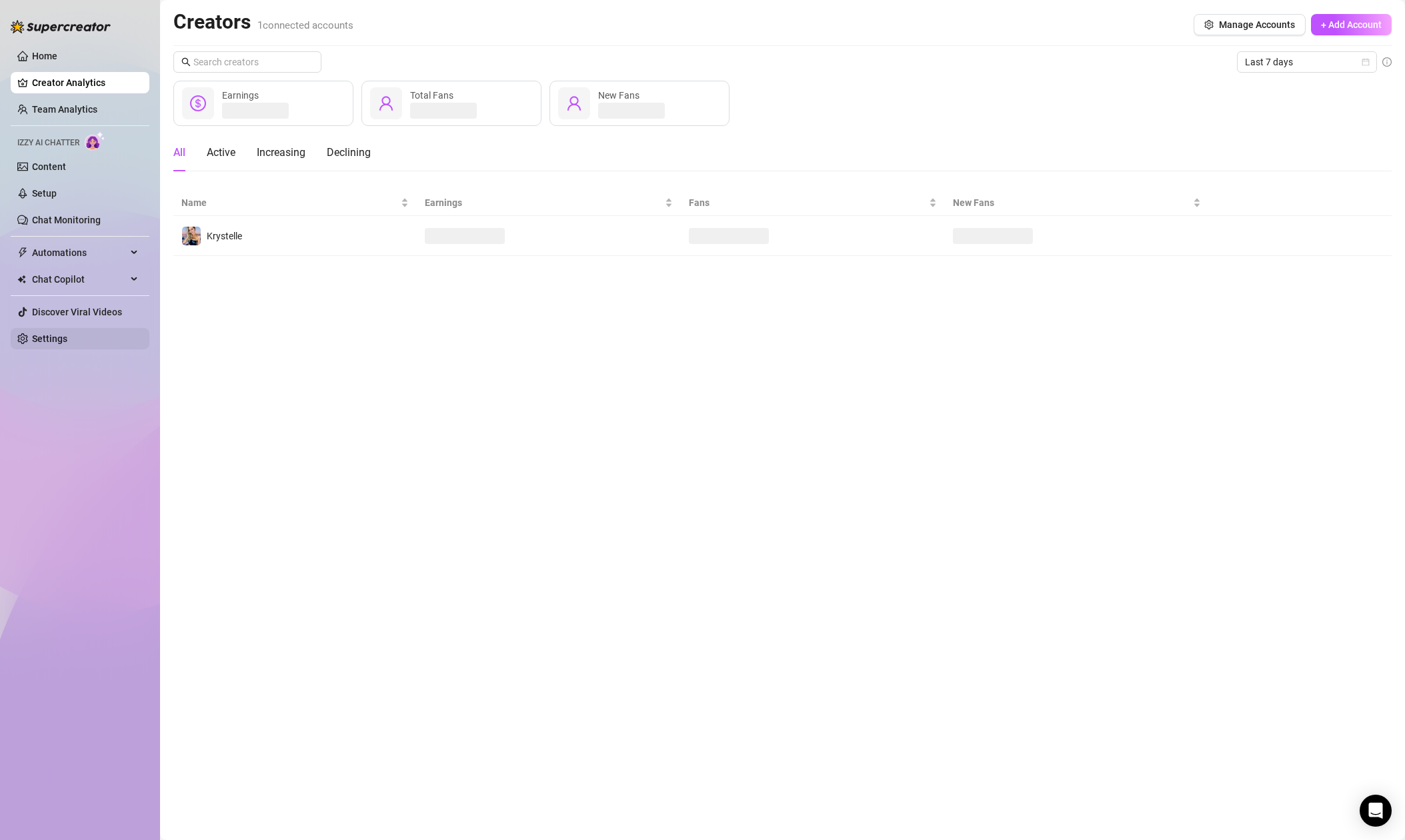
click at [45, 338] on link "Settings" at bounding box center [50, 339] width 35 height 11
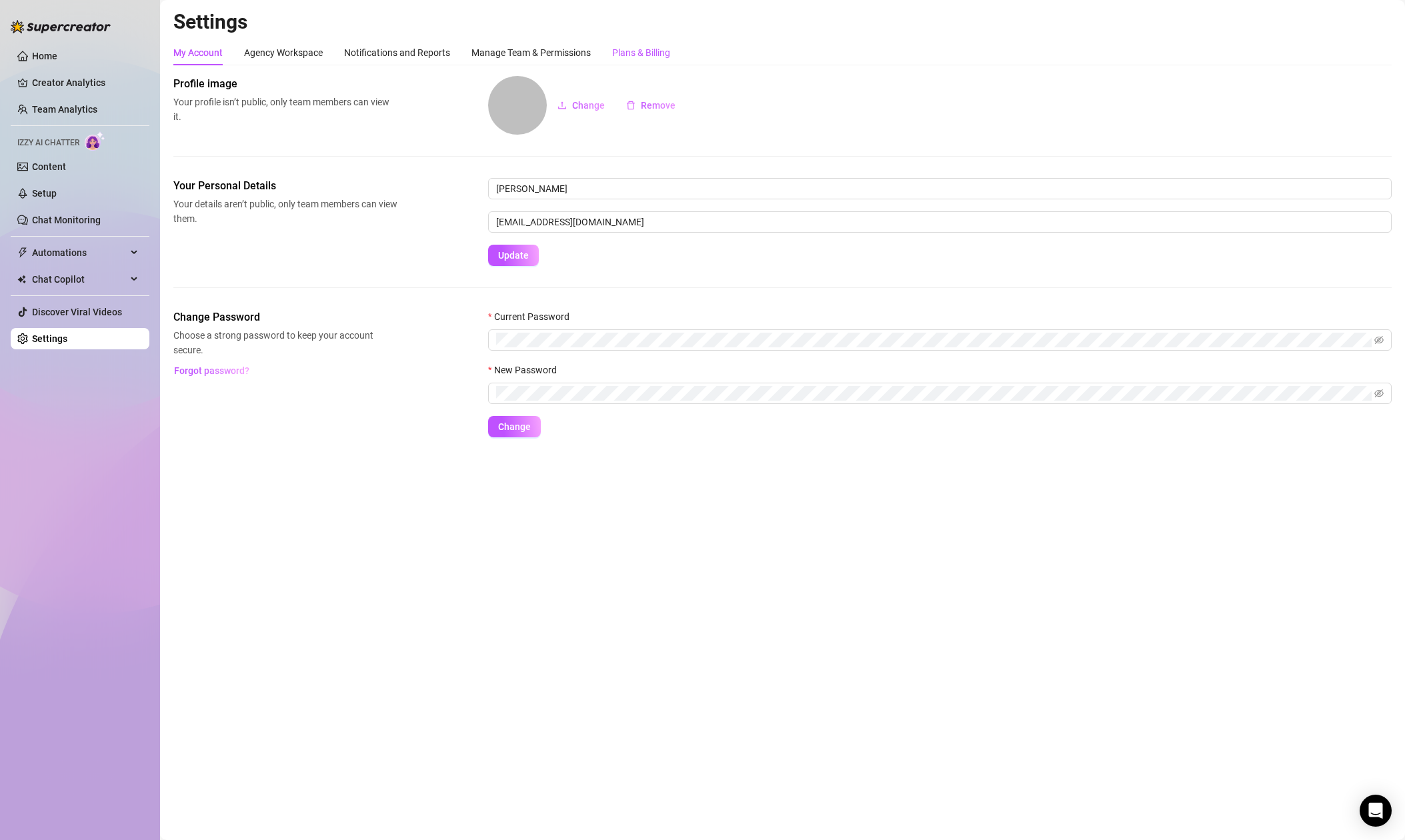
click at [652, 49] on div "Plans & Billing" at bounding box center [641, 52] width 58 height 15
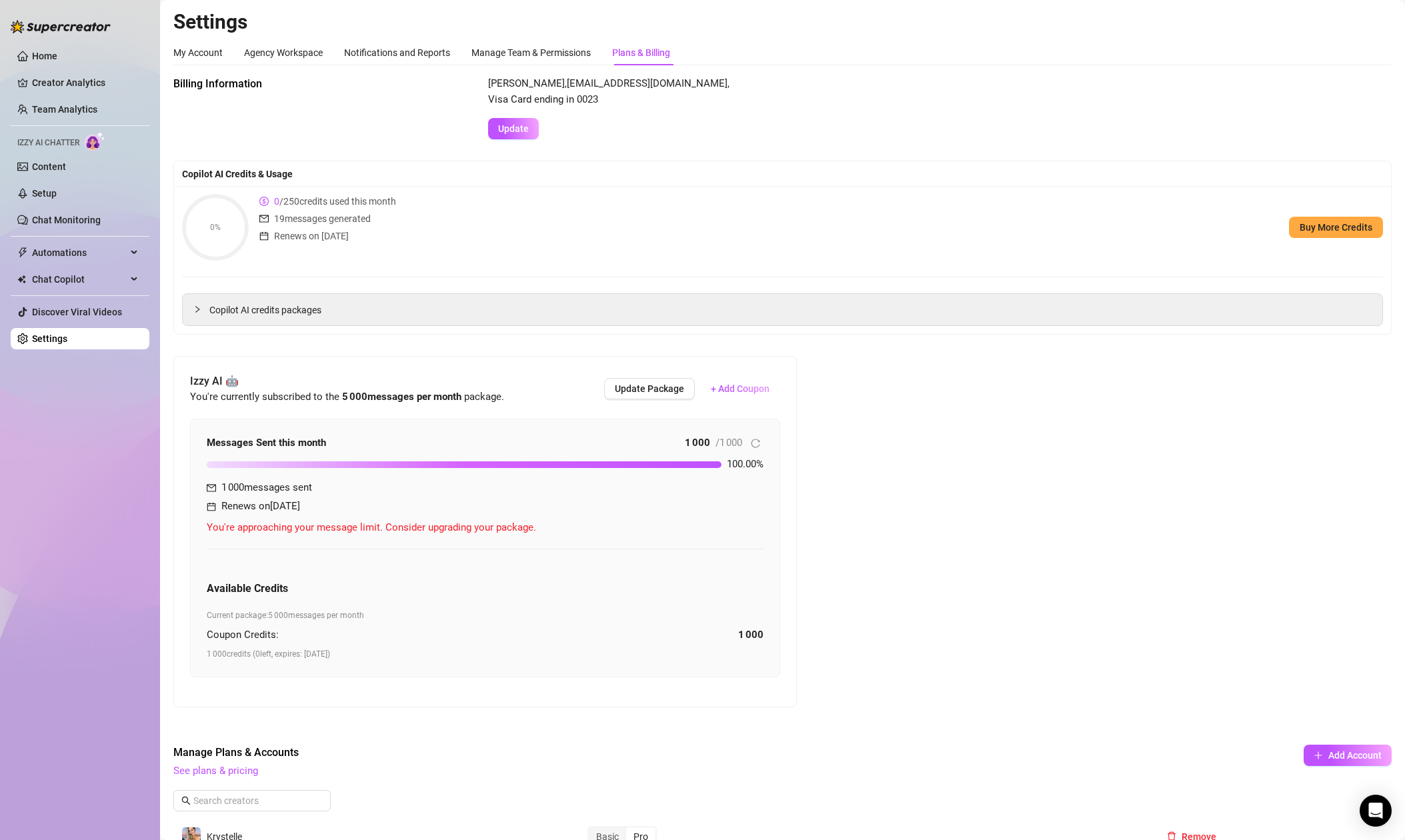
drag, startPoint x: 223, startPoint y: 512, endPoint x: 313, endPoint y: 508, distance: 90.1
click at [312, 508] on div "Renews on Sep 9th" at bounding box center [260, 506] width 105 height 16
click at [664, 386] on span "Update Package" at bounding box center [649, 389] width 69 height 11
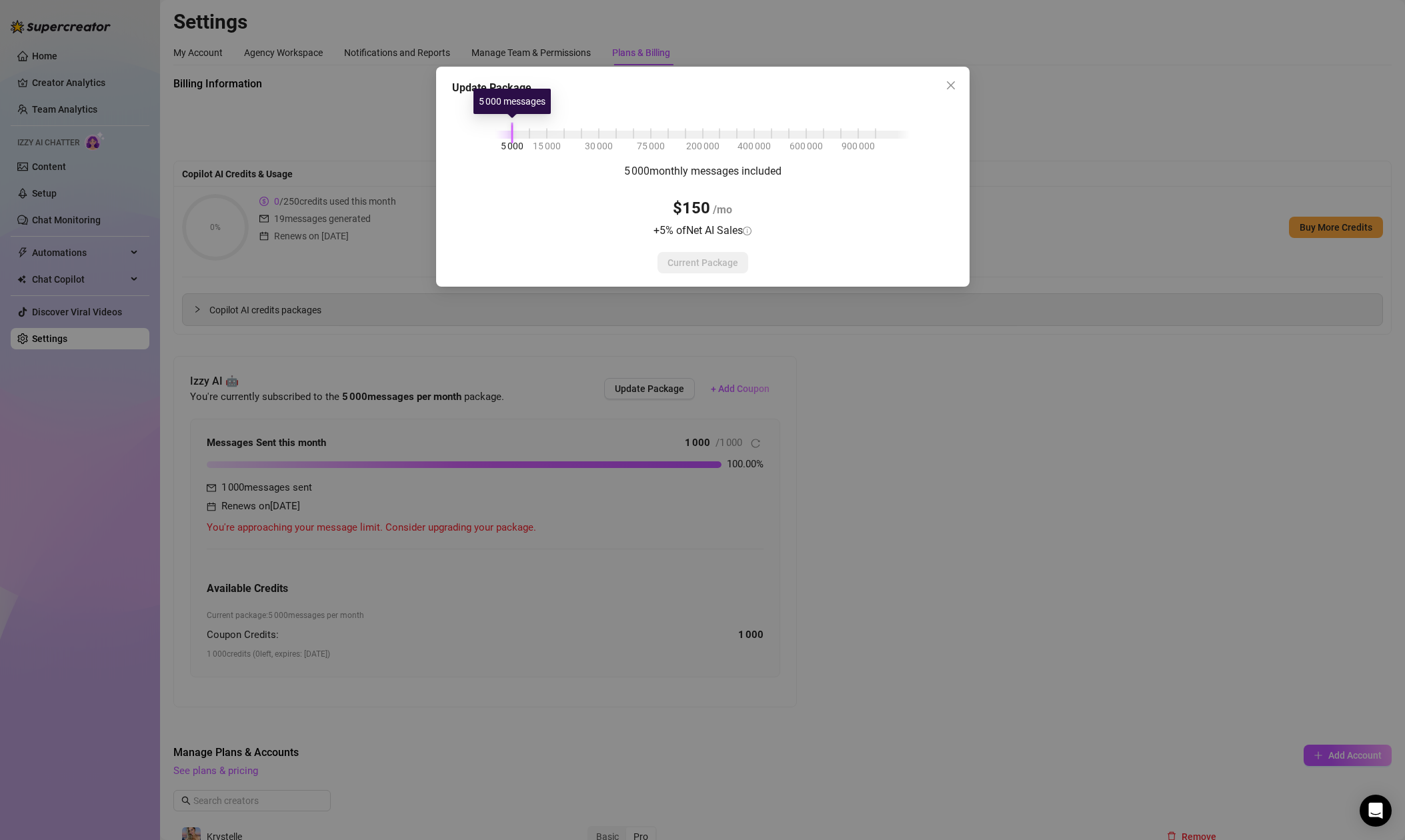
click at [512, 137] on div at bounding box center [512, 133] width 2 height 21
click at [530, 134] on div at bounding box center [702, 134] width 415 height 8
click at [512, 134] on div "5 000 15 000 30 000 75 000 200 000 400 000 600 000 900 000" at bounding box center [702, 132] width 415 height 8
click at [532, 135] on div at bounding box center [702, 134] width 415 height 8
click at [512, 136] on div "5 000 15 000 30 000 75 000 200 000 400 000 600 000 900 000" at bounding box center [702, 132] width 415 height 8
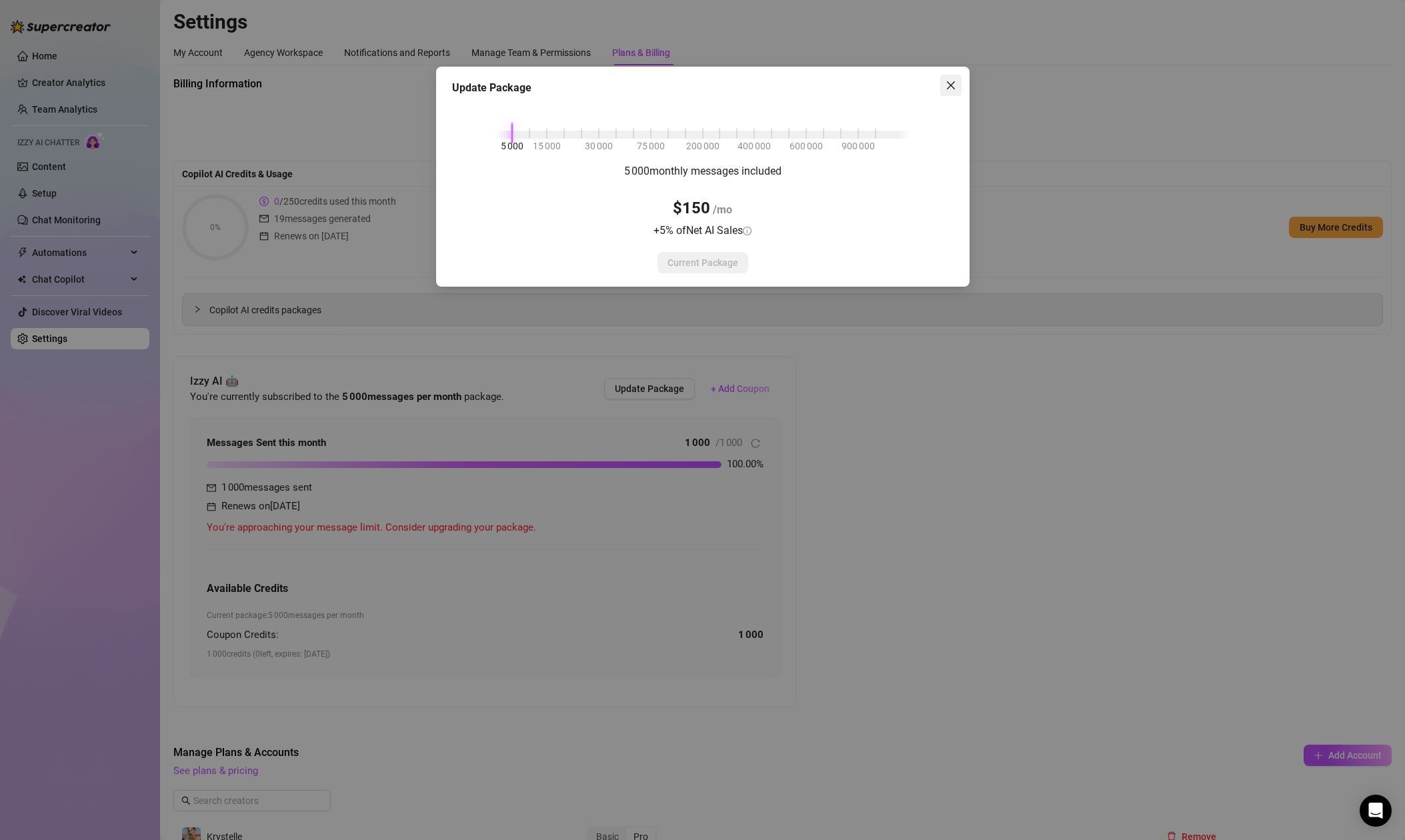
click at [955, 87] on icon "close" at bounding box center [951, 86] width 11 height 11
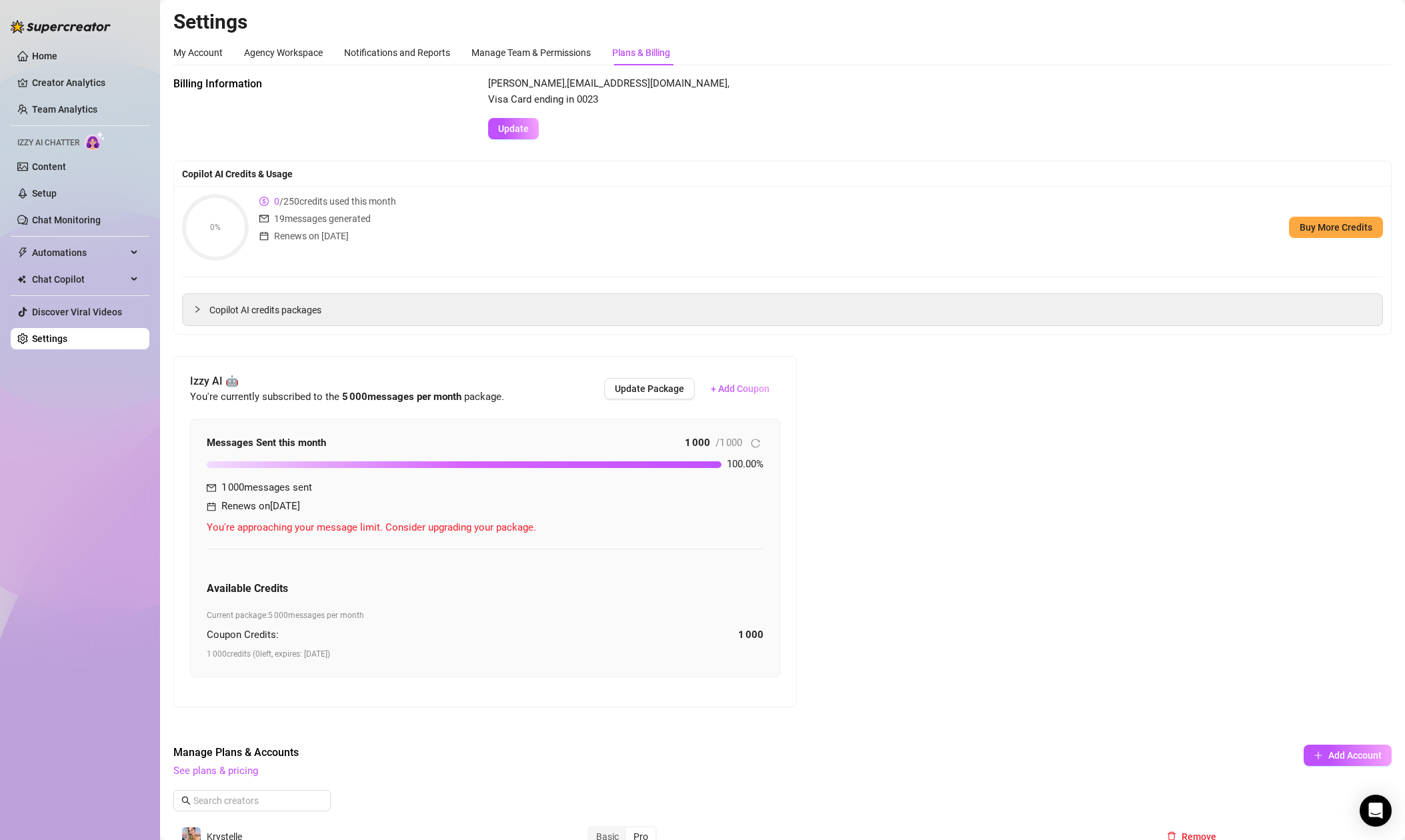
click at [959, 509] on div "Billing Information Krystelle Lacroix , krystelle_lacroix@hotmail.com , Visa Ca…" at bounding box center [782, 657] width 1218 height 1163
click at [644, 391] on span "Update Package" at bounding box center [649, 389] width 69 height 11
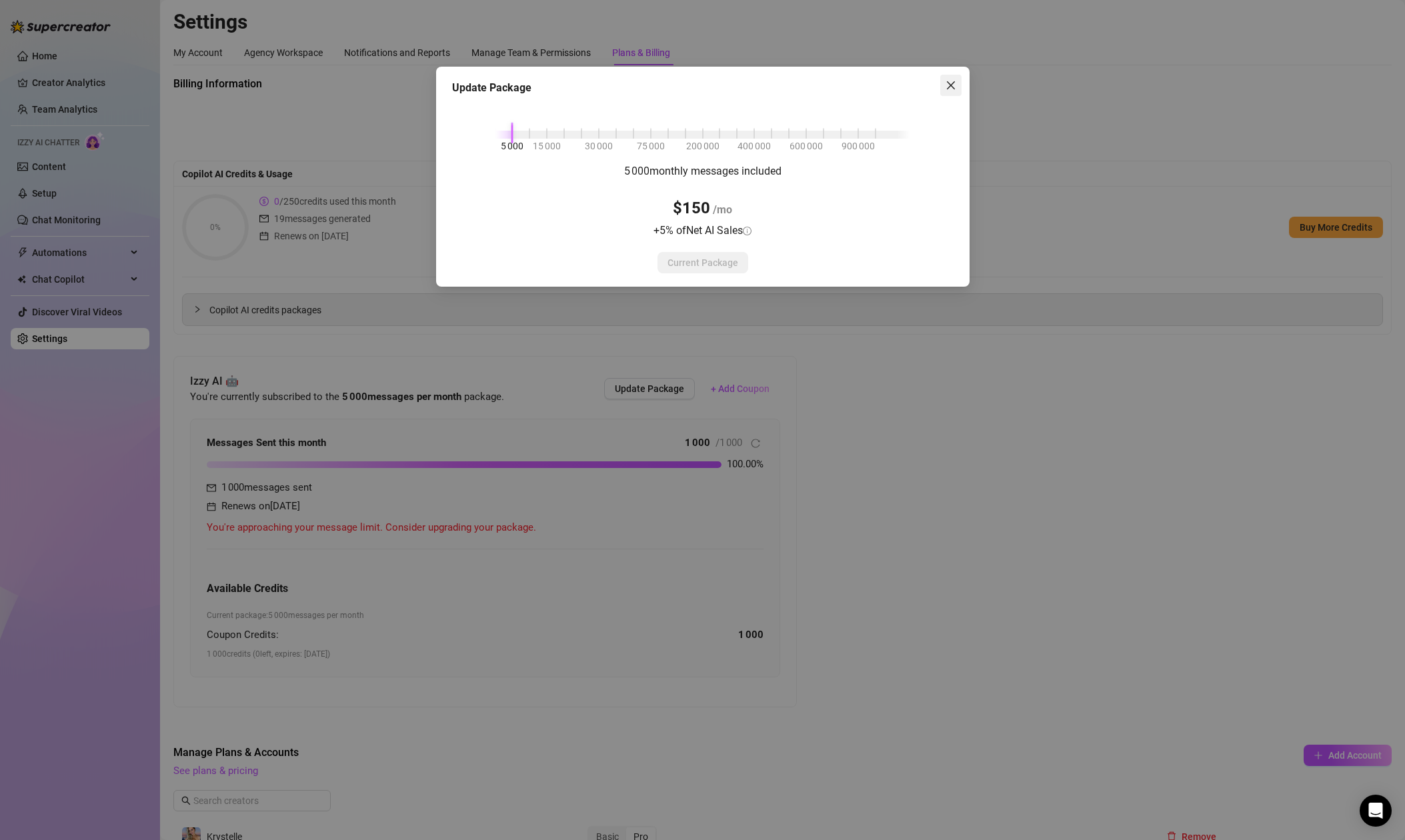
click at [957, 87] on span "Close" at bounding box center [951, 86] width 21 height 11
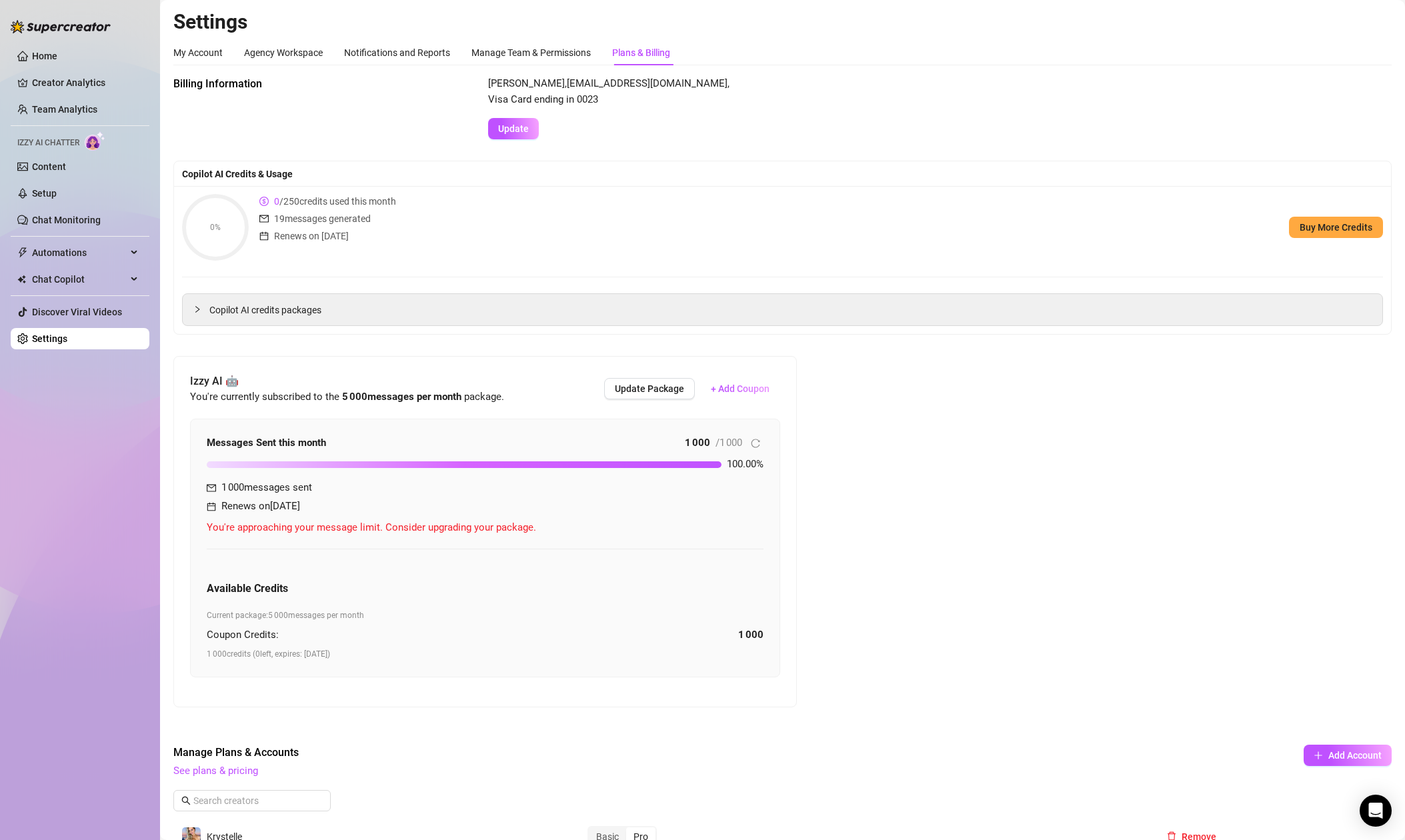
click at [1001, 425] on div "Billing Information Krystelle Lacroix , krystelle_lacroix@hotmail.com , Visa Ca…" at bounding box center [782, 657] width 1218 height 1163
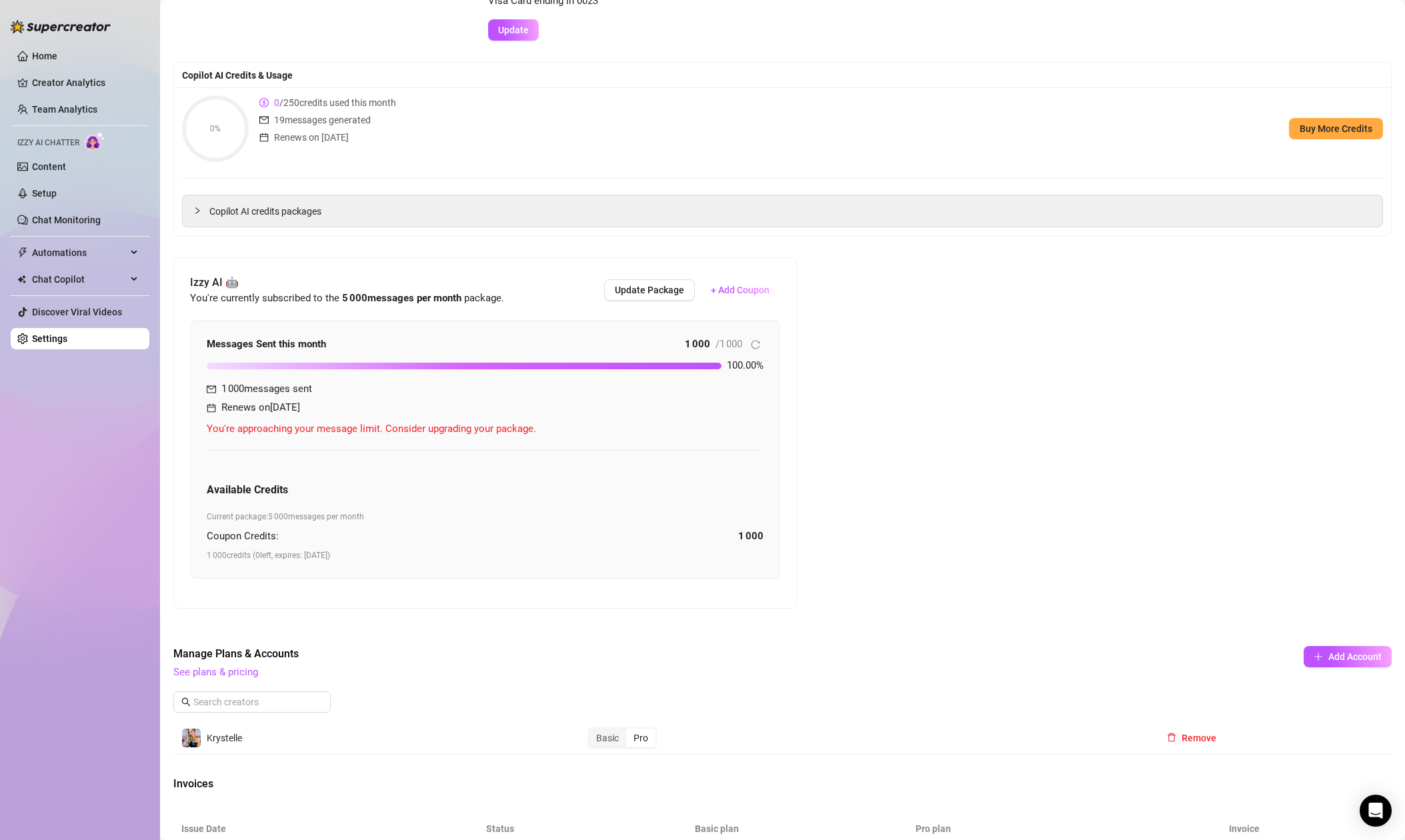
scroll to position [56, 0]
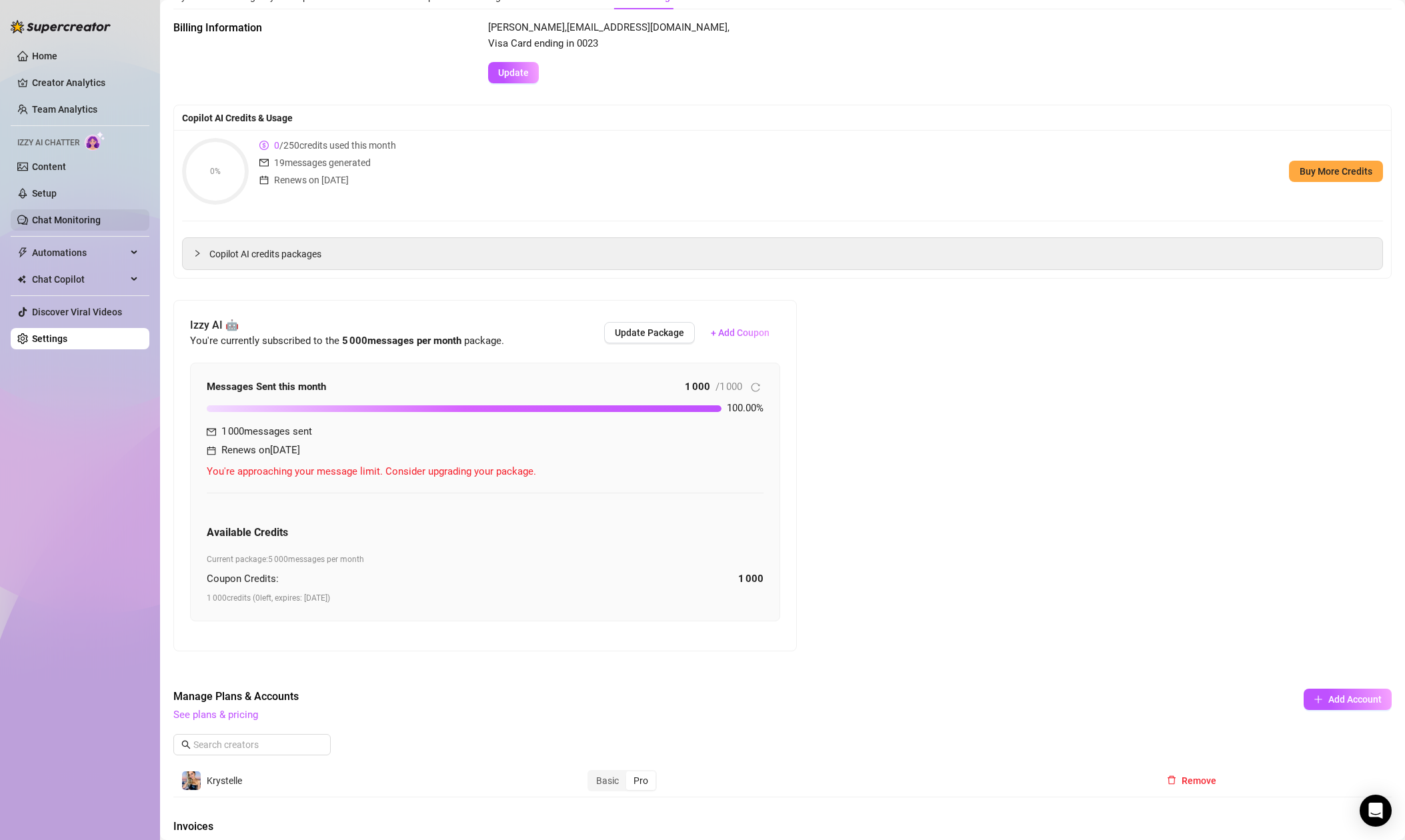
click at [60, 224] on link "Chat Monitoring" at bounding box center [66, 220] width 69 height 11
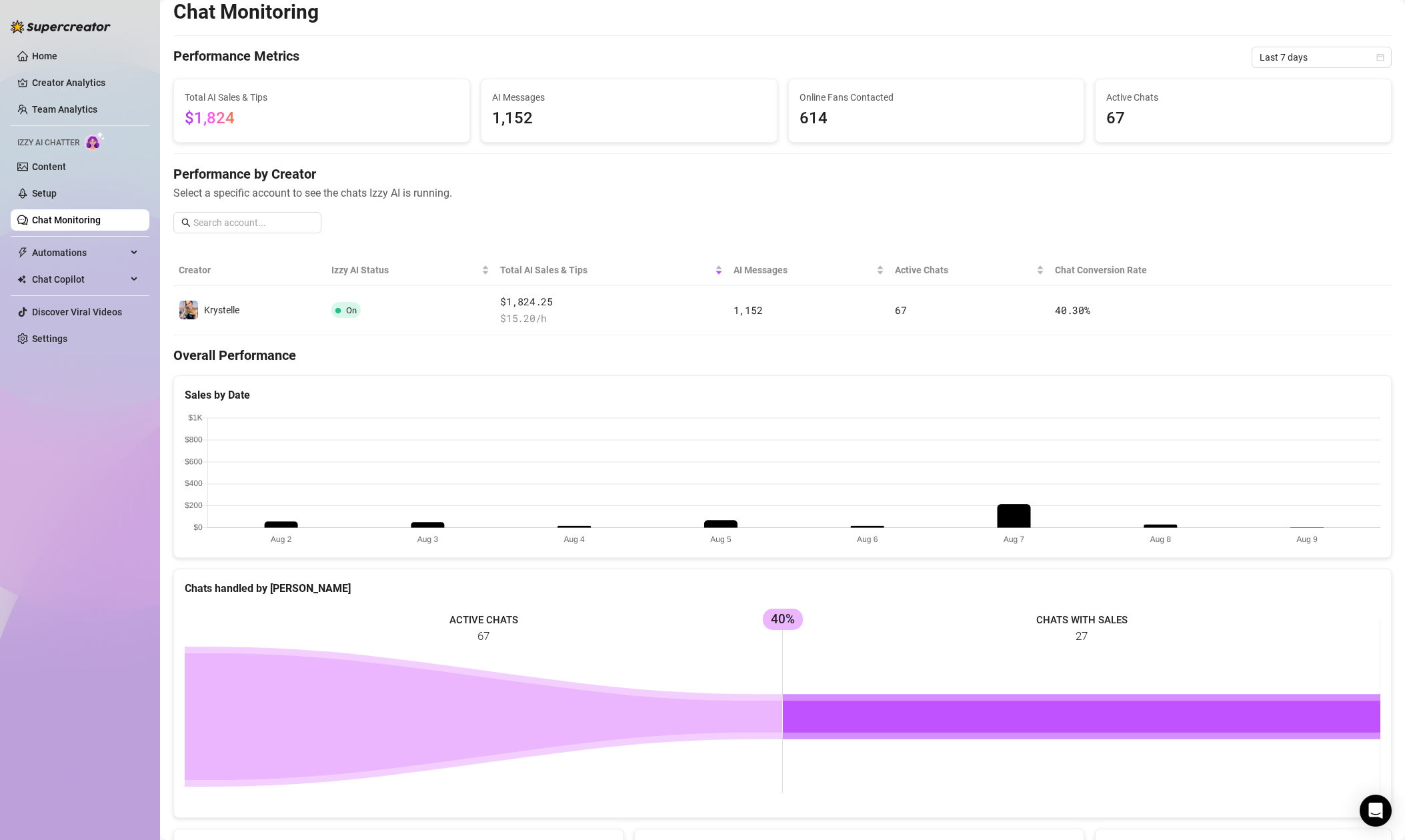
scroll to position [56, 0]
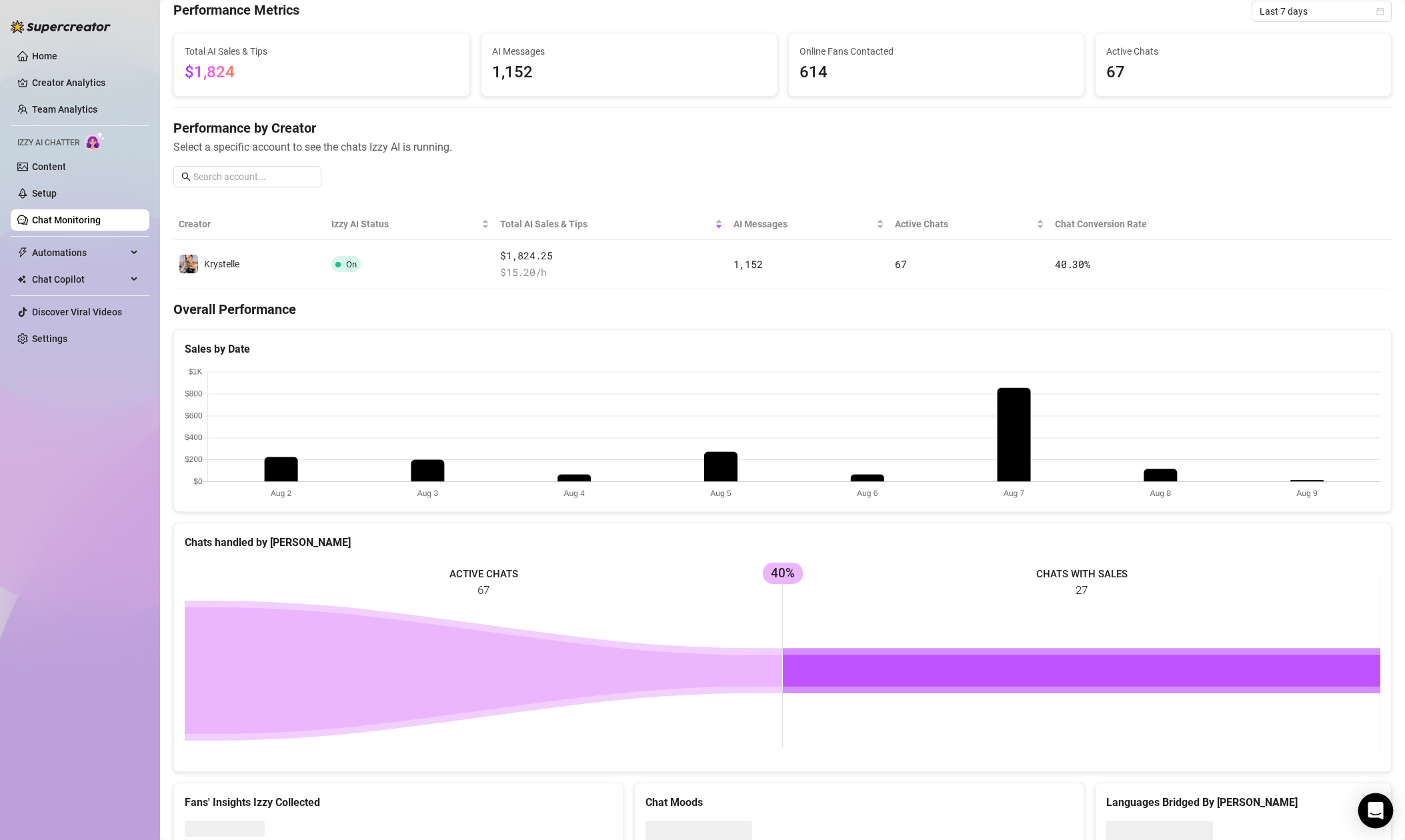
click at [1374, 806] on icon "Open Intercom Messenger" at bounding box center [1375, 810] width 15 height 18
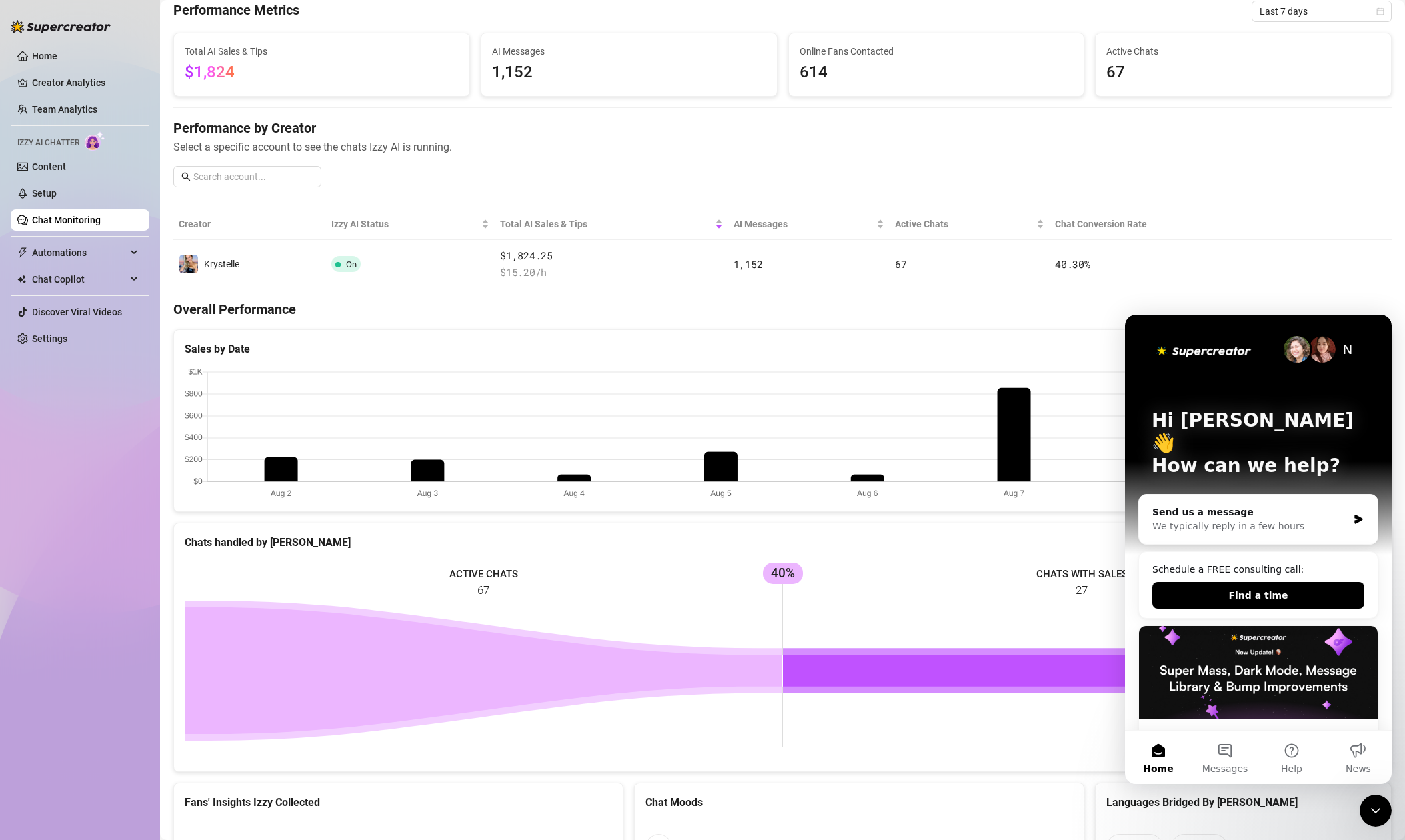
scroll to position [0, 0]
click at [1238, 519] on div "We typically reply in a few hours" at bounding box center [1250, 526] width 195 height 14
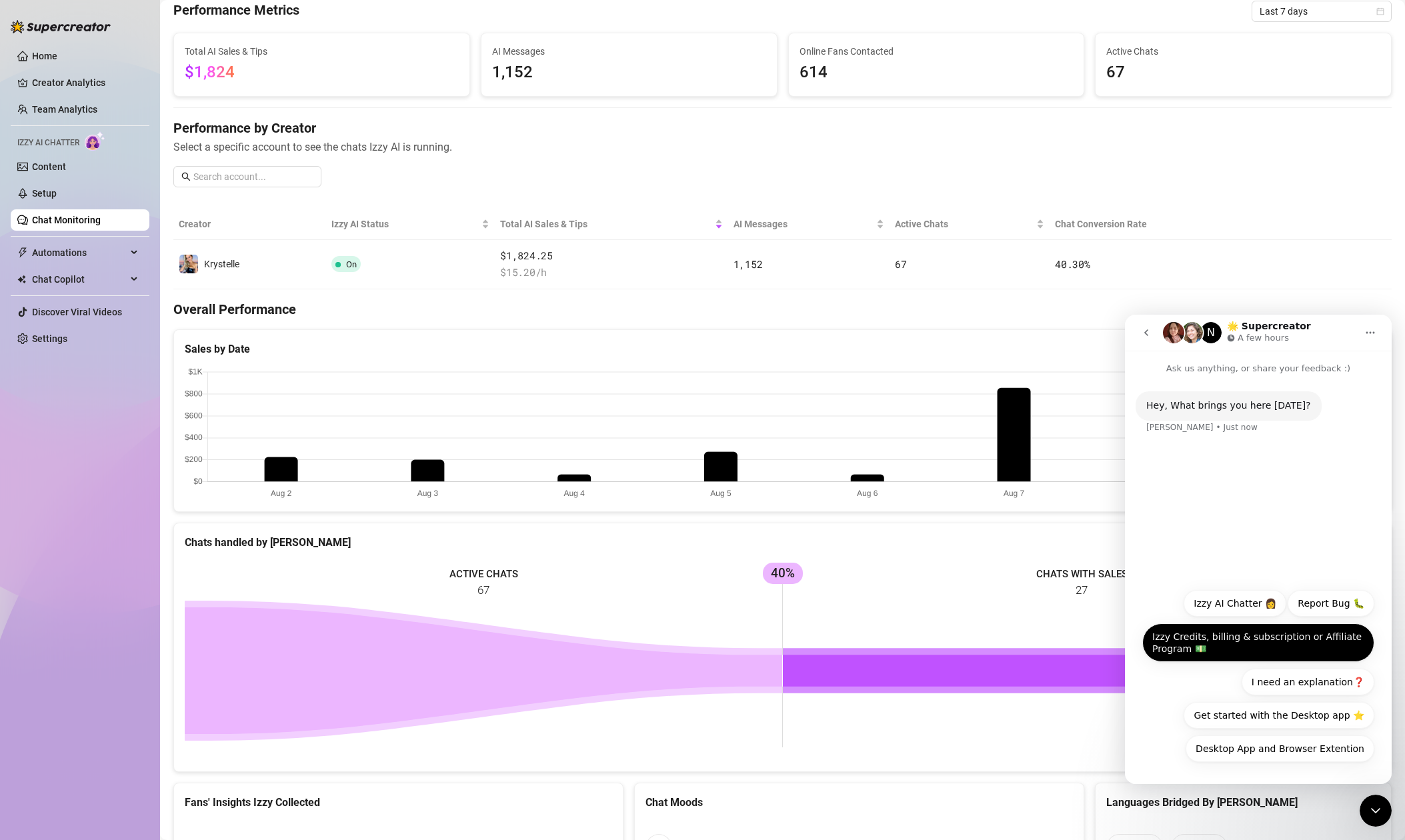
click at [1234, 648] on button "Izzy Credits, billing & subscription or Affiliate Program 💵" at bounding box center [1258, 642] width 232 height 39
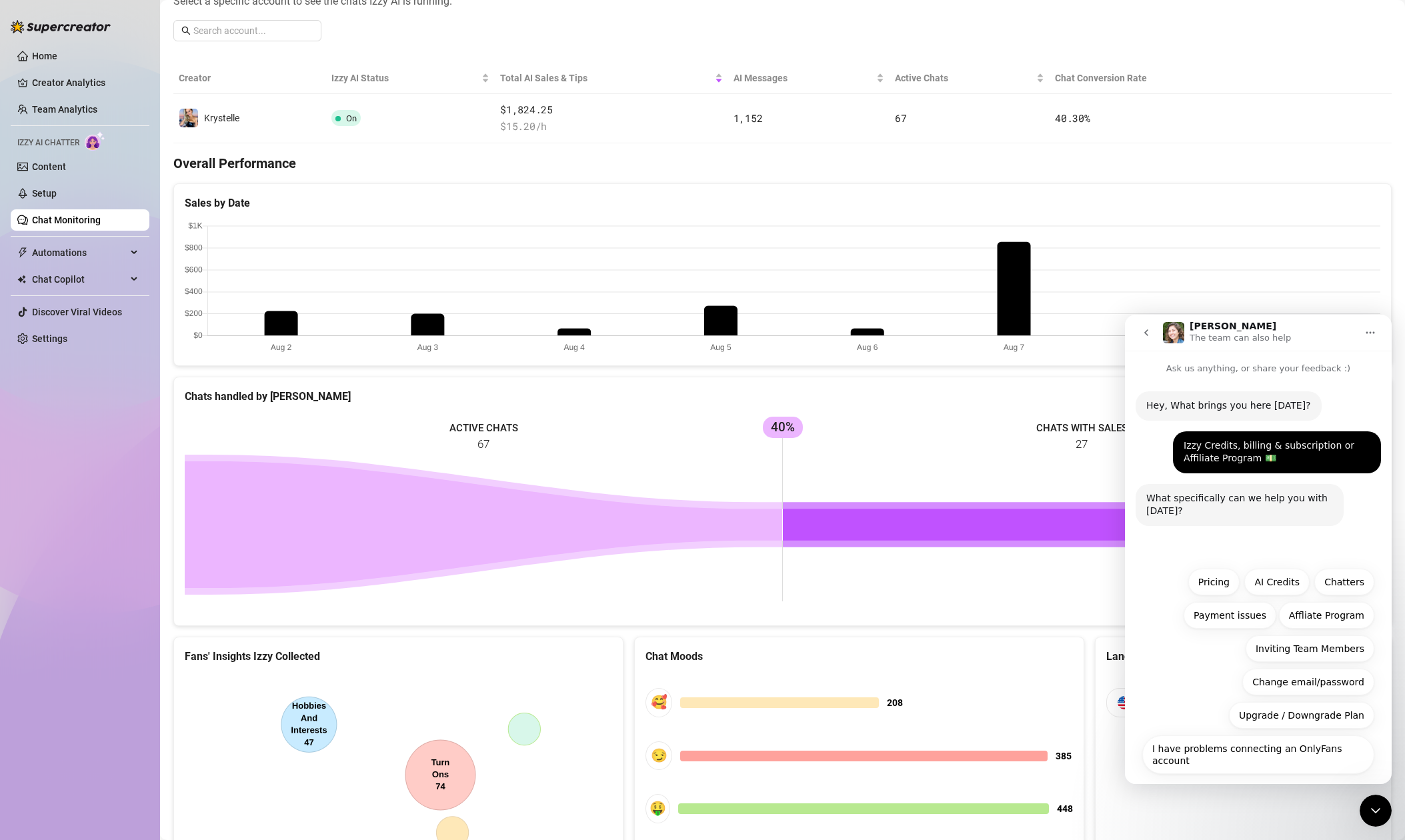
scroll to position [204, 0]
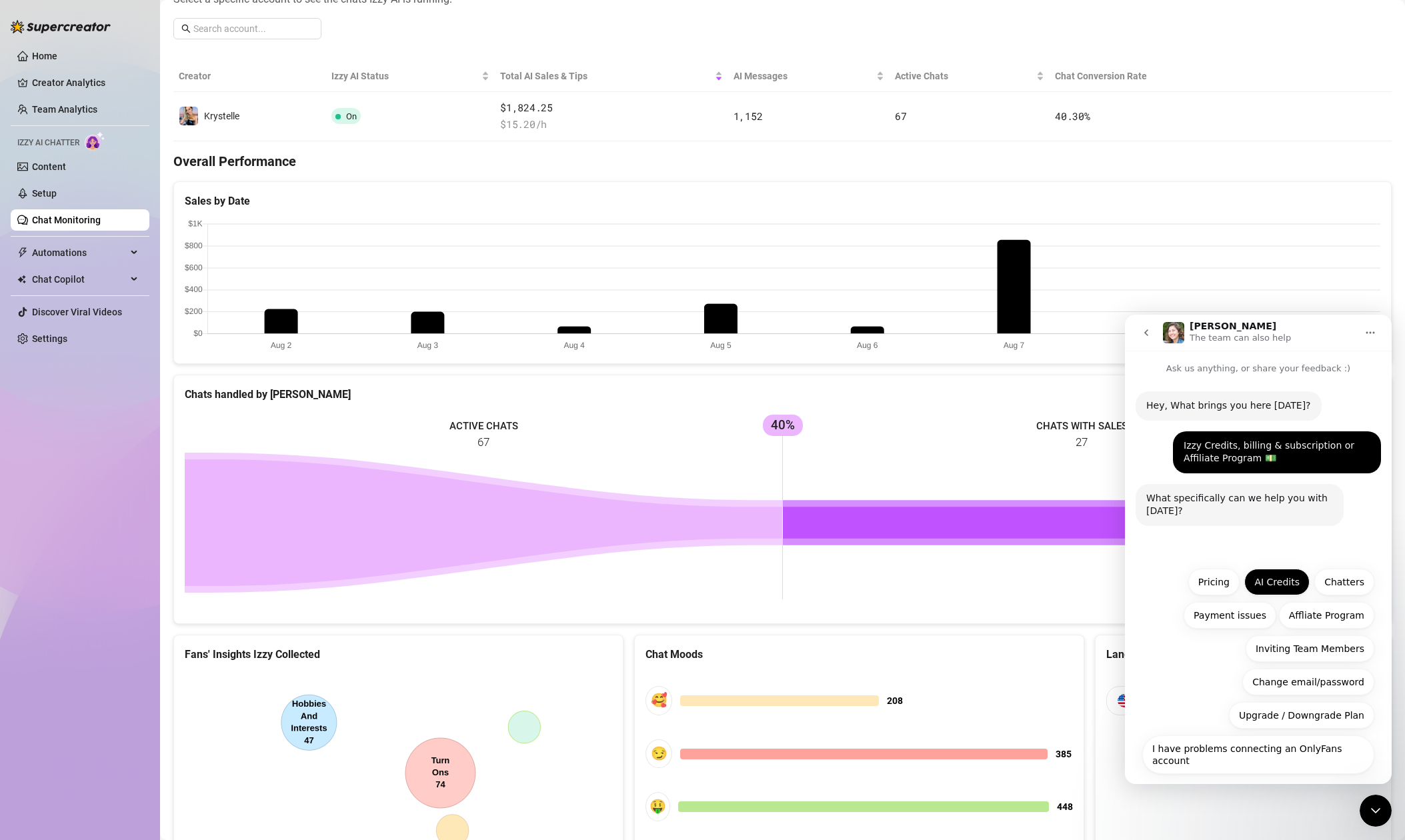
click at [1290, 581] on button "AI Credits" at bounding box center [1277, 582] width 66 height 27
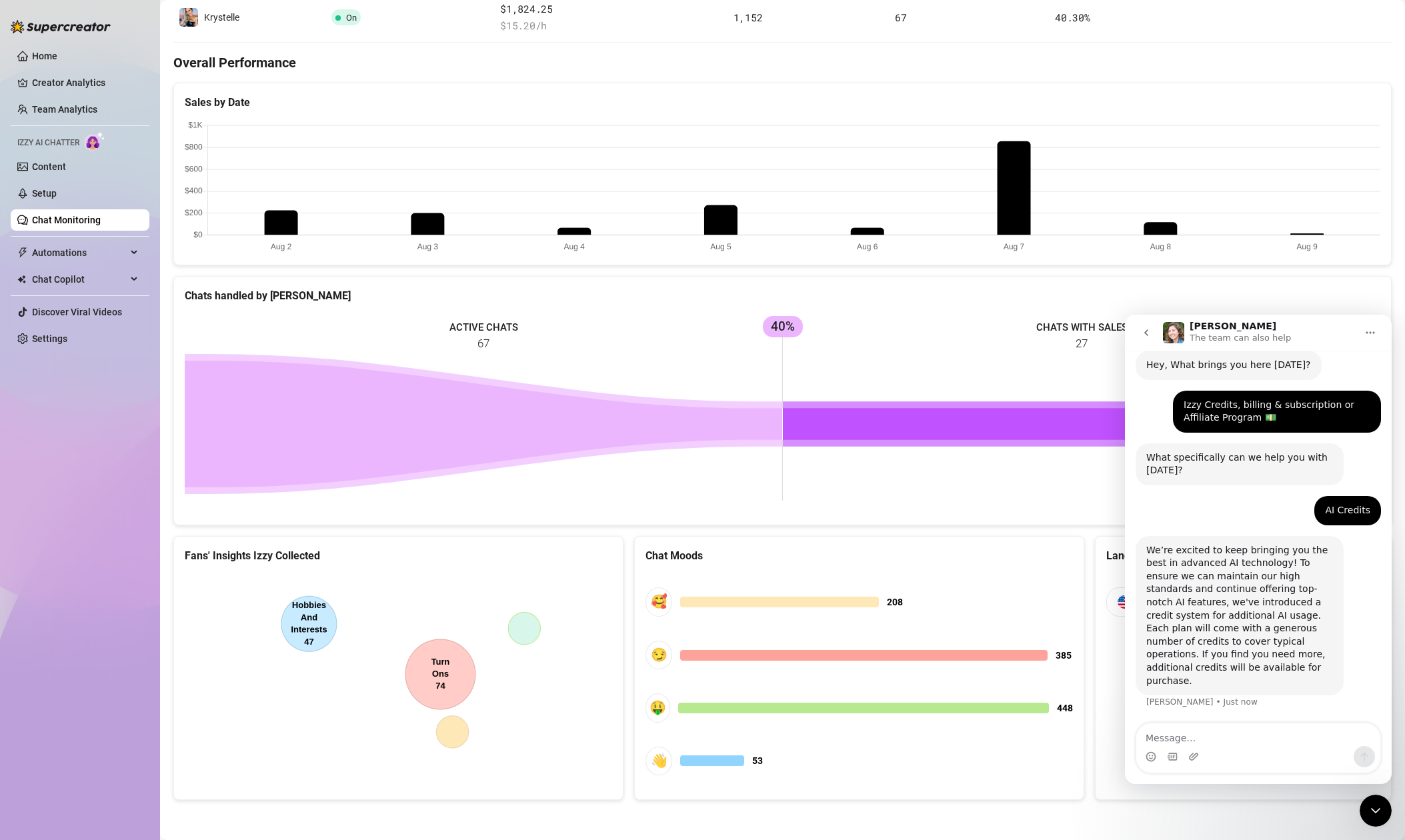
scroll to position [302, 0]
click at [1227, 735] on textarea "Message…" at bounding box center [1258, 735] width 244 height 23
type textarea "M"
type textarea "I"
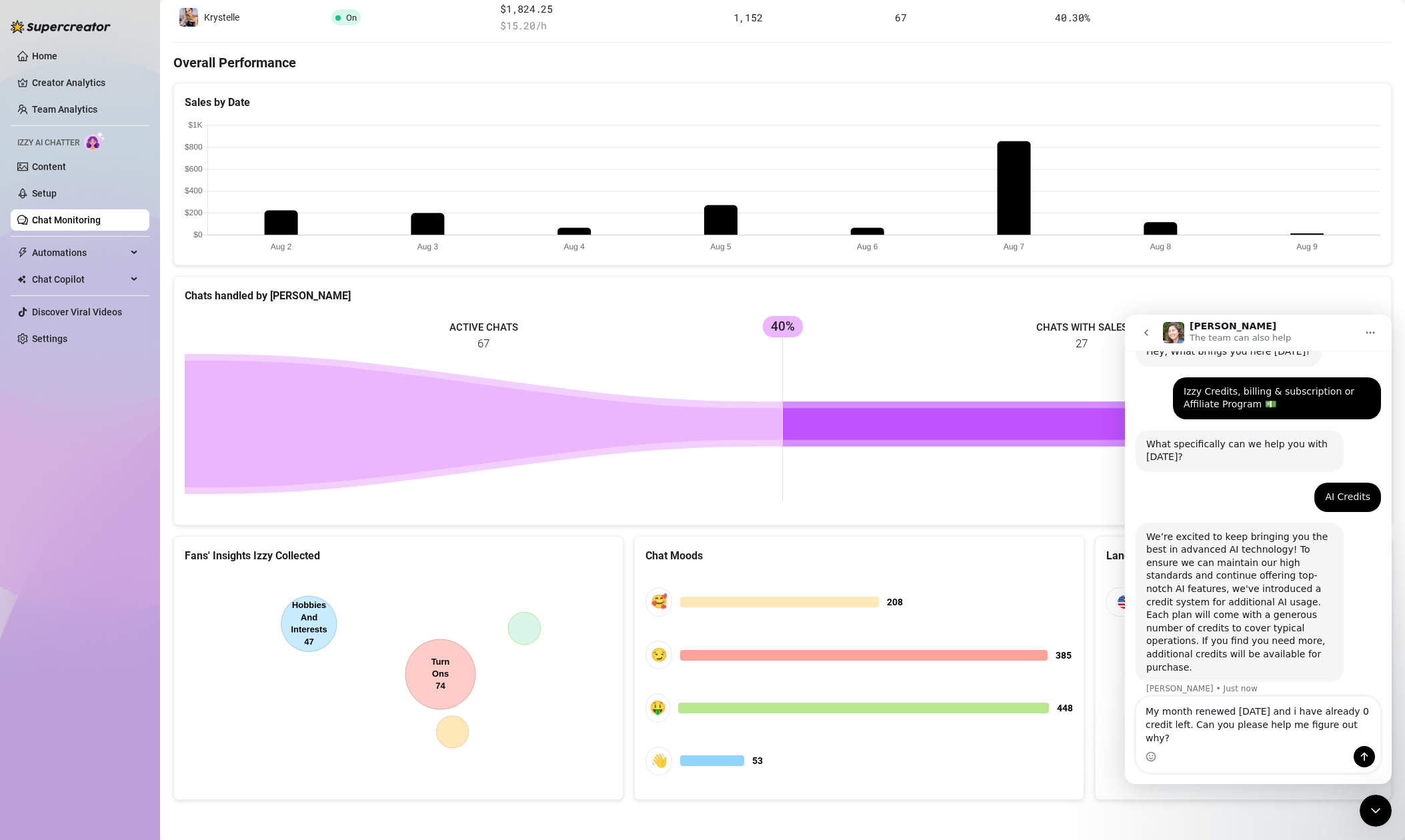
type textarea "My month renewed today and i have already 0 credit left. Can you please help me…"
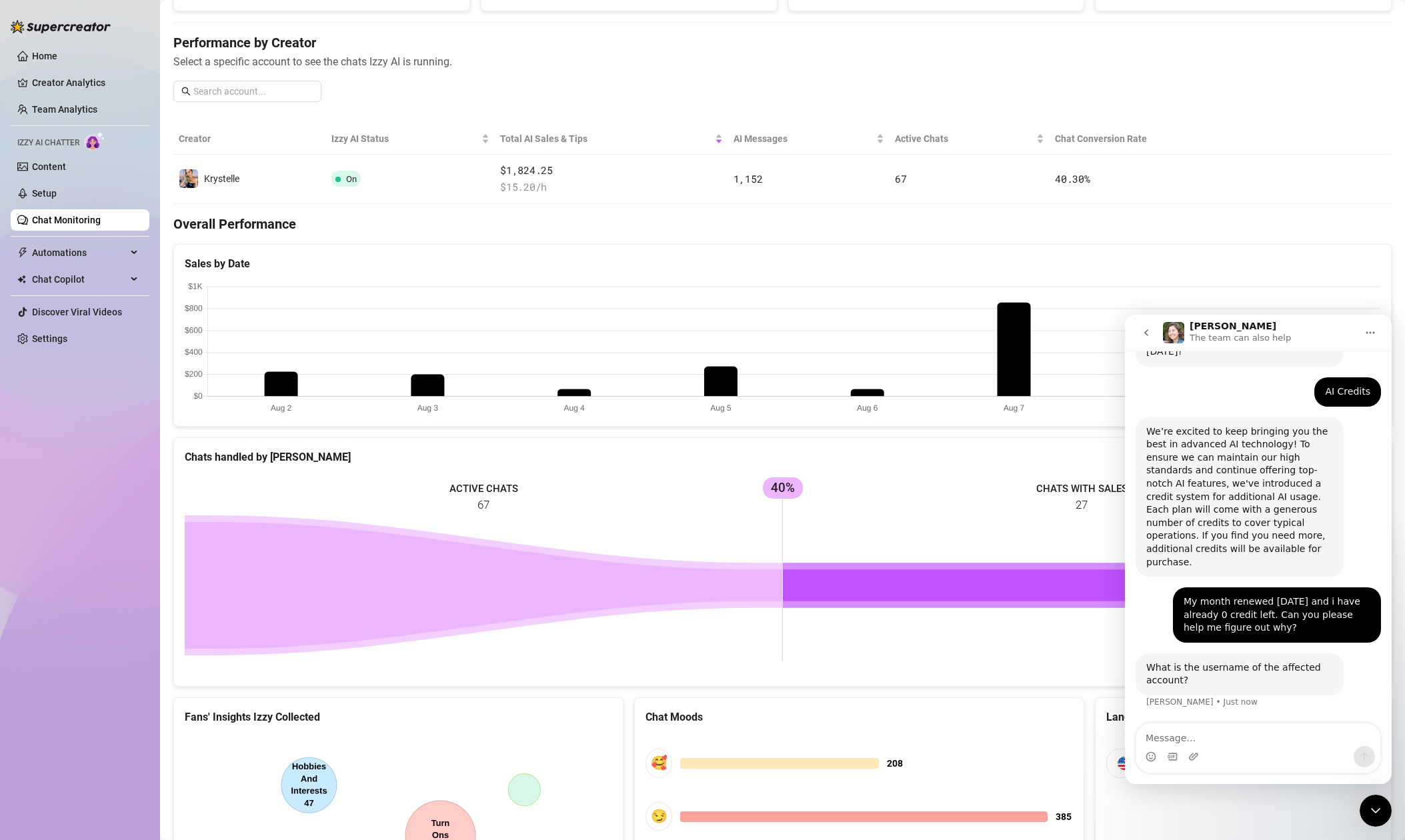
scroll to position [134, 0]
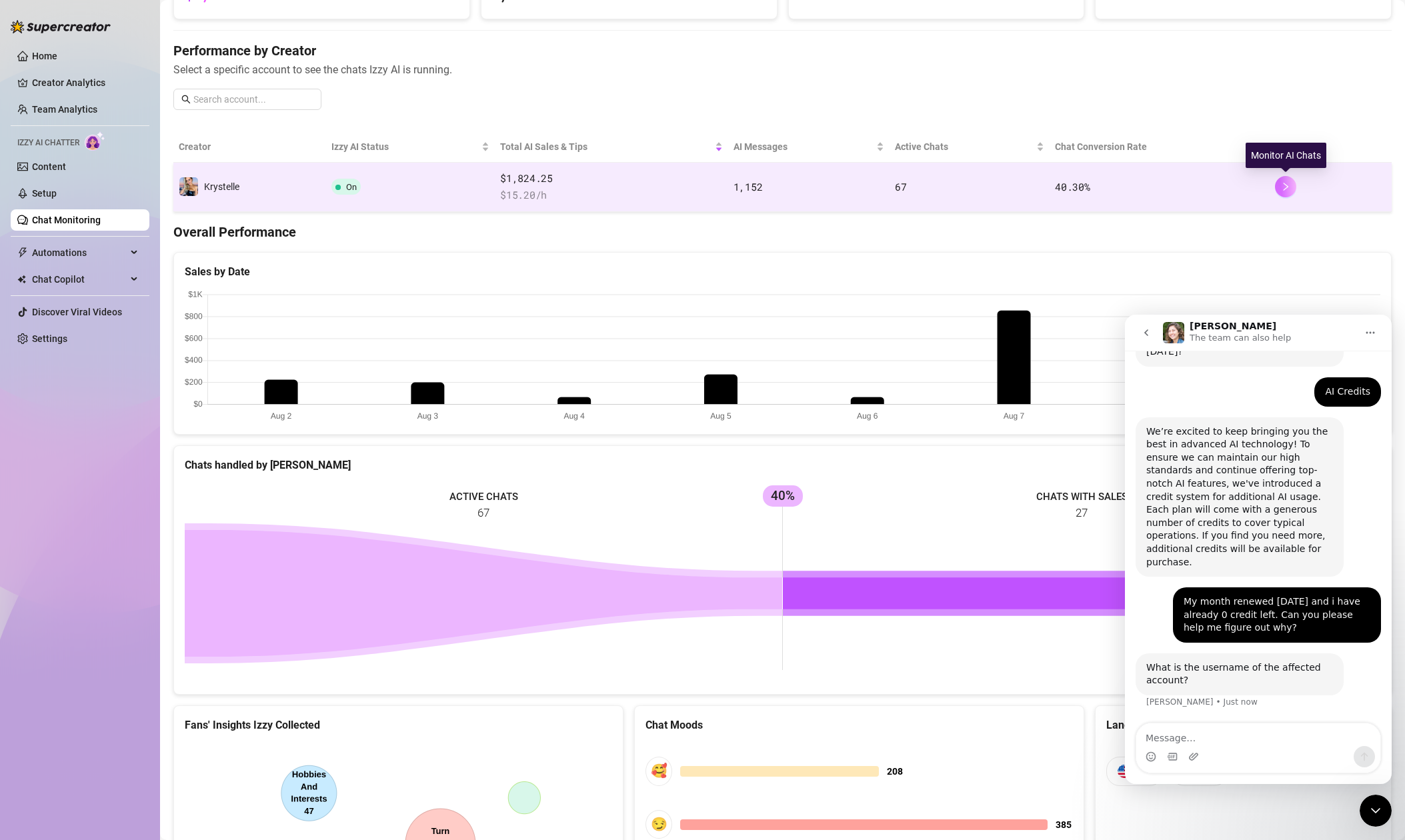
click at [1293, 186] on button "button" at bounding box center [1285, 187] width 21 height 21
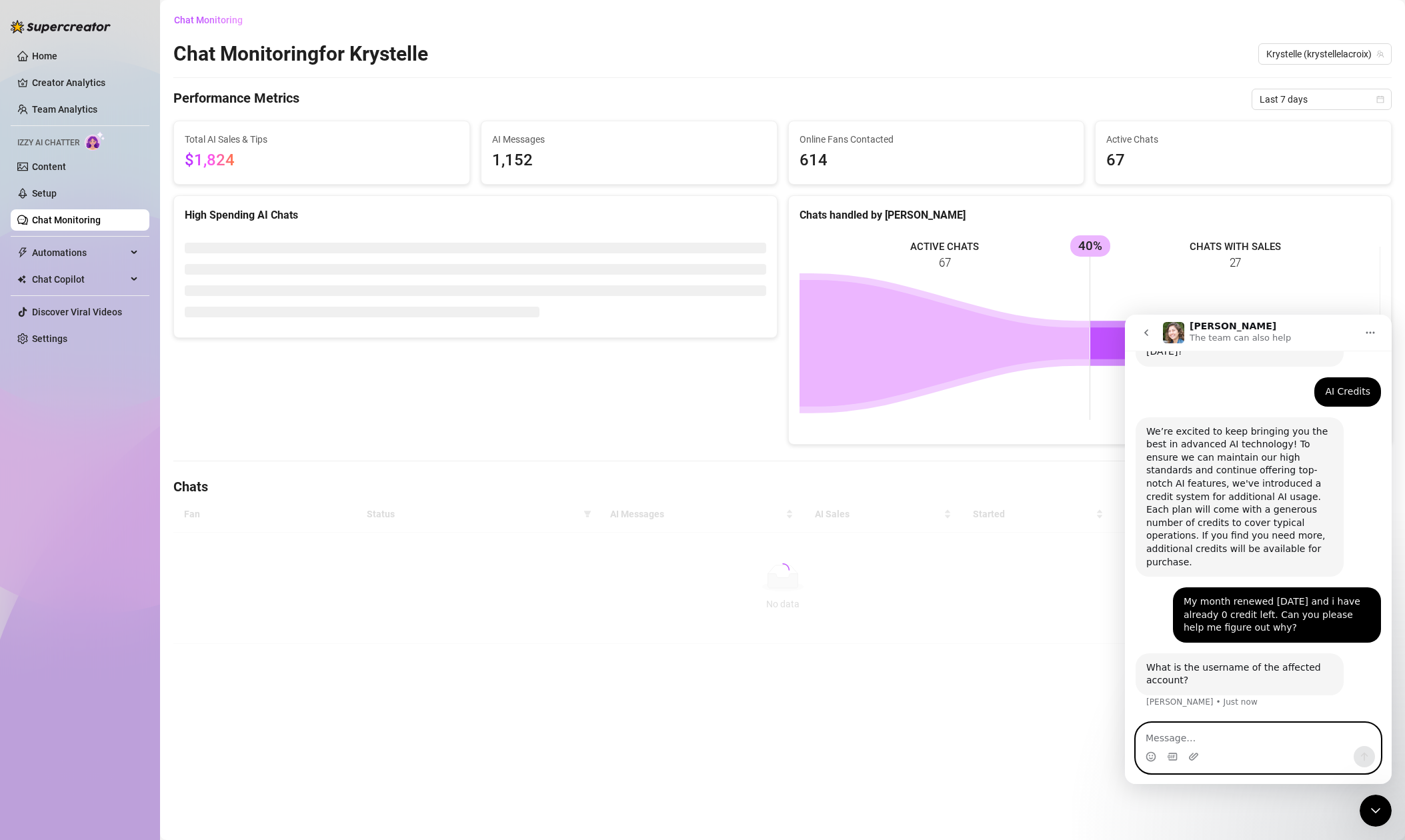
click at [1229, 743] on textarea "Message…" at bounding box center [1258, 735] width 244 height 23
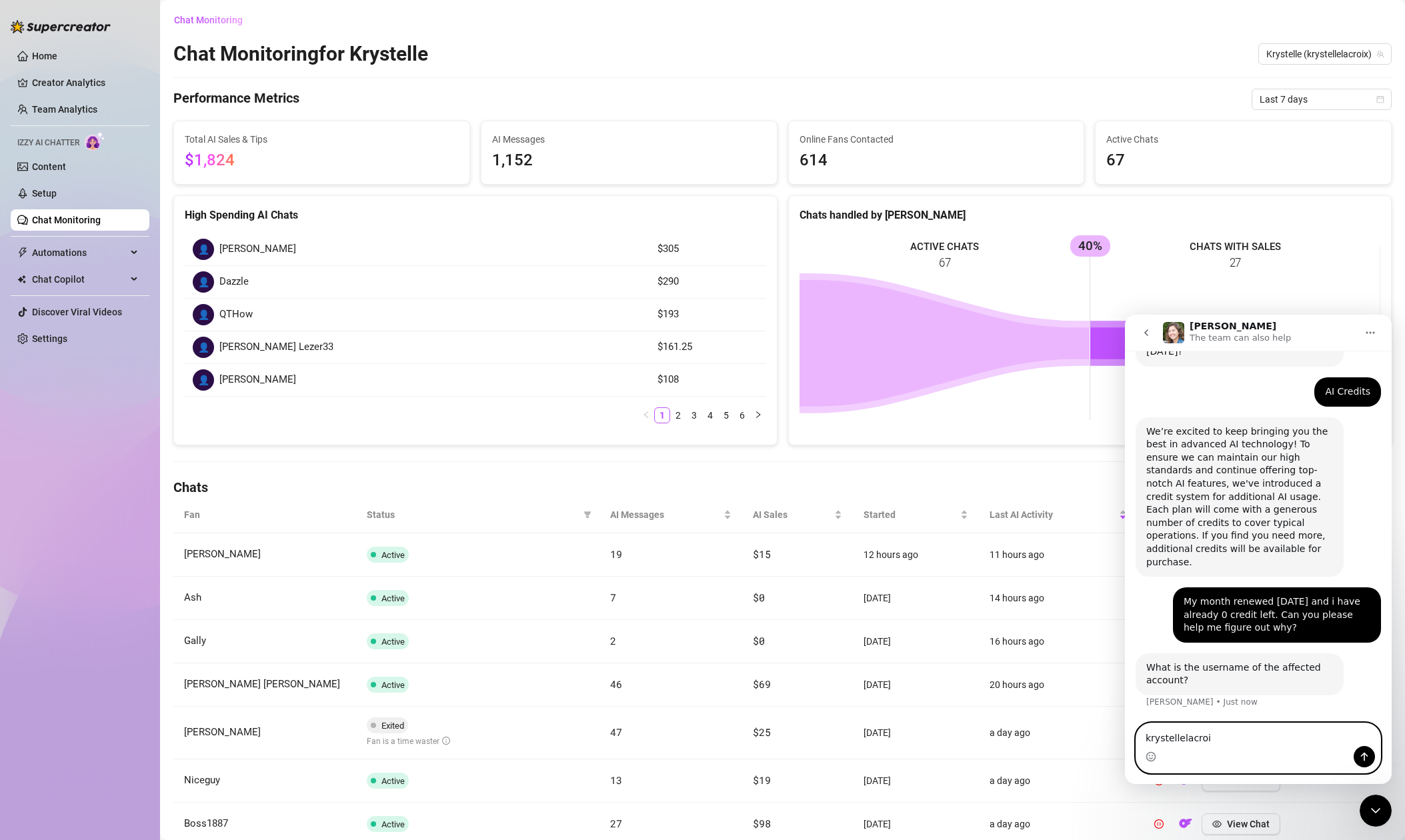
type textarea "krystellelacroix"
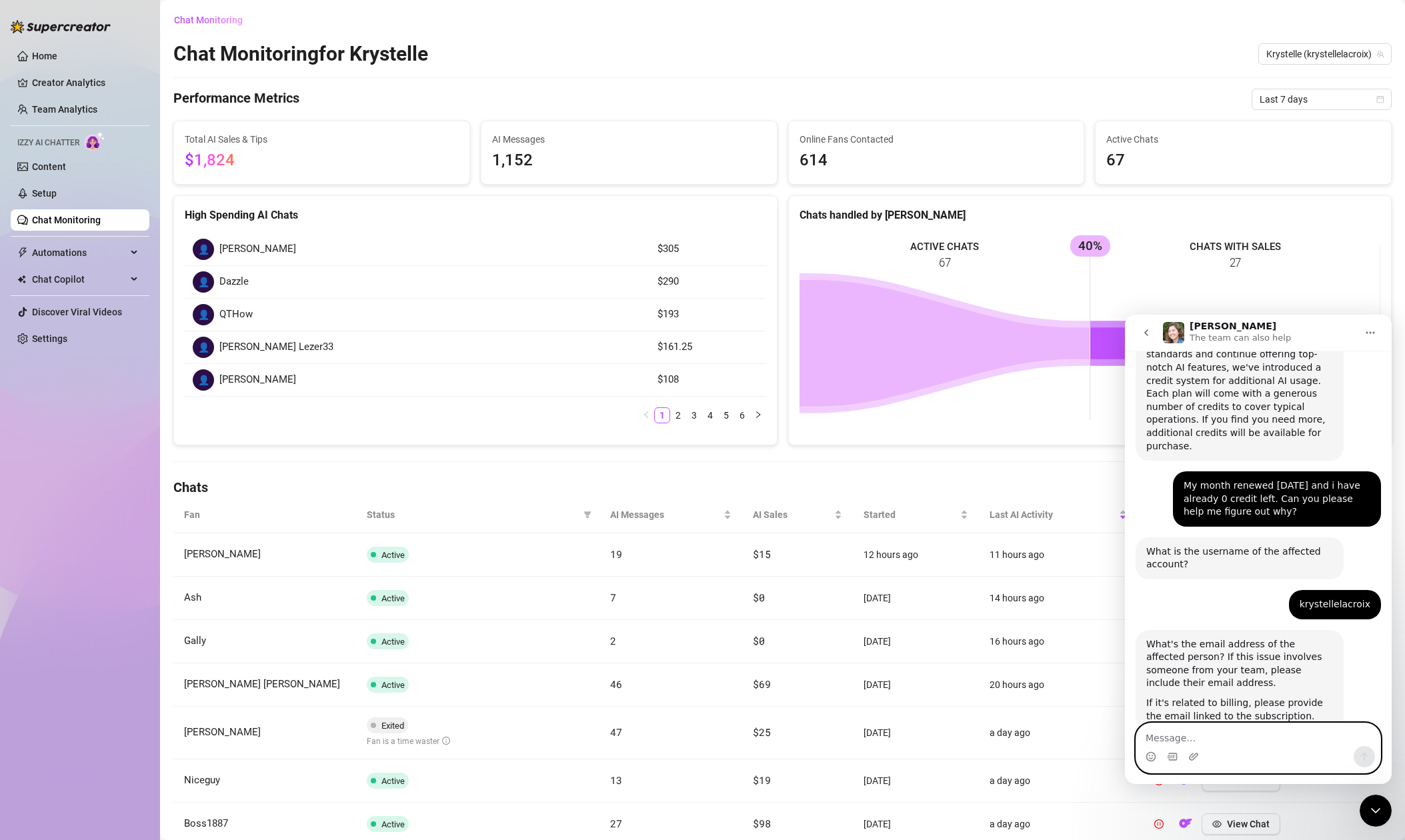
scroll to position [311, 0]
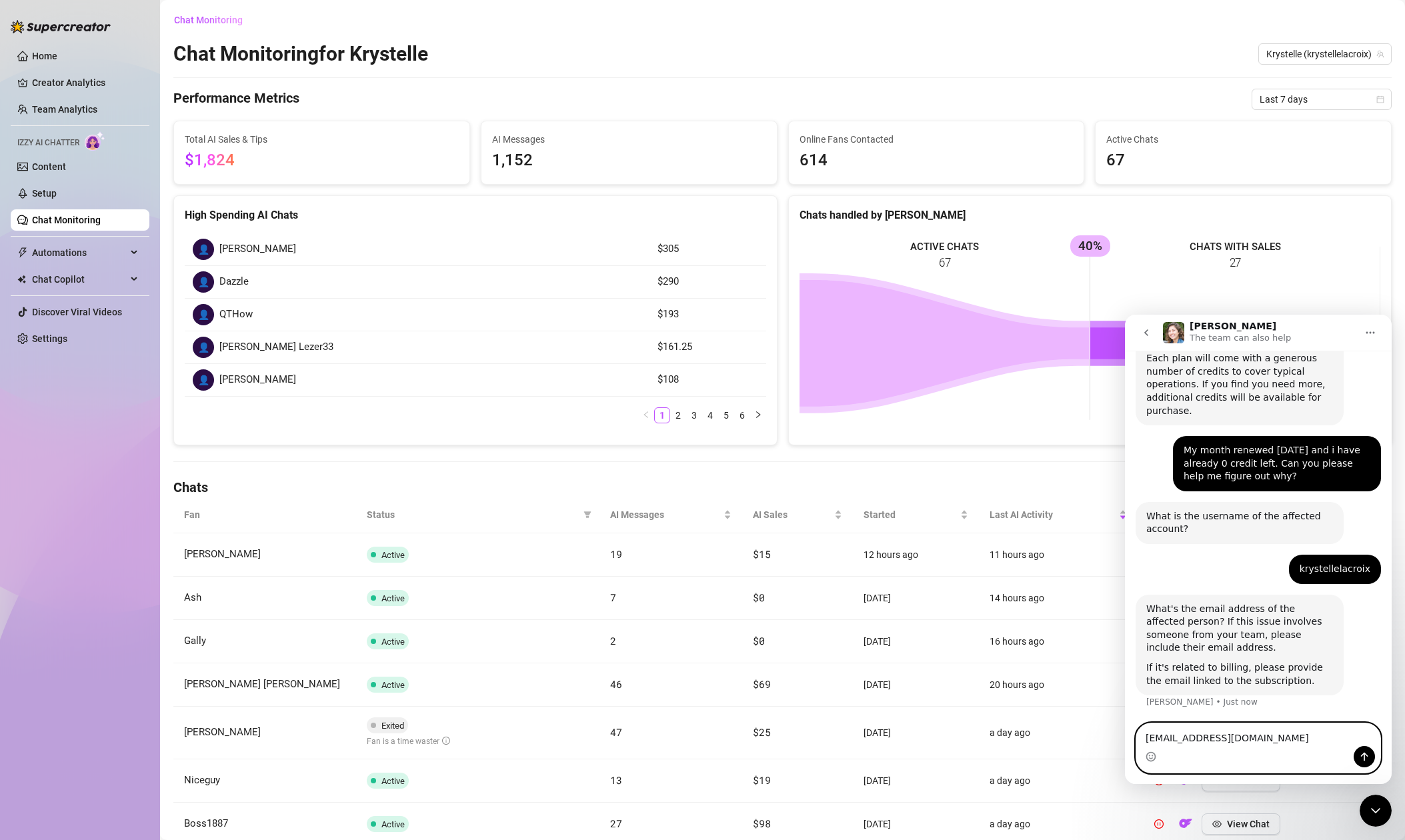
click at [1259, 738] on textarea "krystelle_lacroix@hotmail.om" at bounding box center [1258, 735] width 244 height 23
type textarea "krystelle_lacroix@hotmail.com"
click at [1295, 740] on textarea "krystelle_lacroix@hotmail.com" at bounding box center [1258, 735] width 244 height 23
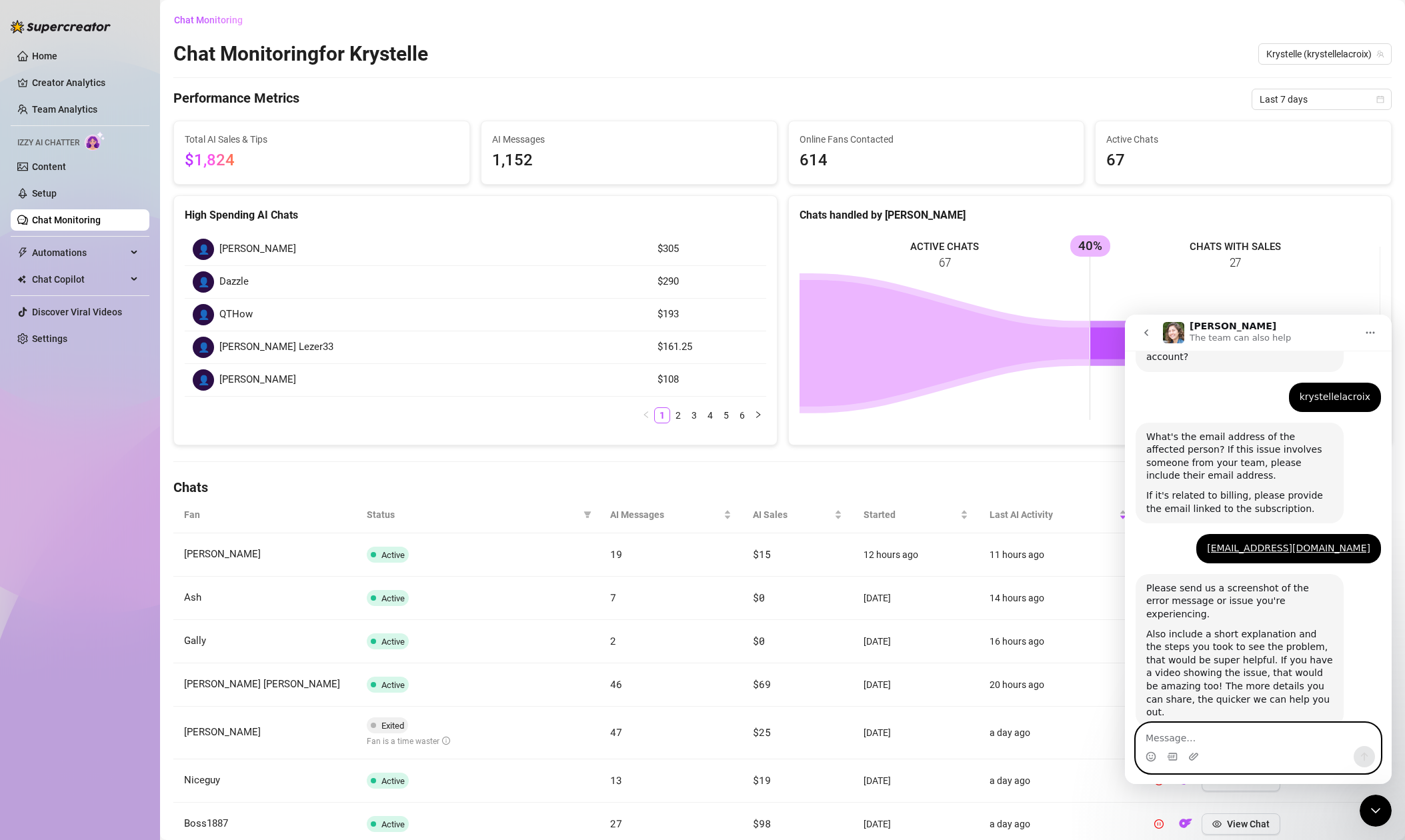
scroll to position [488, 0]
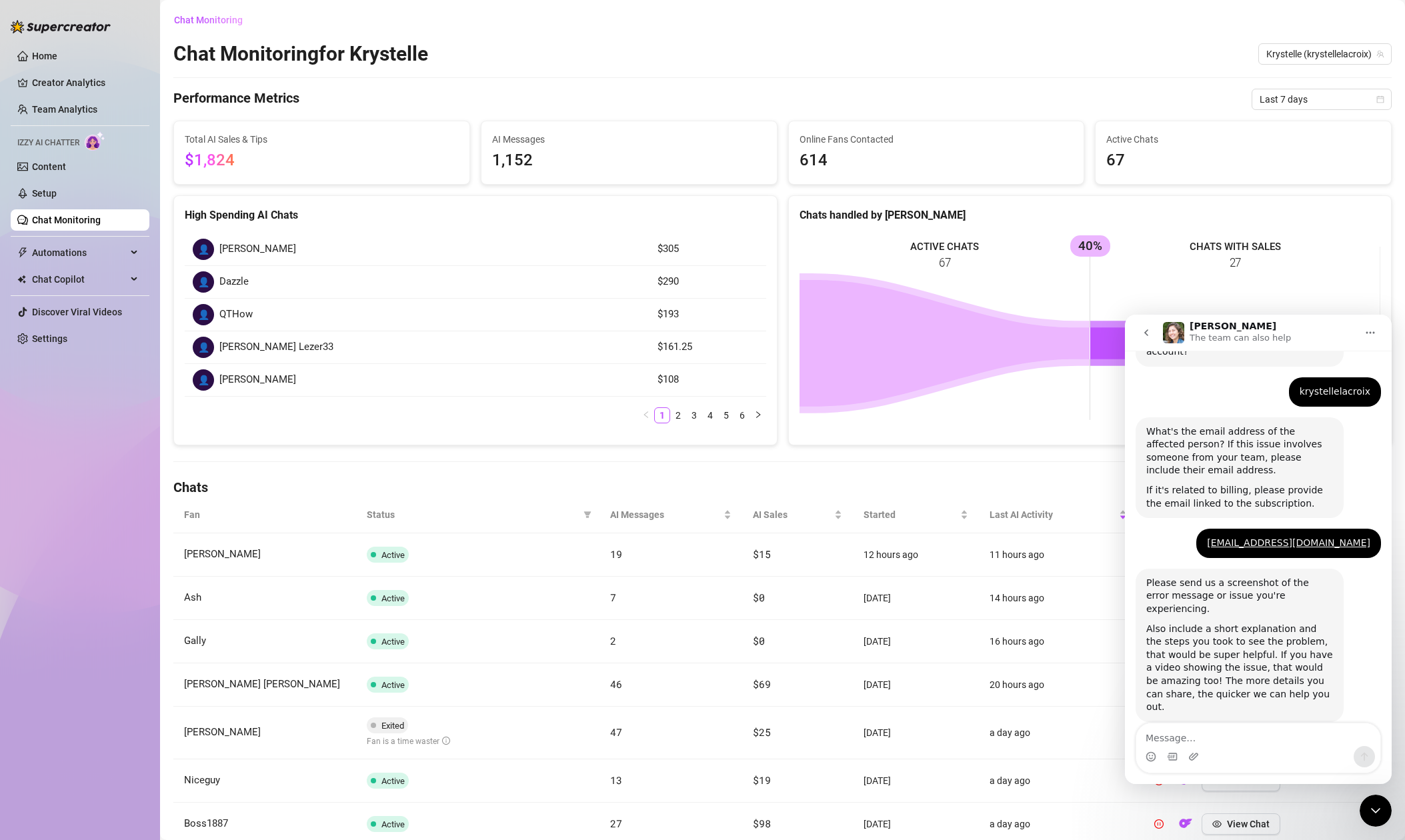
click at [1377, 809] on icon "Close Intercom Messenger" at bounding box center [1375, 810] width 16 height 16
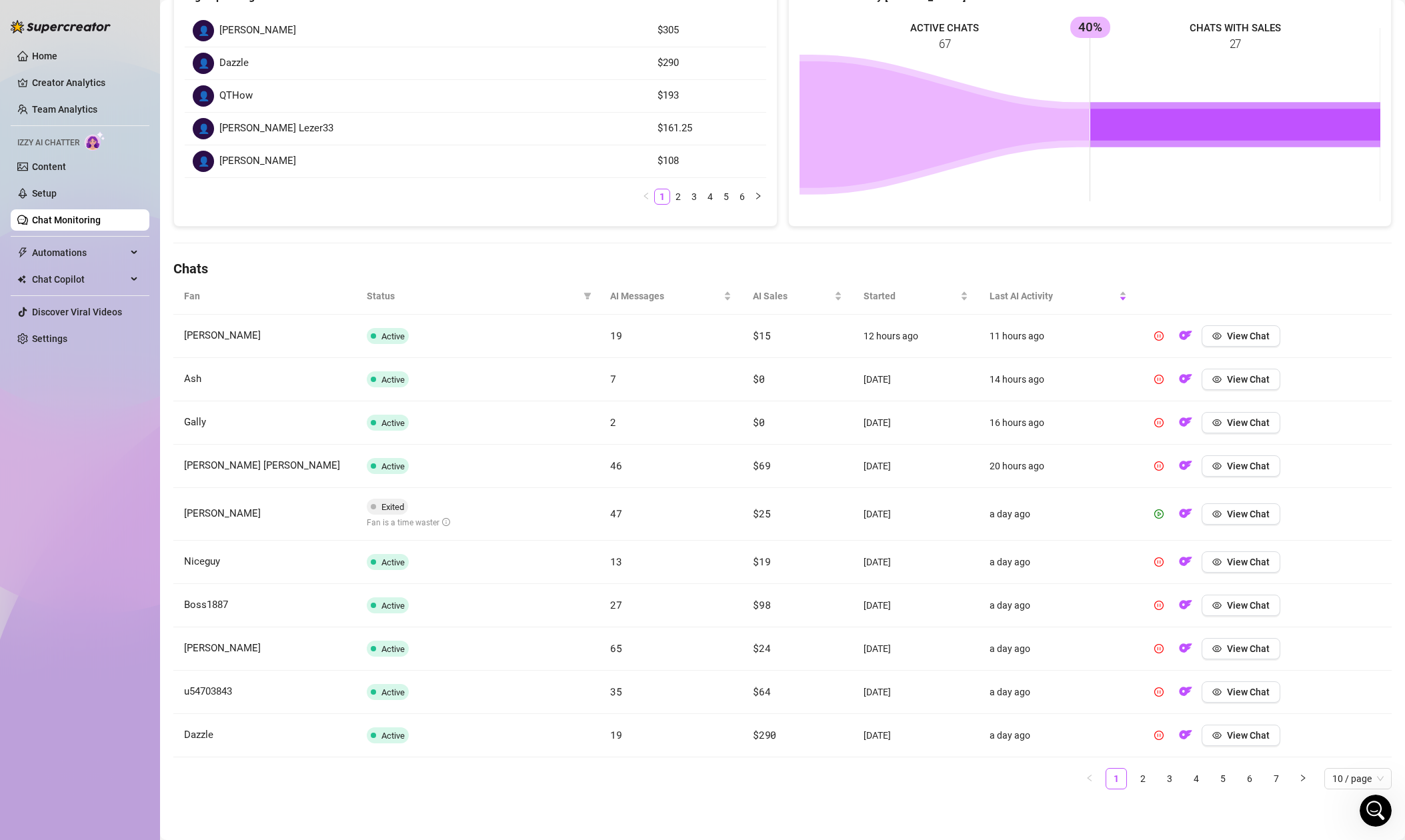
scroll to position [0, 0]
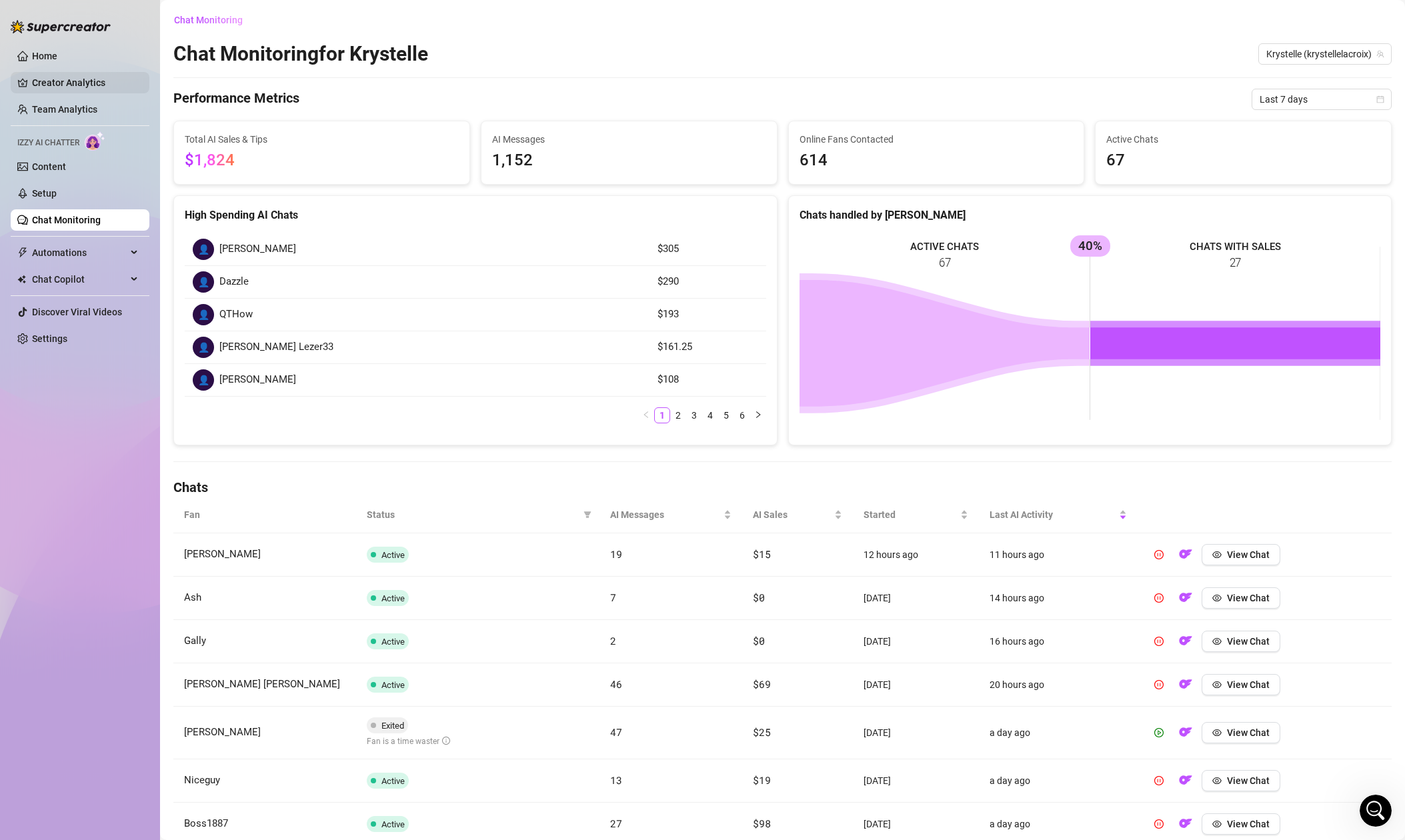
click at [66, 76] on link "Creator Analytics" at bounding box center [86, 82] width 107 height 21
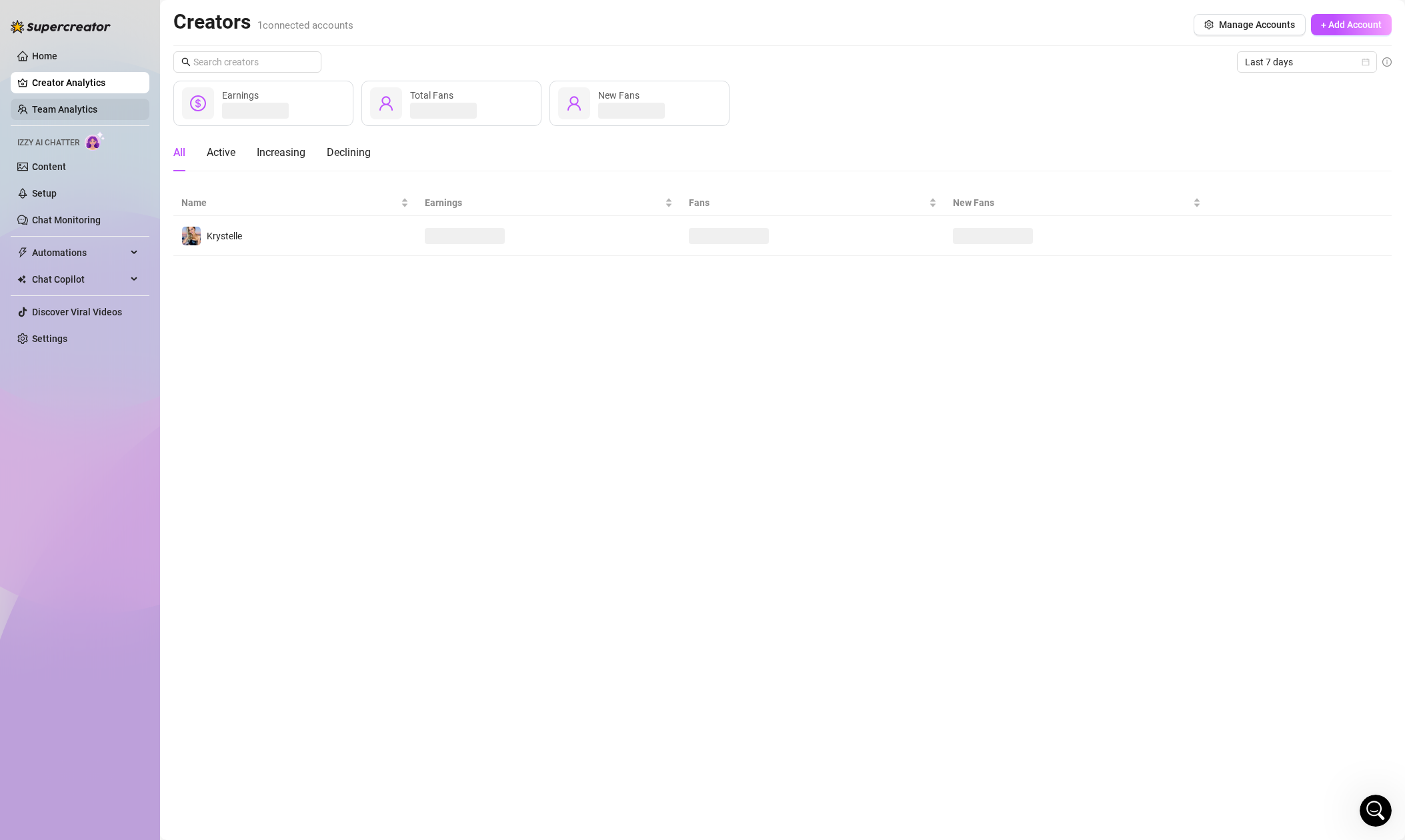
click at [55, 106] on link "Team Analytics" at bounding box center [65, 109] width 66 height 11
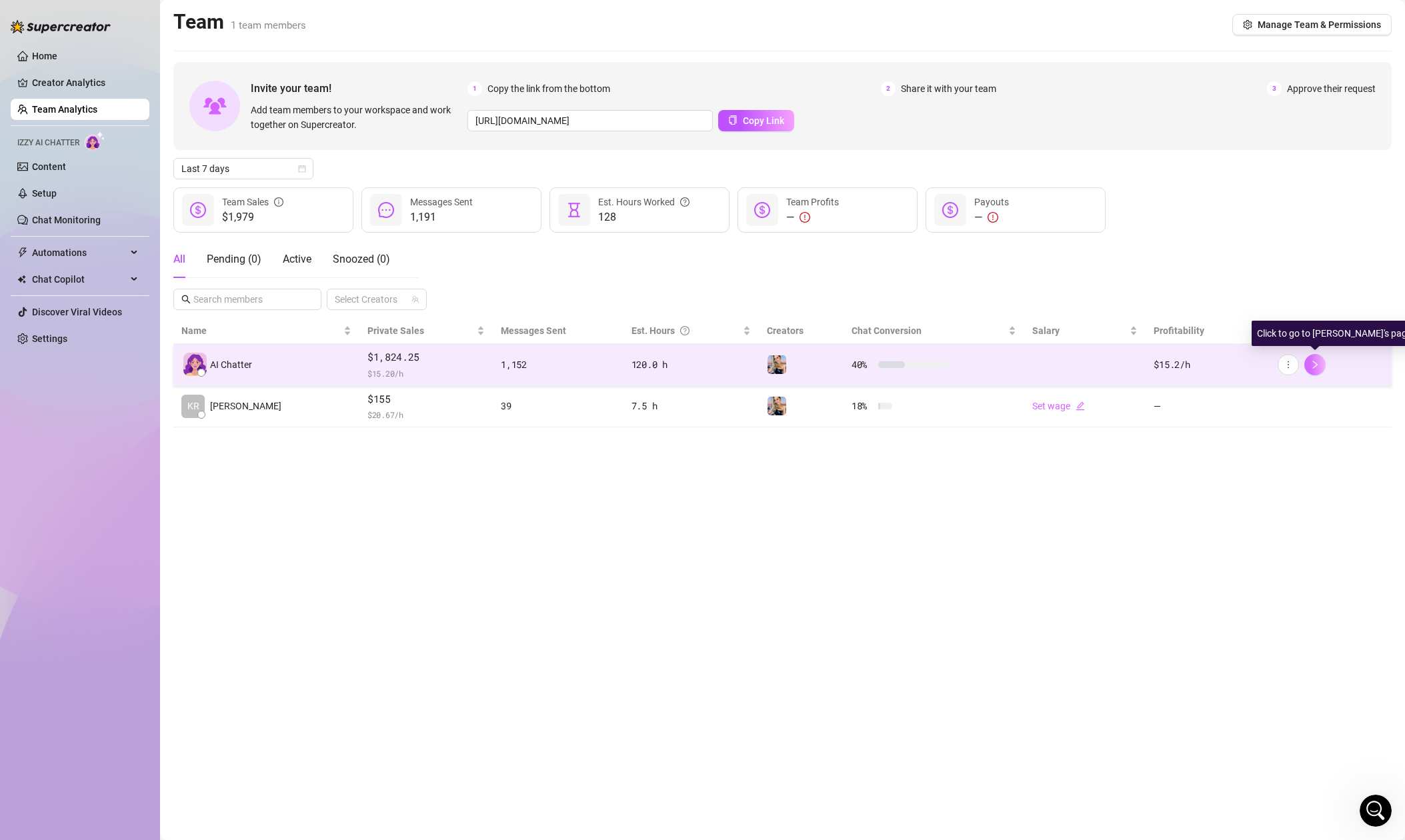
click at [1317, 360] on icon "right" at bounding box center [1315, 365] width 9 height 9
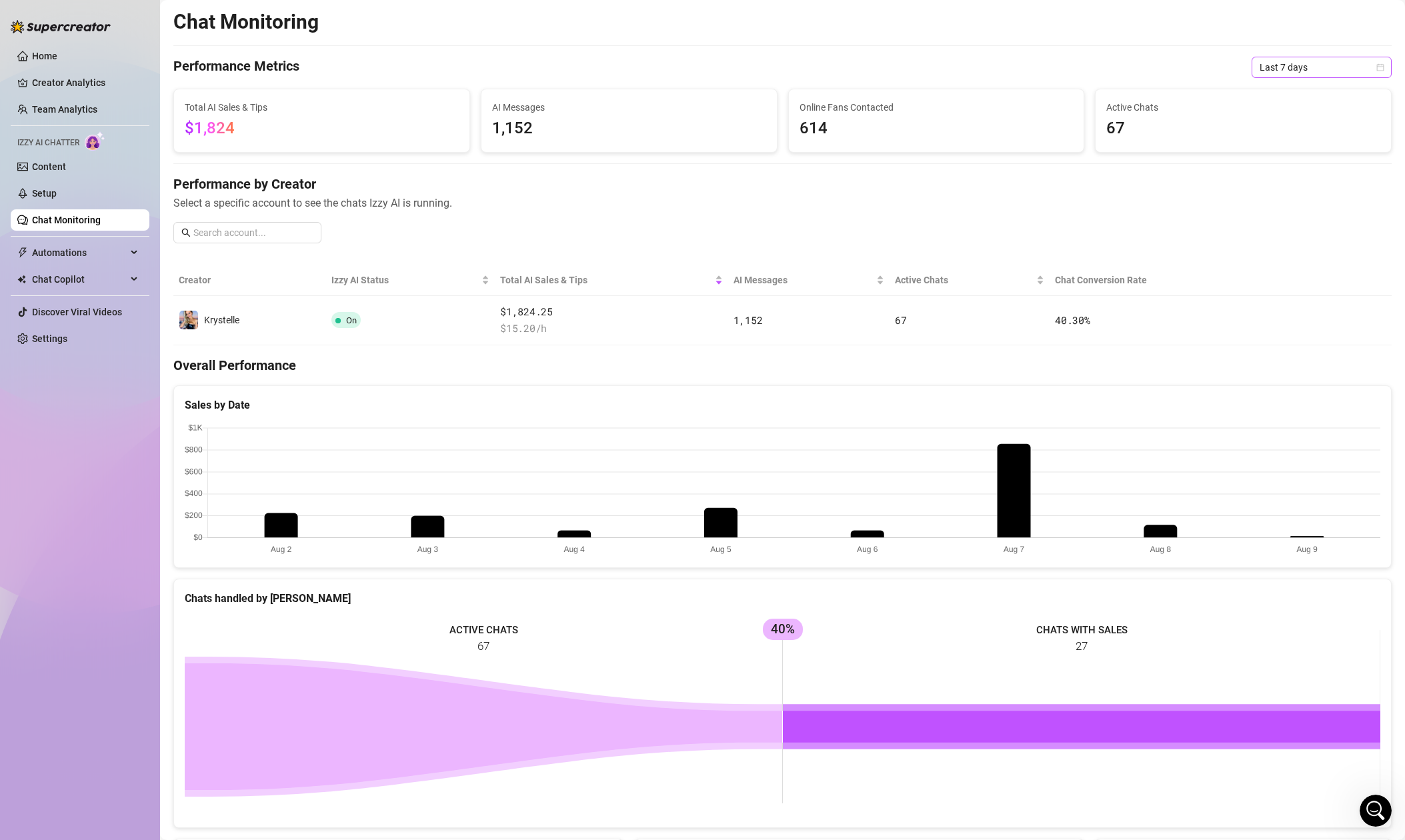
click at [1359, 63] on span "Last 7 days" at bounding box center [1321, 67] width 124 height 20
click at [1309, 92] on div "Last 24 hours" at bounding box center [1321, 94] width 118 height 15
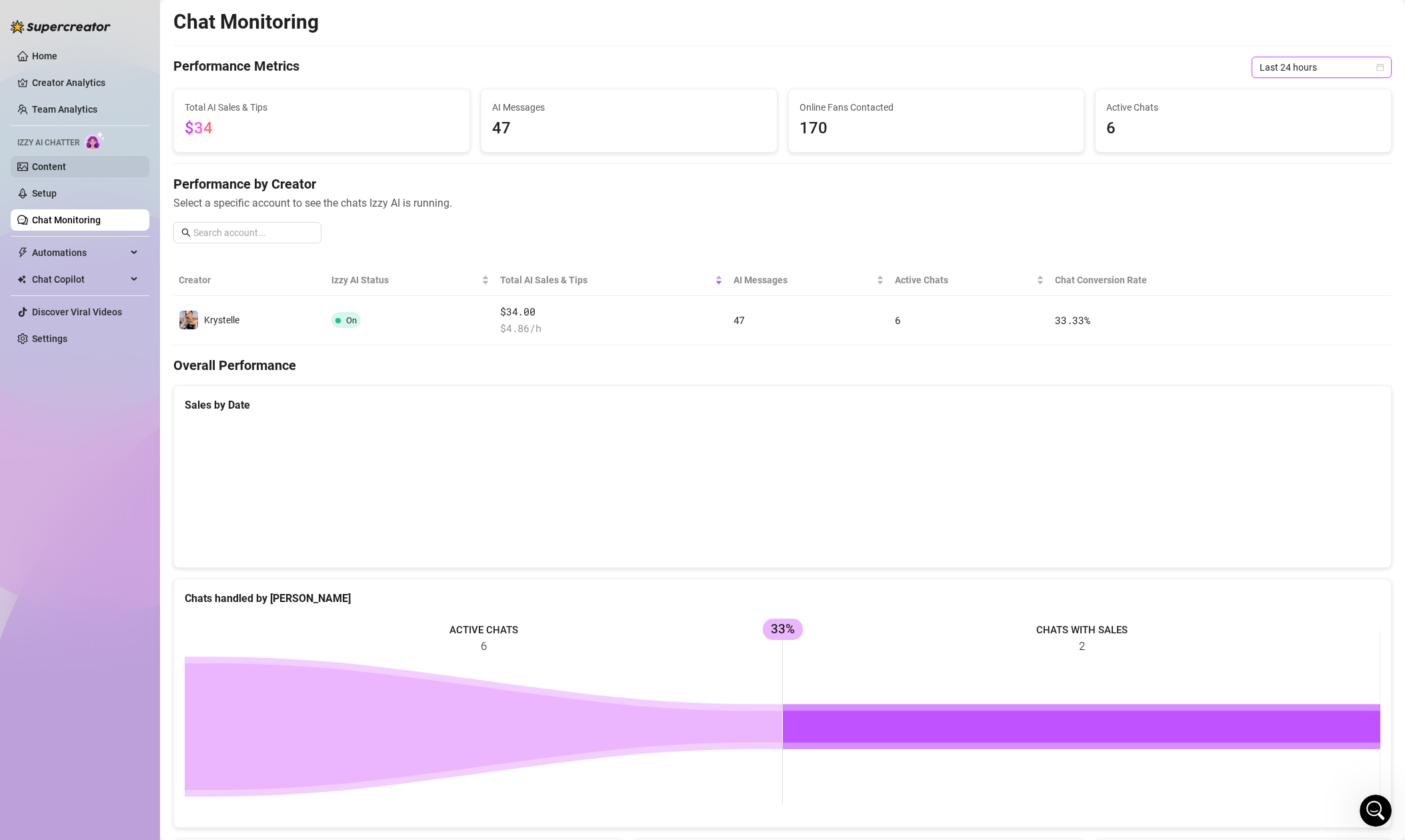
click at [45, 164] on link "Content" at bounding box center [49, 166] width 34 height 11
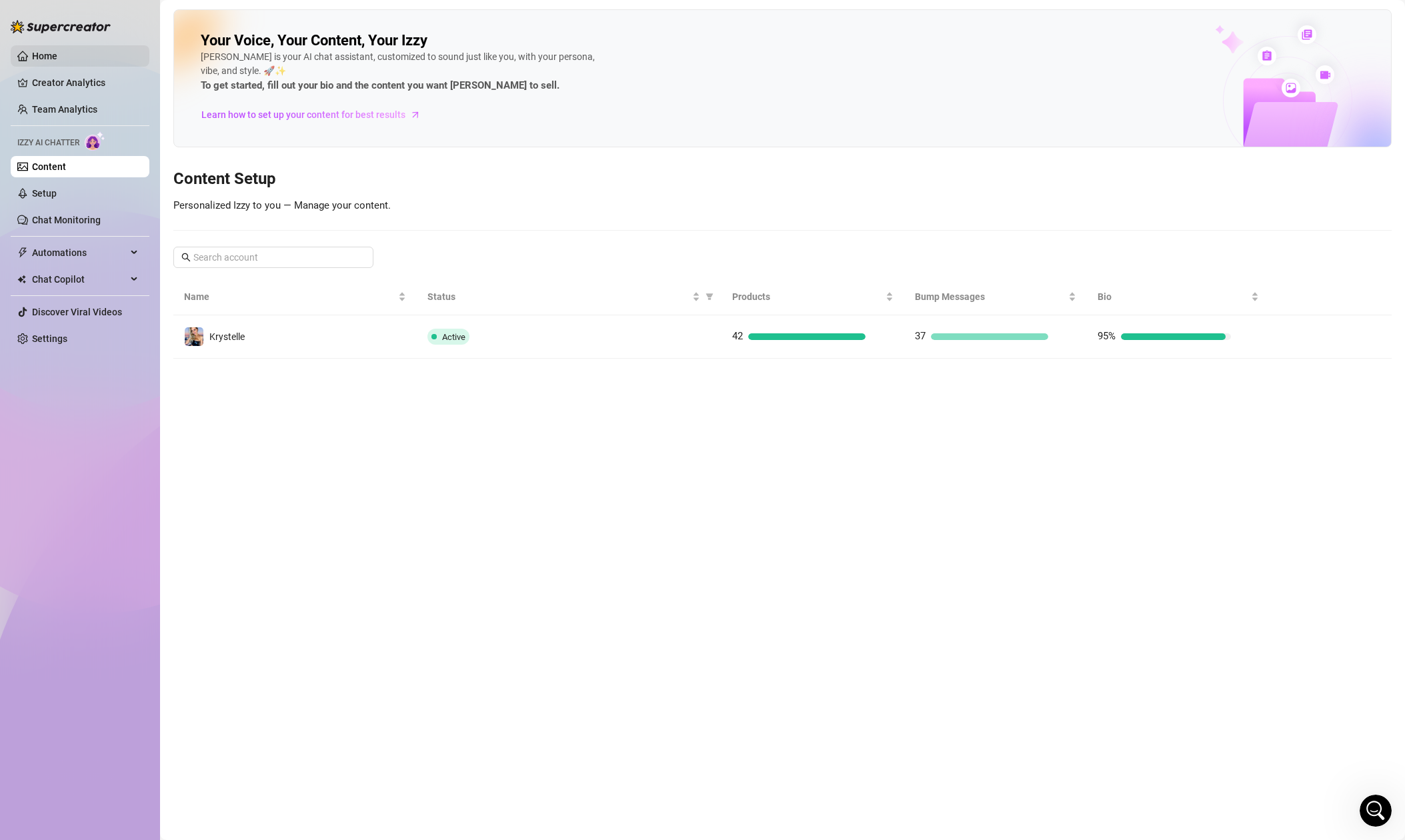
click at [54, 56] on link "Home" at bounding box center [44, 56] width 25 height 11
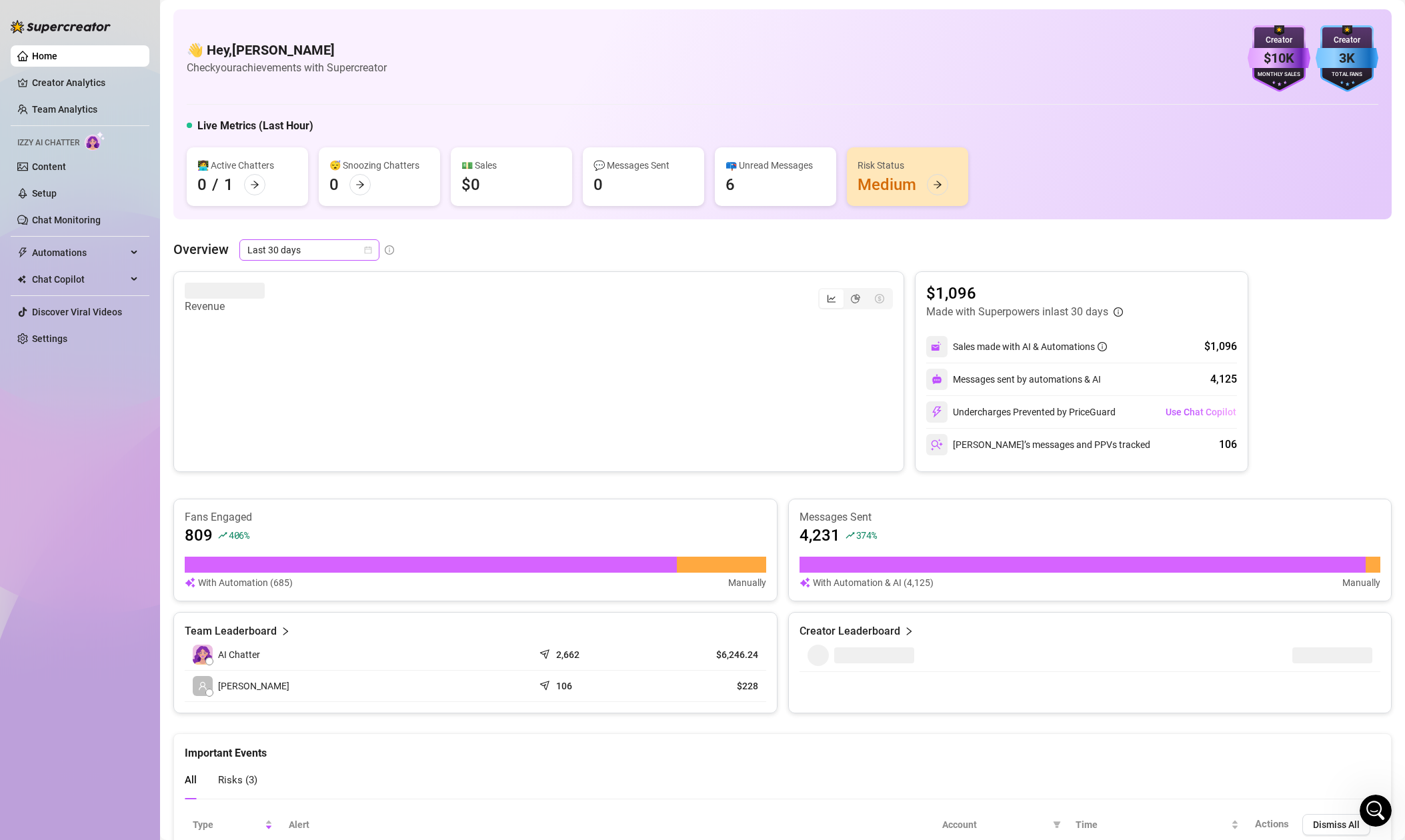
click at [300, 254] on span "Last 30 days" at bounding box center [309, 250] width 124 height 20
click at [299, 273] on div "Last 24 hours" at bounding box center [308, 276] width 118 height 15
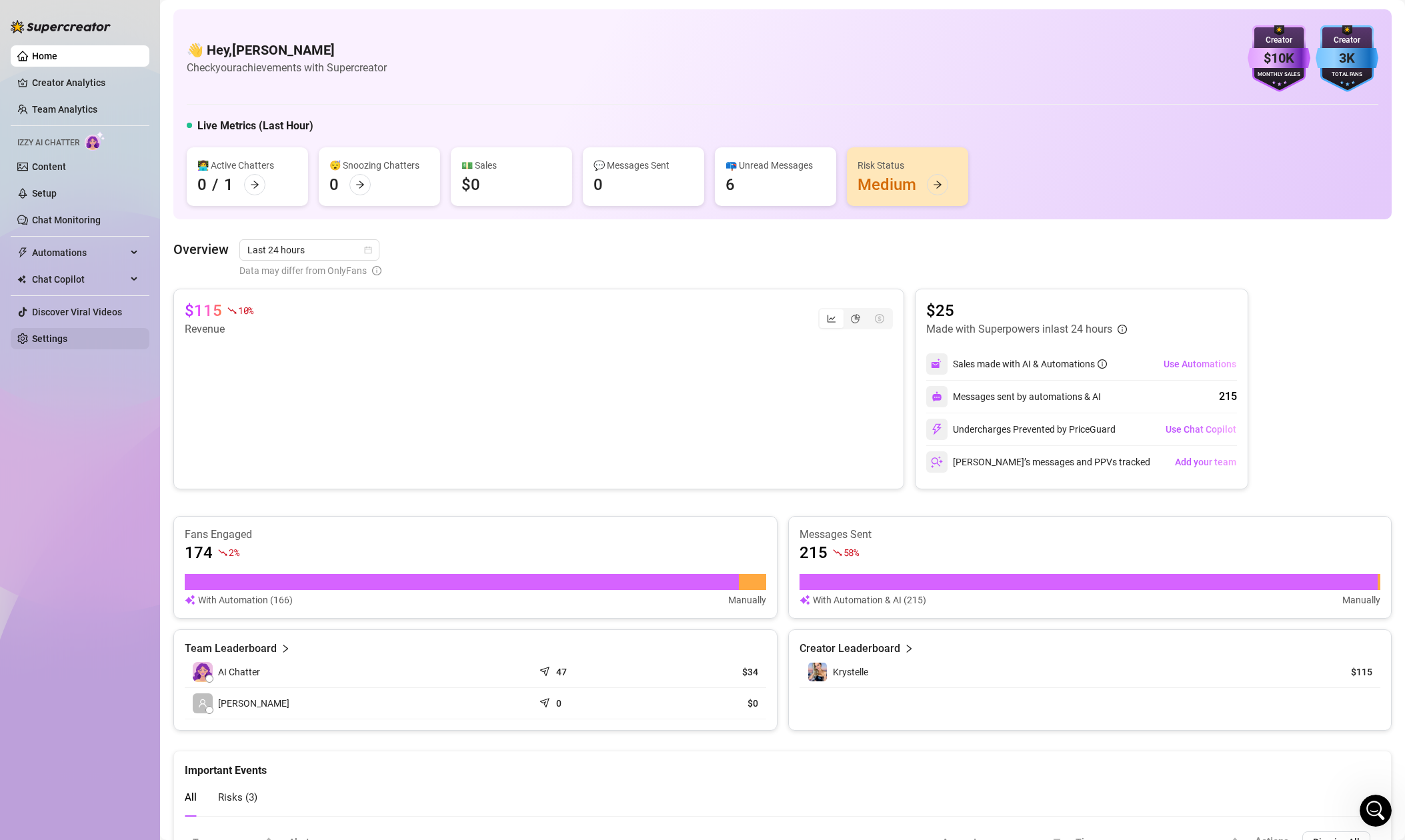
click at [59, 339] on link "Settings" at bounding box center [50, 339] width 35 height 11
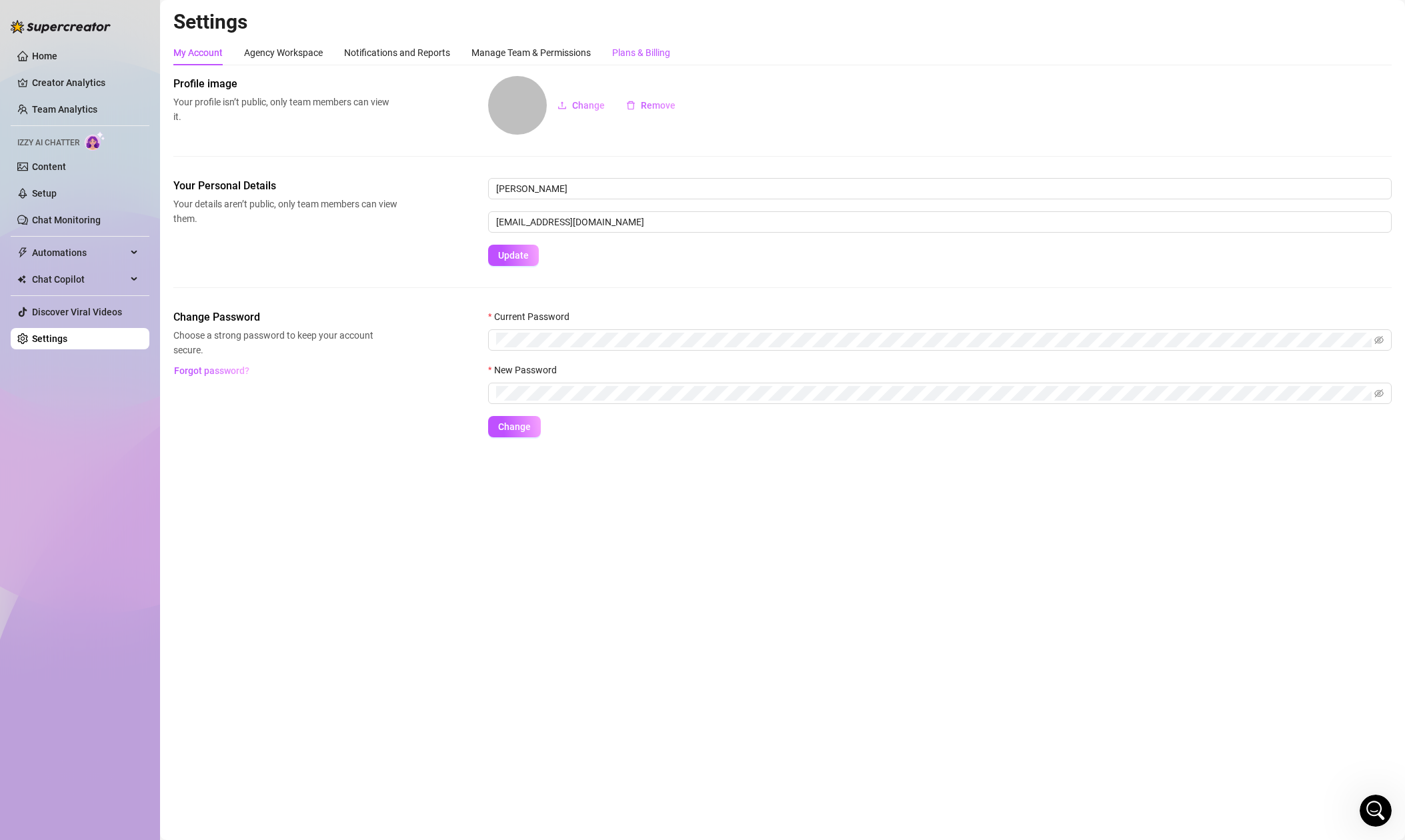
click at [648, 57] on div "Plans & Billing" at bounding box center [641, 52] width 58 height 15
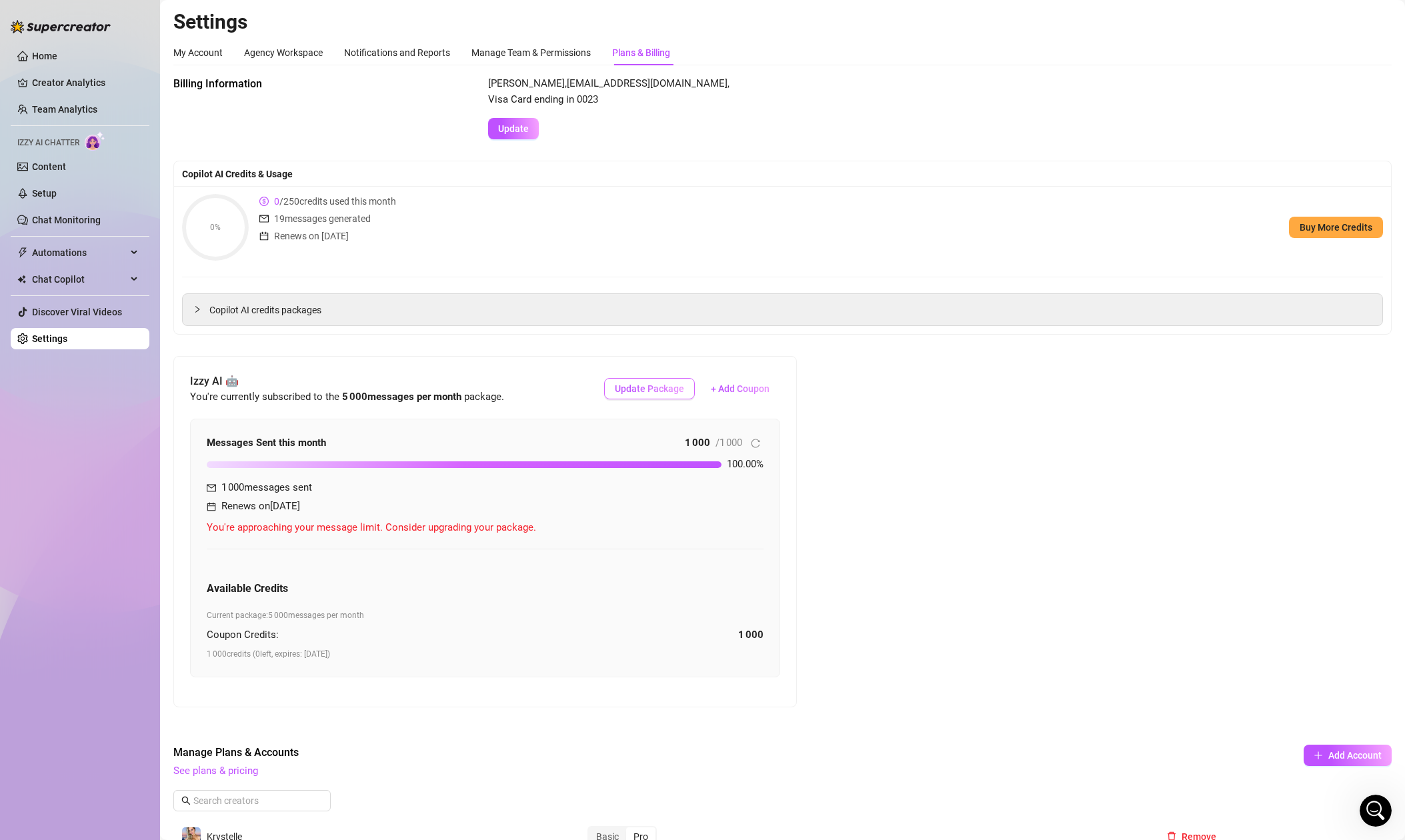
click at [657, 390] on span "Update Package" at bounding box center [649, 389] width 69 height 11
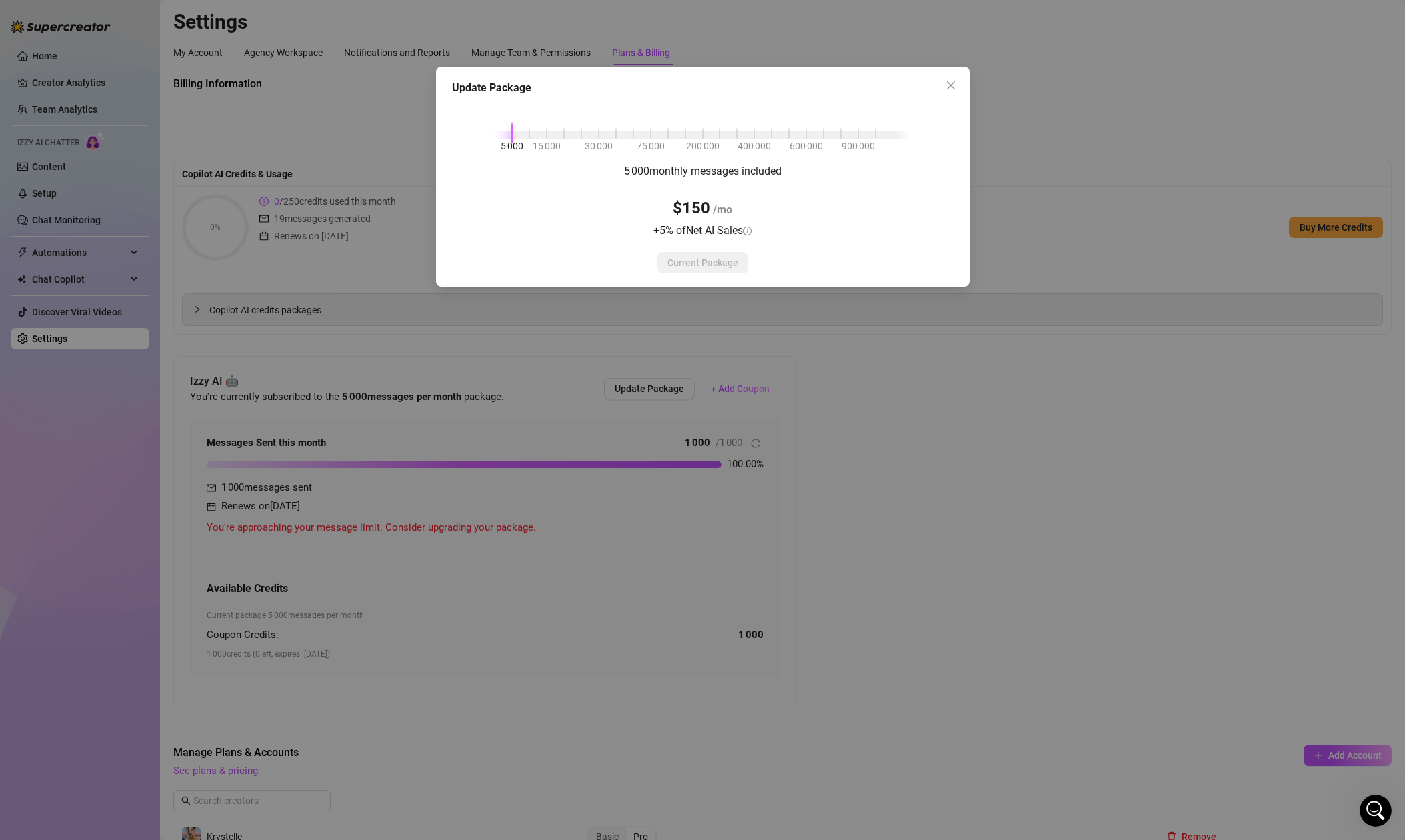
click at [1084, 466] on div "Update Package 5 000 15 000 30 000 75 000 200 000 400 000 600 000 900 000 5 000…" at bounding box center [702, 420] width 1405 height 840
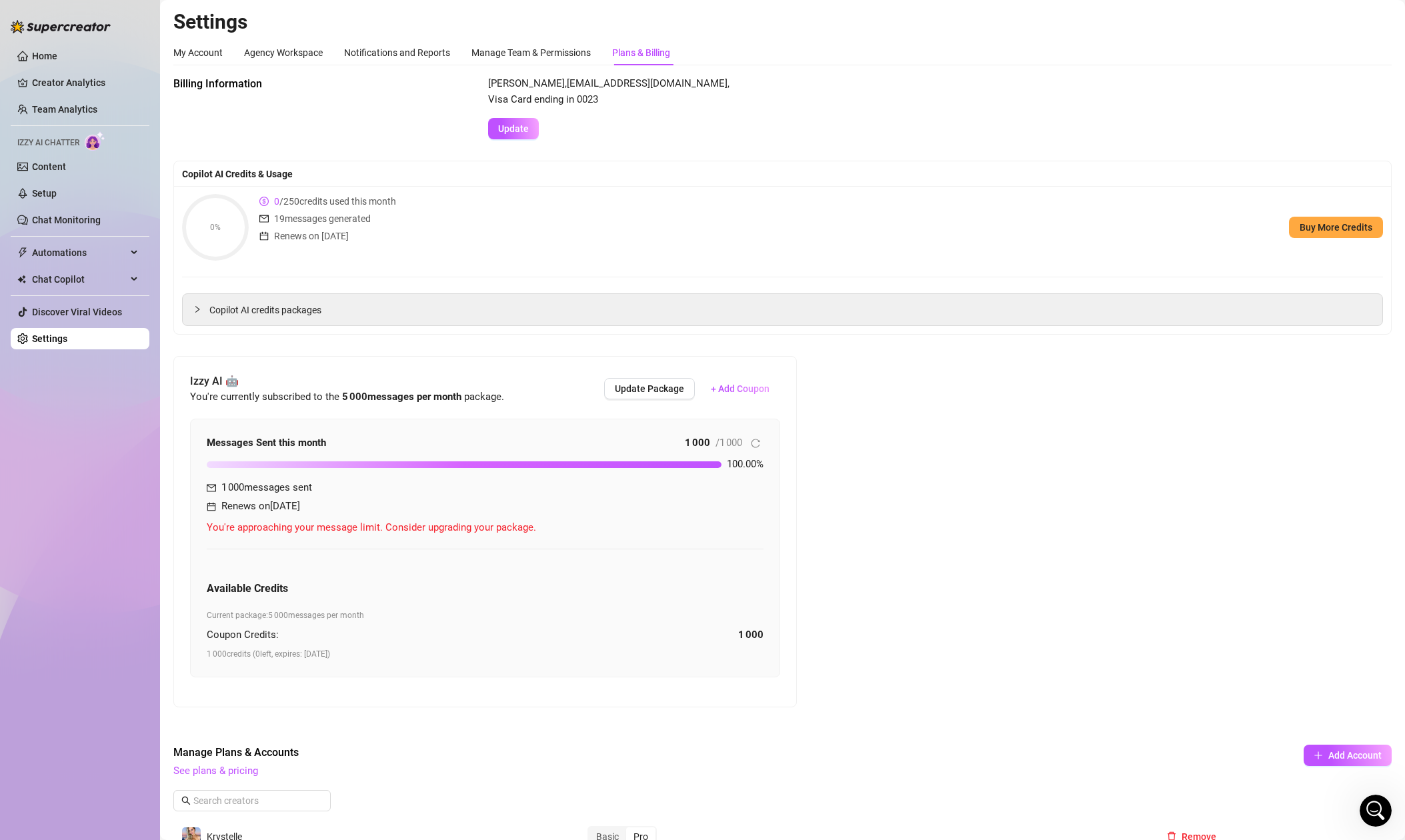
click at [1374, 817] on icon "Open Intercom Messenger" at bounding box center [1375, 811] width 22 height 22
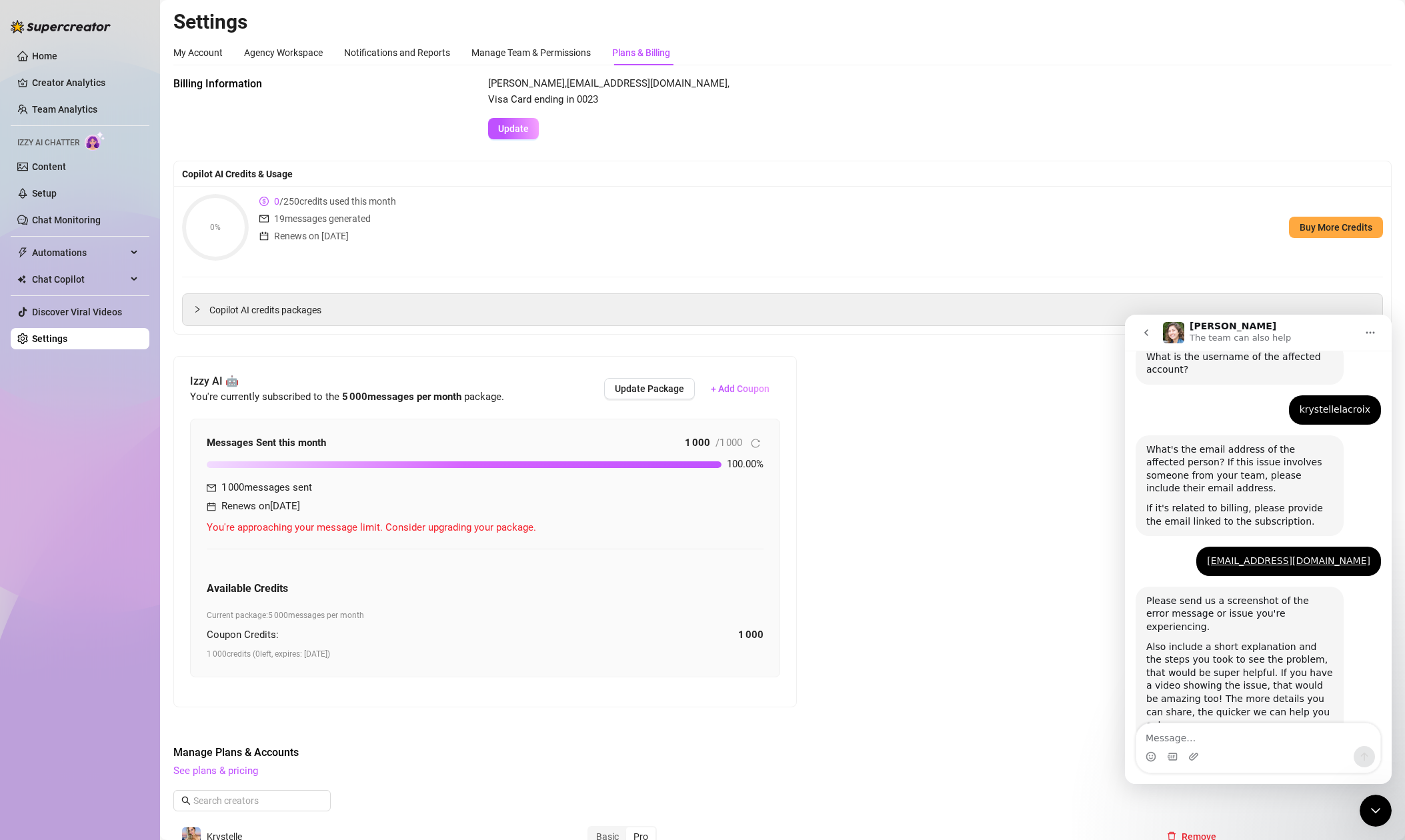
scroll to position [488, 0]
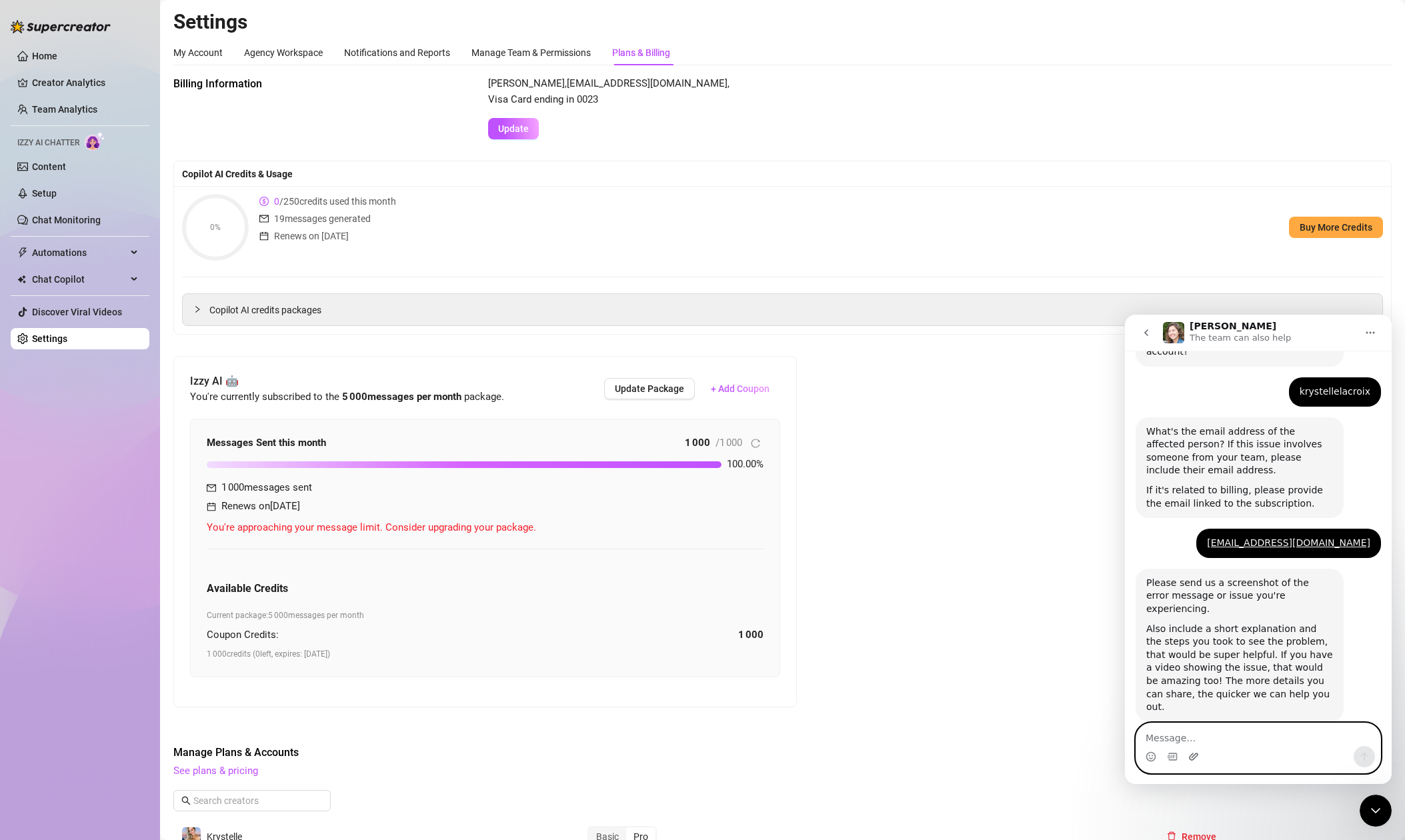
click at [1192, 754] on icon "Upload attachment" at bounding box center [1193, 757] width 11 height 11
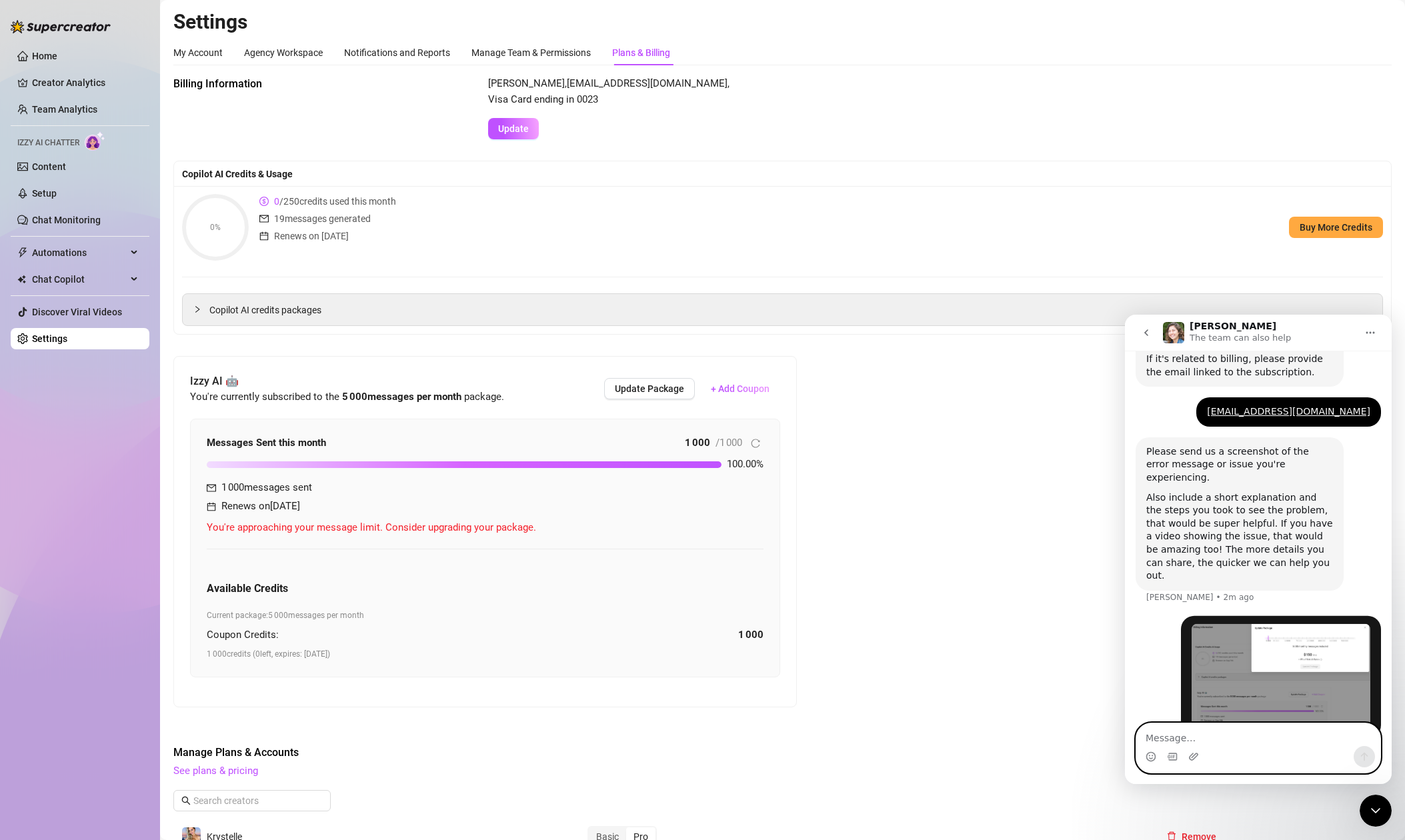
scroll to position [622, 0]
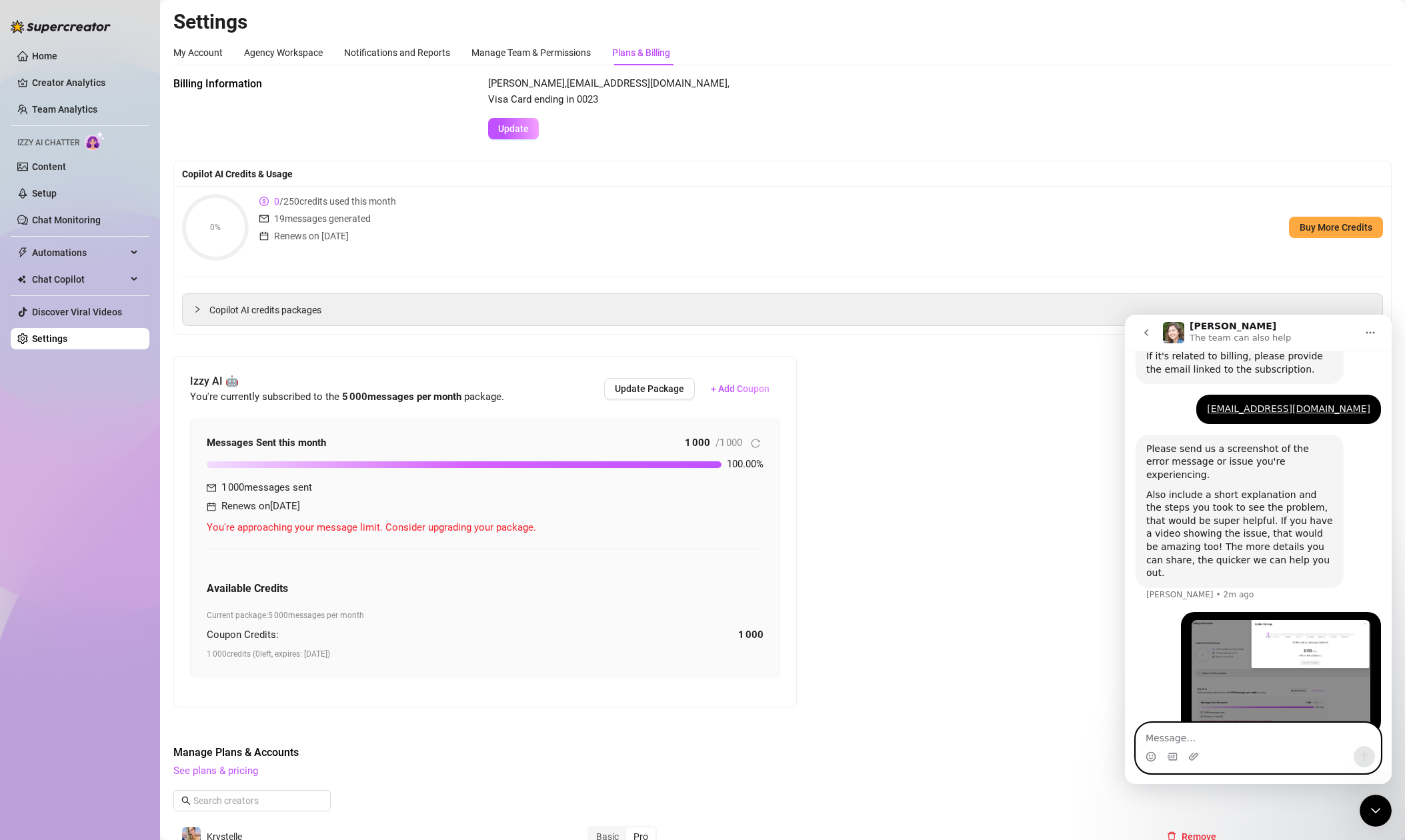
click at [1235, 745] on textarea "Message…" at bounding box center [1258, 735] width 244 height 23
drag, startPoint x: 1211, startPoint y: 738, endPoint x: 1098, endPoint y: 735, distance: 113.0
click html "Ella The team can also help Ask us anything, or share your feedback :) Hey, Wha…"
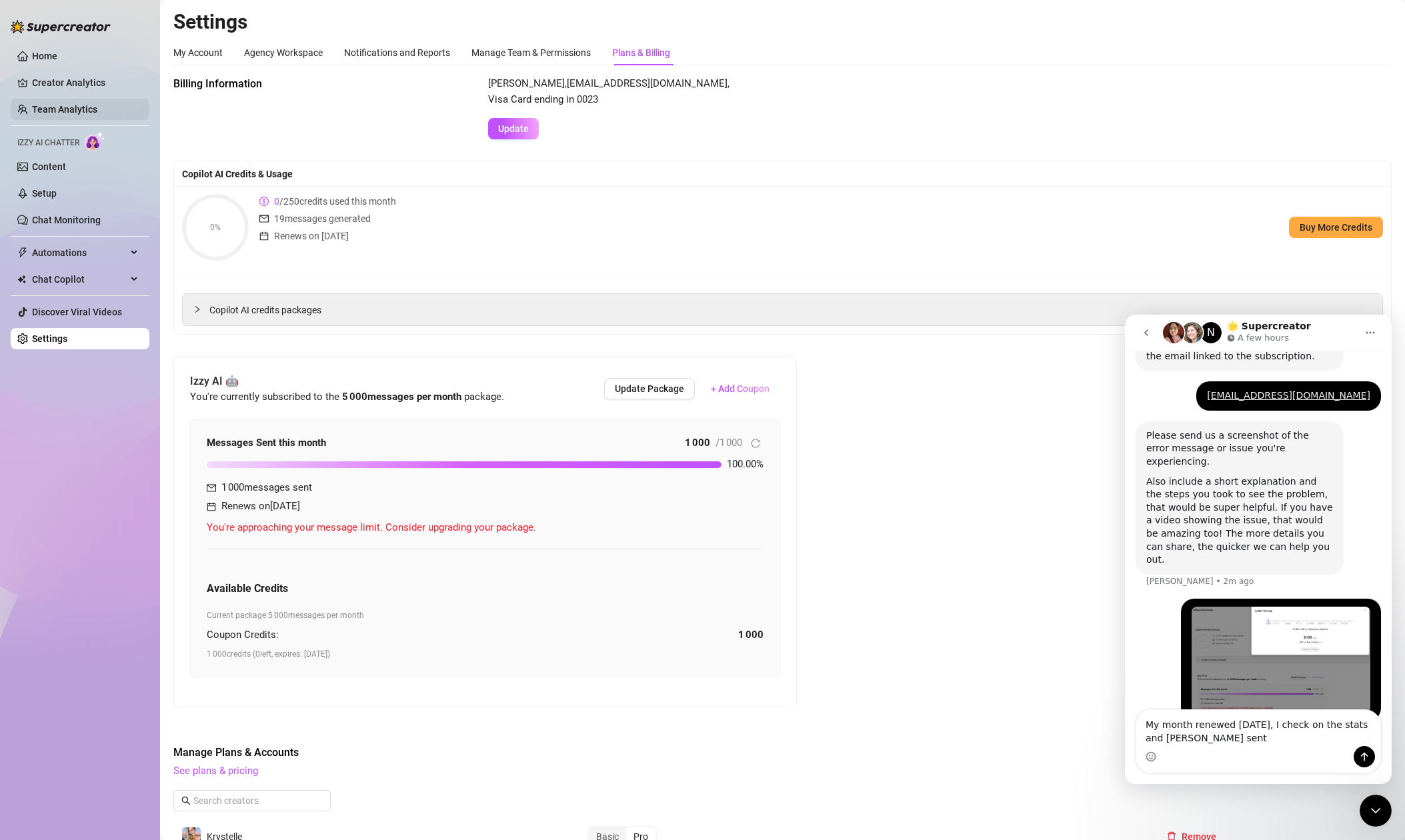
drag, startPoint x: 58, startPoint y: 108, endPoint x: 89, endPoint y: 116, distance: 32.0
click at [58, 108] on link "Team Analytics" at bounding box center [65, 109] width 66 height 11
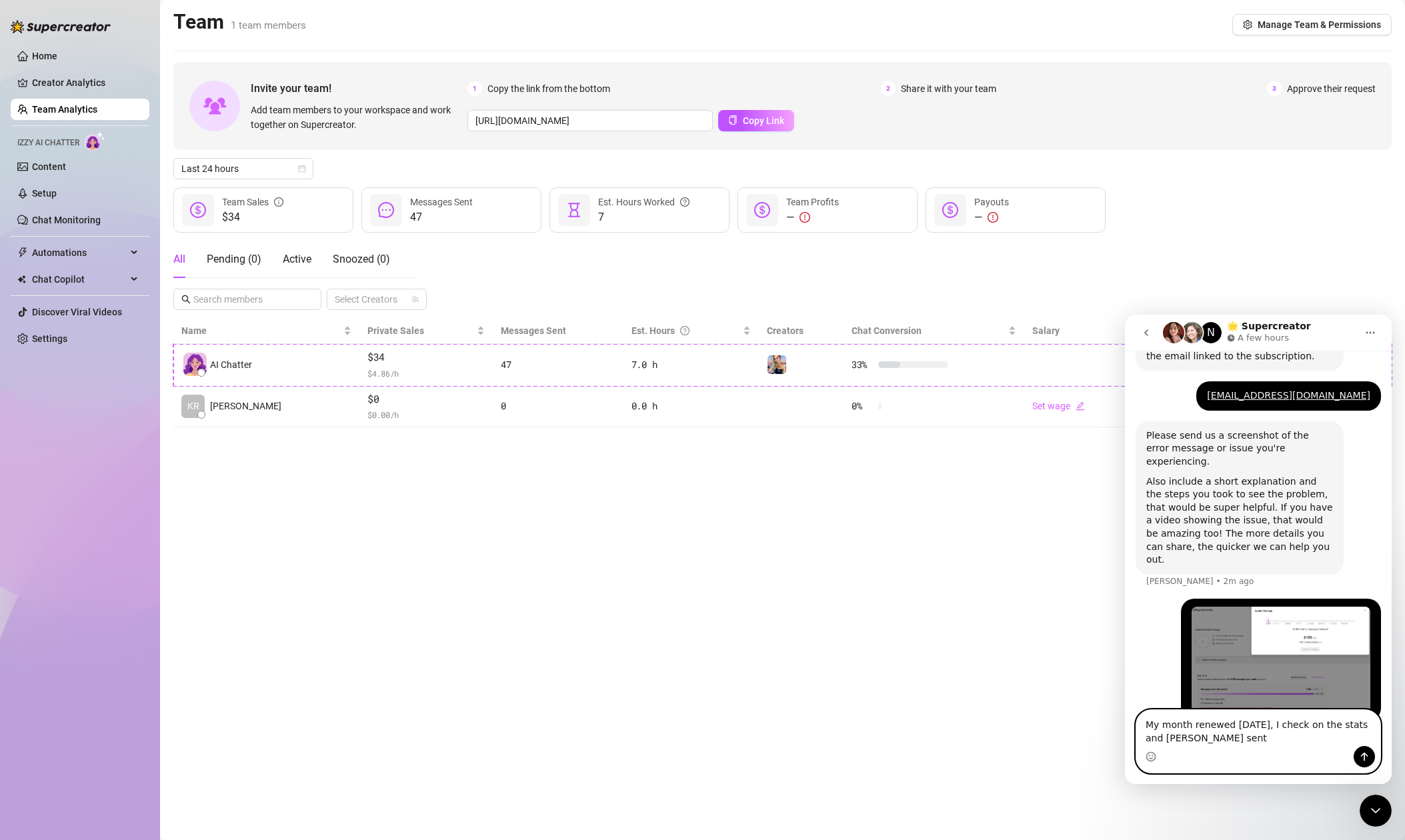
click at [1206, 742] on textarea "My month renewed today, I check on the stats and Izzy sent" at bounding box center [1258, 728] width 244 height 36
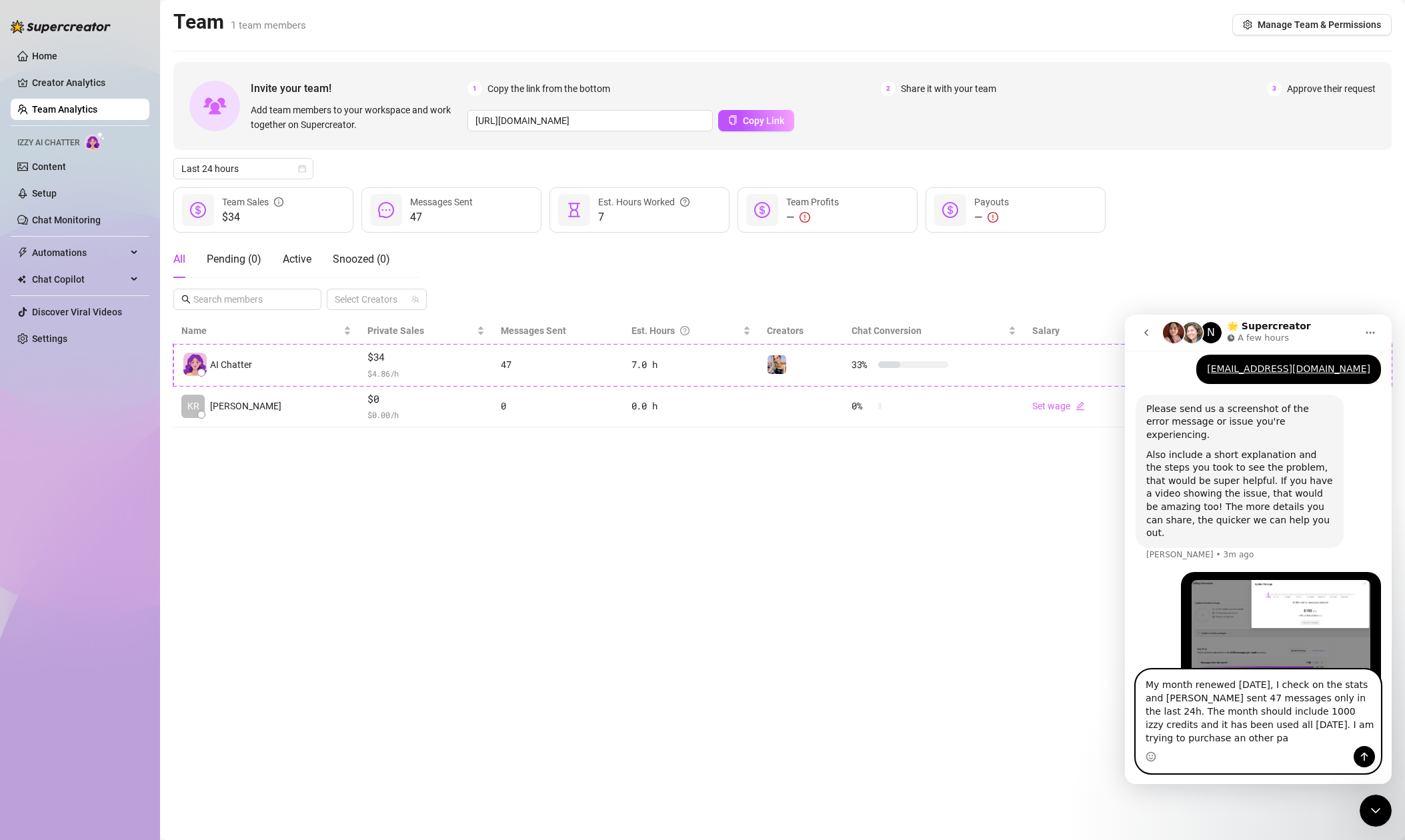
scroll to position [676, 0]
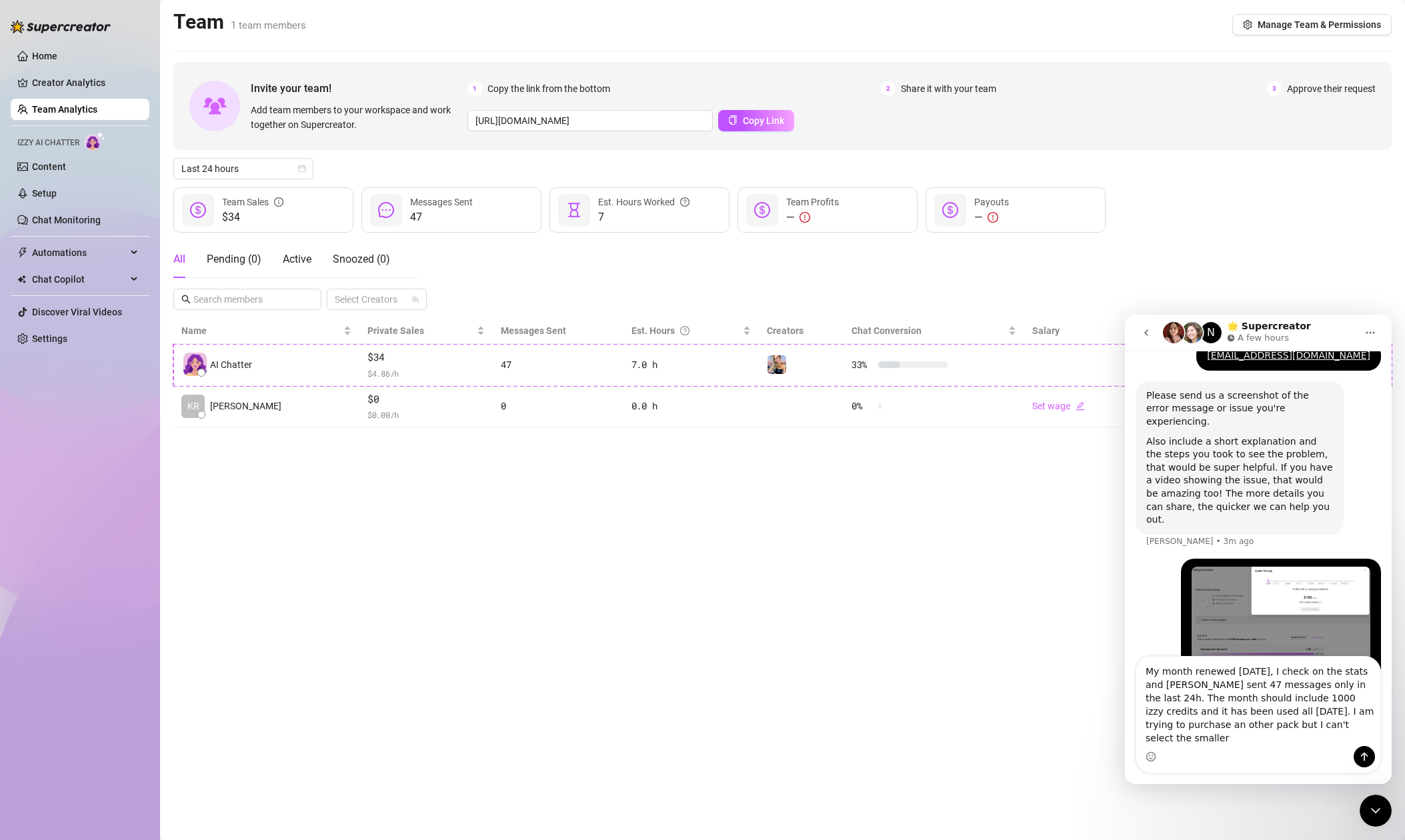
click at [55, 344] on link "Settings" at bounding box center [50, 339] width 35 height 11
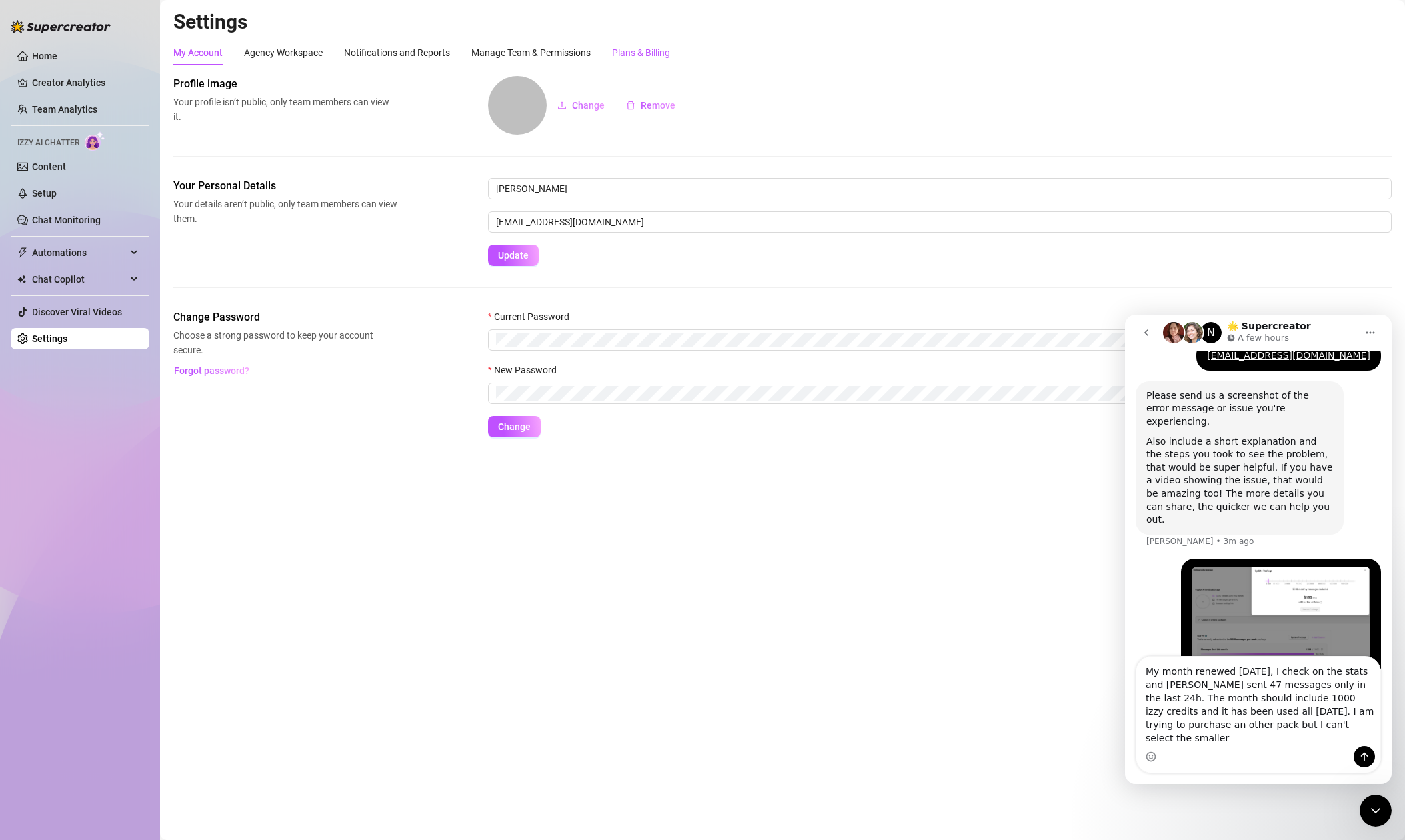
click at [649, 52] on div "Plans & Billing" at bounding box center [641, 52] width 58 height 15
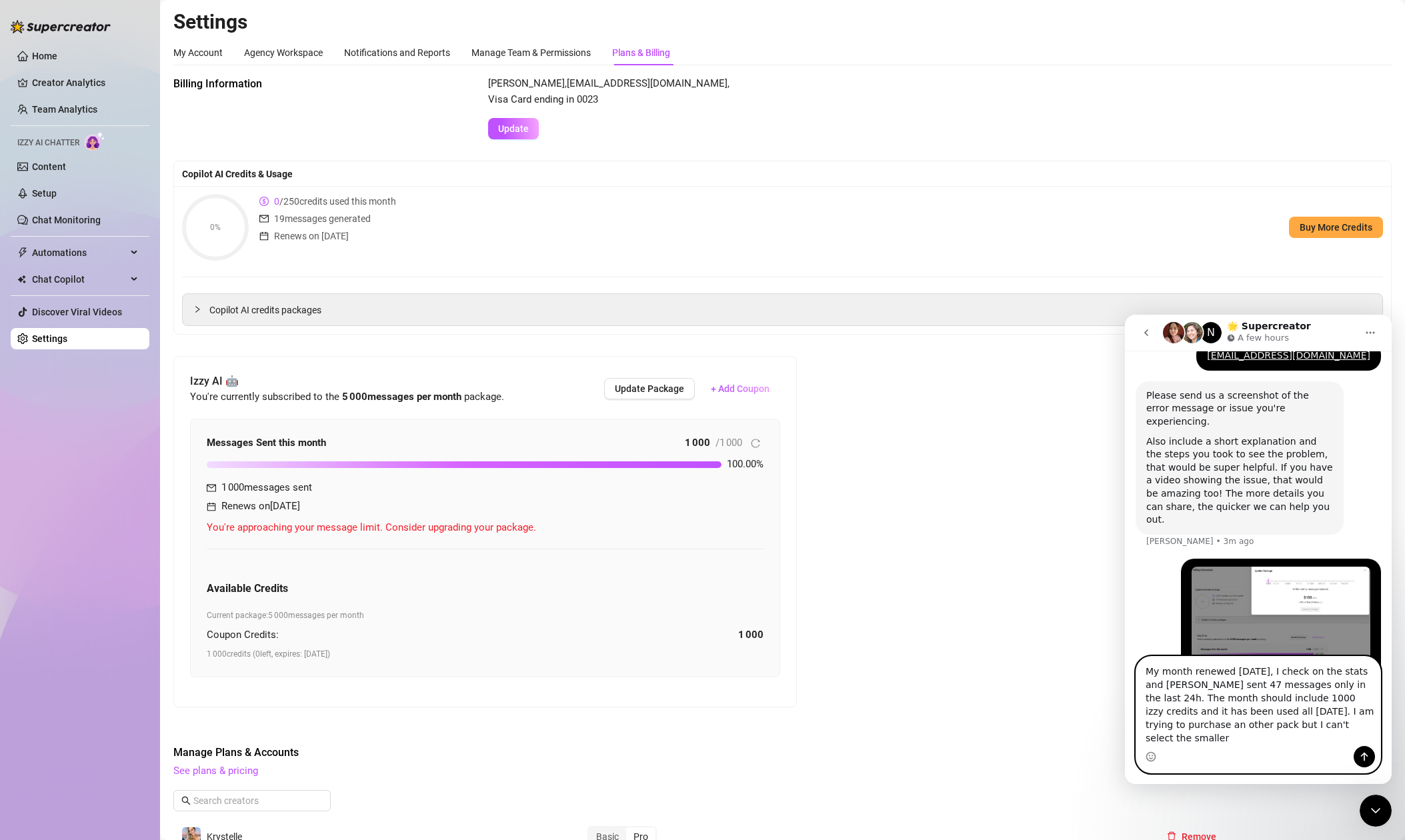
drag, startPoint x: 1298, startPoint y: 740, endPoint x: 1312, endPoint y: 743, distance: 14.3
click at [1302, 741] on textarea "My month renewed today, I check on the stats and Izzy sent 47 messages only in …" at bounding box center [1258, 701] width 244 height 89
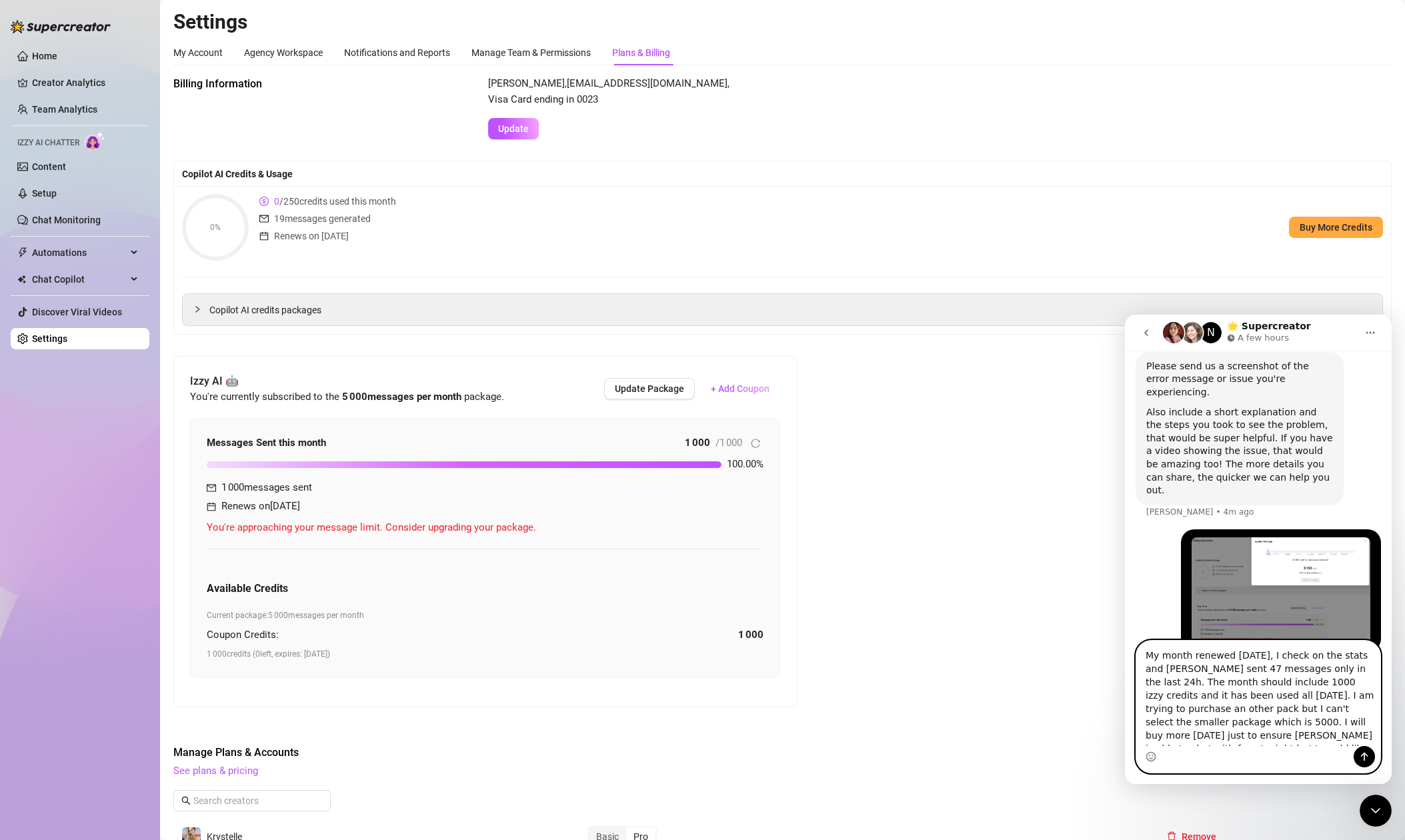
click at [1193, 696] on textarea "My month renewed today, I check on the stats and Izzy sent 47 messages only in …" at bounding box center [1258, 693] width 244 height 105
click at [1170, 696] on textarea "My month renewed today, I check on the stats and Izzy sent 47 messages only in …" at bounding box center [1258, 693] width 244 height 105
click at [1252, 696] on textarea "My month renewed today, I check on the stats and Izzy sent 47 messages only in …" at bounding box center [1258, 693] width 244 height 105
click at [1203, 708] on textarea "My month renewed today, I check on the stats and Izzy sent 47 messages only in …" at bounding box center [1258, 693] width 244 height 105
click at [1243, 722] on textarea "My month renewed today, I check on the stats and Izzy sent 47 messages only in …" at bounding box center [1258, 693] width 244 height 105
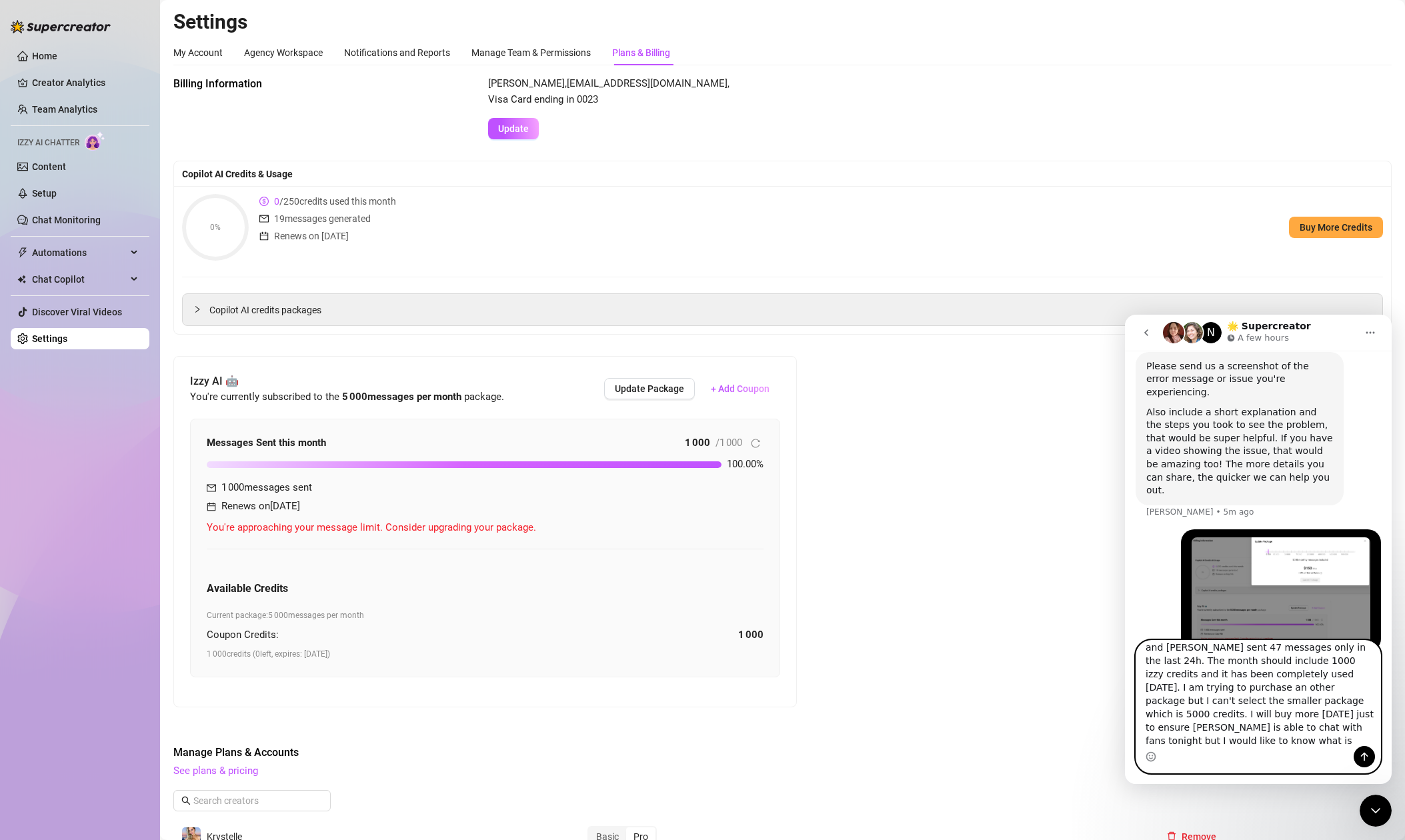
scroll to position [24, 0]
click at [1241, 743] on textarea "My month renewed today, I check on the stats and Izzy sent 47 messages only in …" at bounding box center [1258, 693] width 244 height 105
drag, startPoint x: 1181, startPoint y: 735, endPoint x: 1189, endPoint y: 736, distance: 8.1
click at [1181, 735] on textarea "My month renewed today, I check on the stats and Izzy sent 47 messages only in …" at bounding box center [1258, 693] width 244 height 105
type textarea "My month renewed today, I check on the stats and Izzy sent 47 messages only in …"
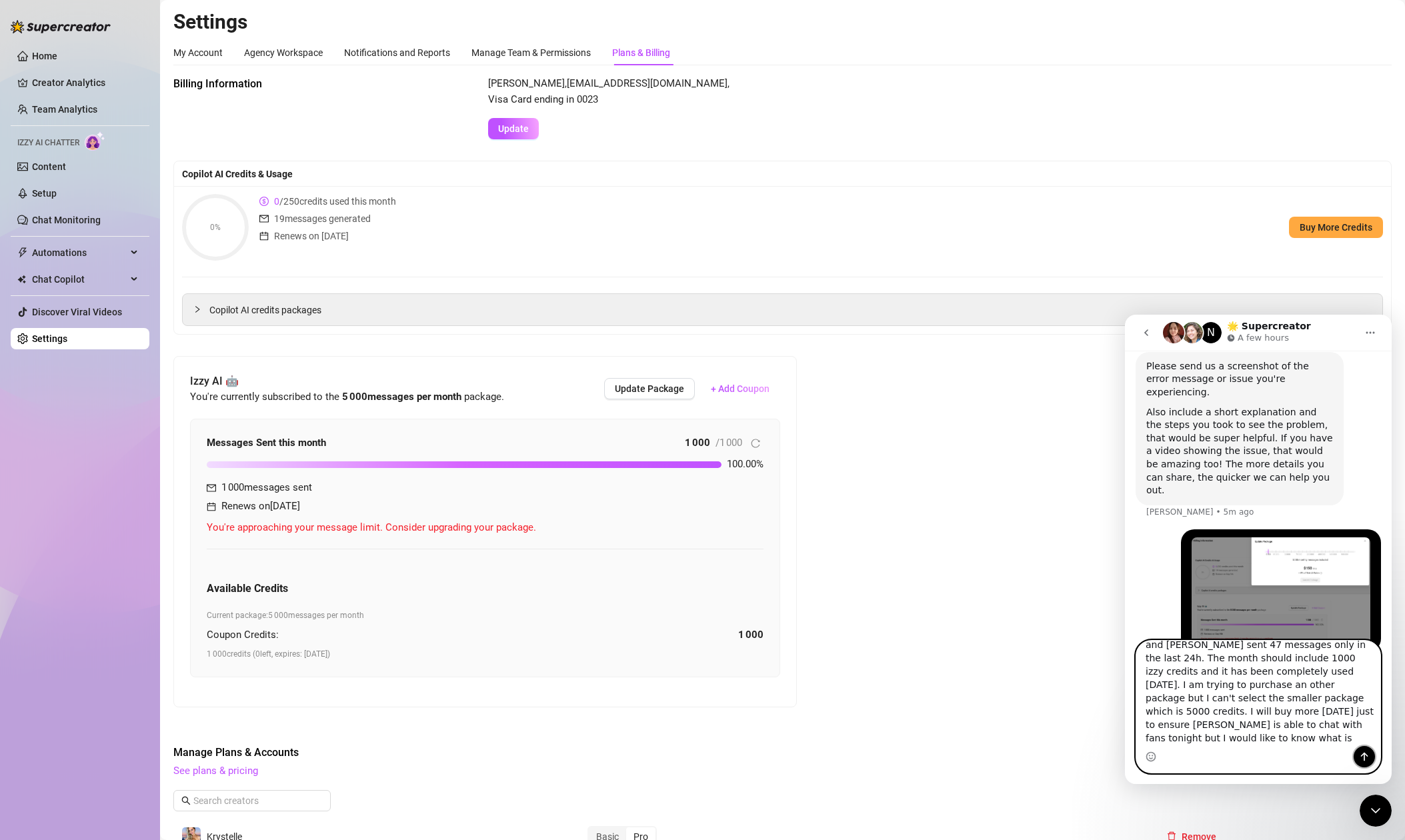
click at [1365, 758] on icon "Send a message…" at bounding box center [1365, 757] width 11 height 11
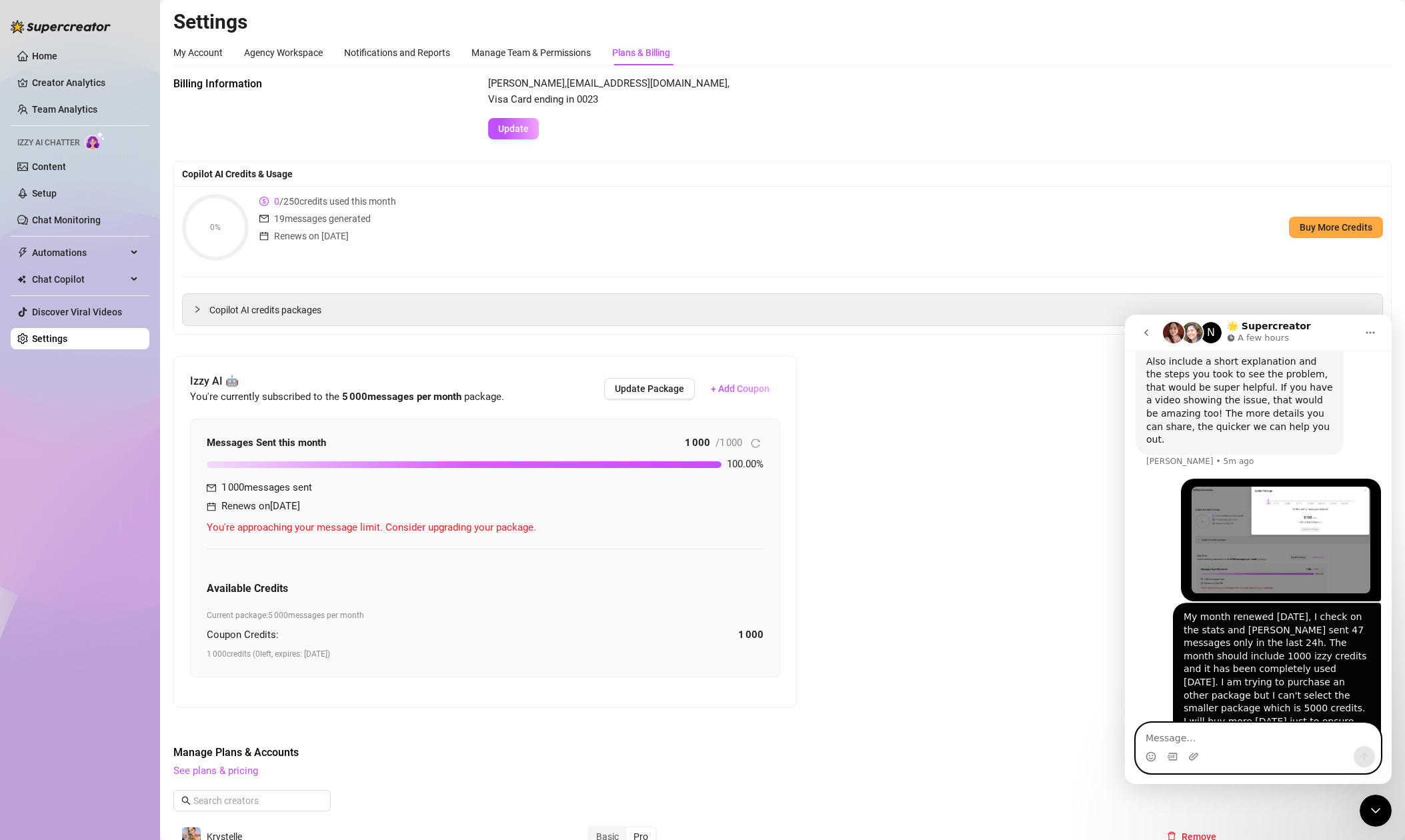
scroll to position [796, 0]
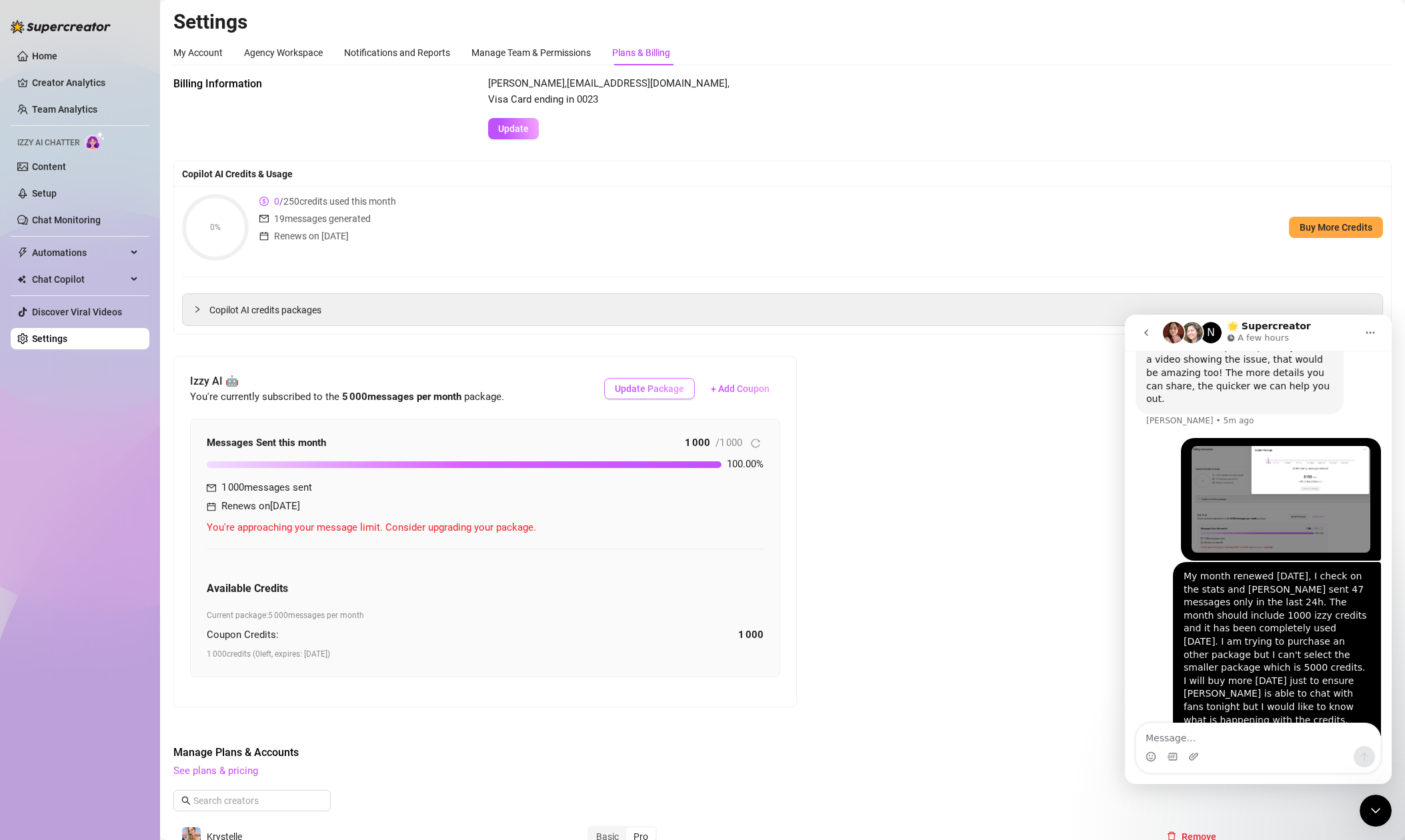
click at [650, 393] on span "Update Package" at bounding box center [649, 389] width 69 height 11
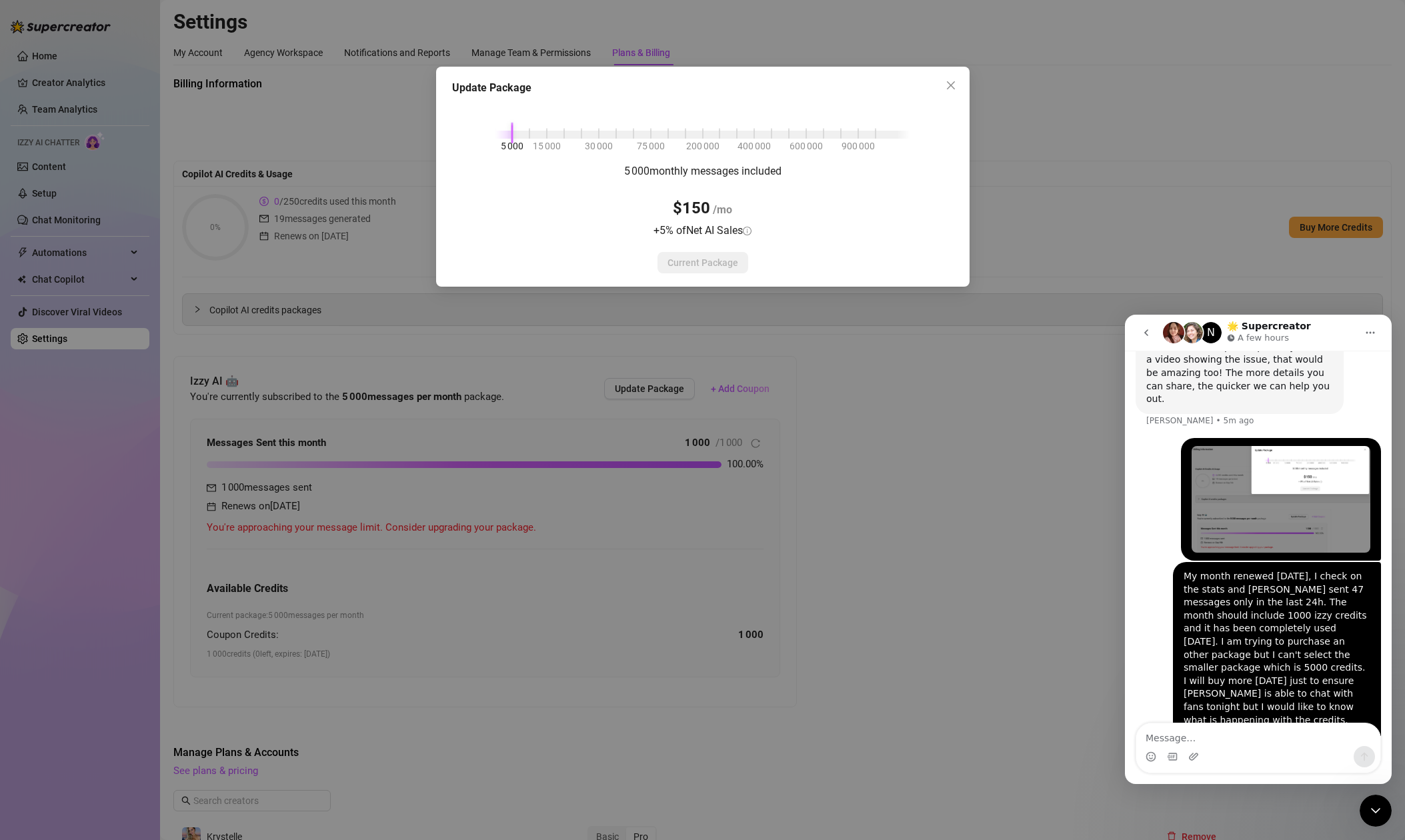
drag, startPoint x: 512, startPoint y: 141, endPoint x: 525, endPoint y: 142, distance: 13.0
click at [528, 142] on div "5 000 15 000 30 000 75 000 200 000 400 000 600 000 900 000 5 000 monthly messag…" at bounding box center [702, 187] width 502 height 172
click at [519, 137] on div at bounding box center [702, 134] width 415 height 8
click at [522, 136] on div "5 000 15 000 30 000 75 000 200 000 400 000 600 000 900 000" at bounding box center [702, 132] width 415 height 8
click at [945, 87] on icon "close" at bounding box center [951, 86] width 11 height 11
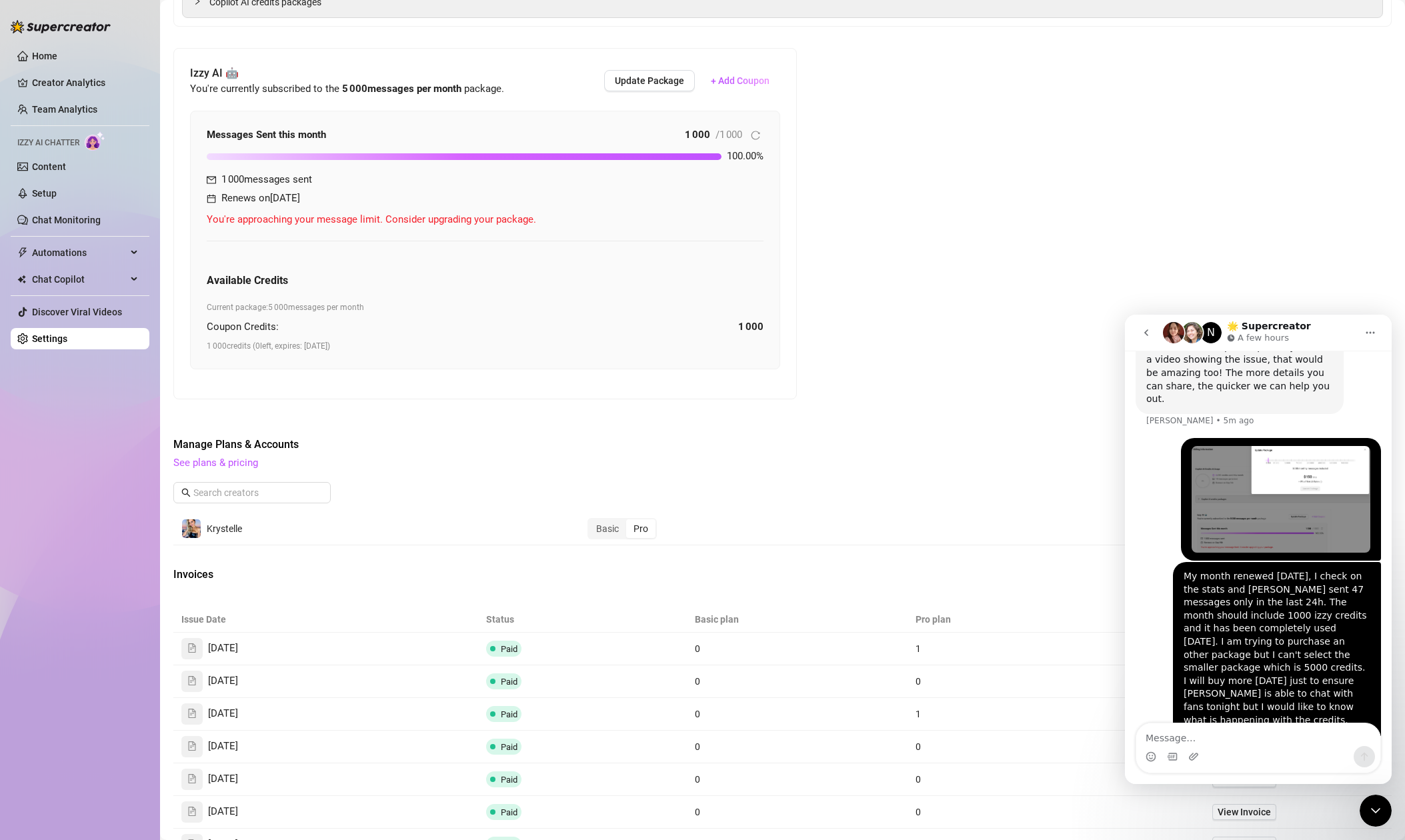
scroll to position [454, 0]
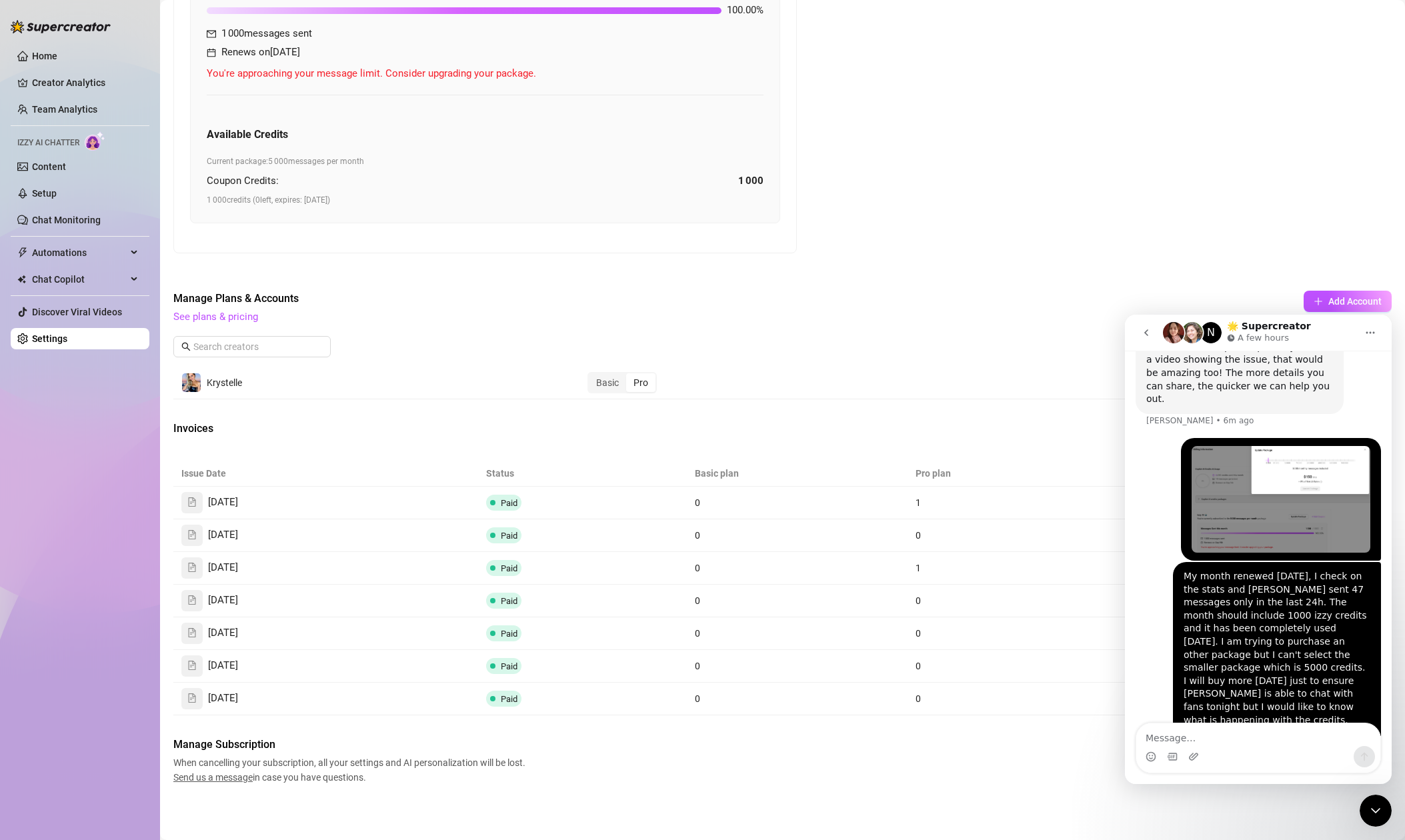
click at [1383, 813] on icon "Close Intercom Messenger" at bounding box center [1375, 810] width 16 height 16
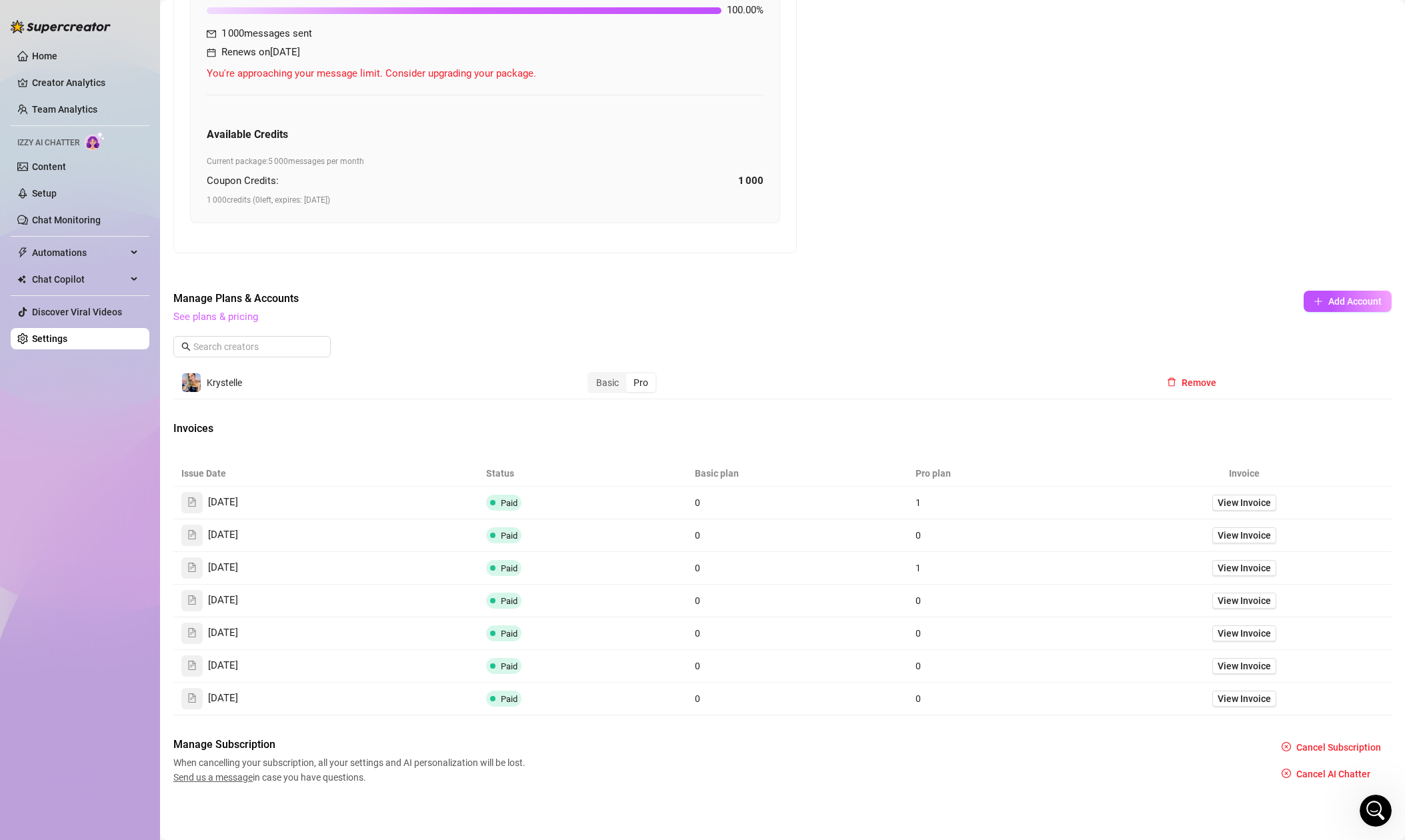
click at [213, 318] on link "See plans & pricing" at bounding box center [215, 317] width 85 height 12
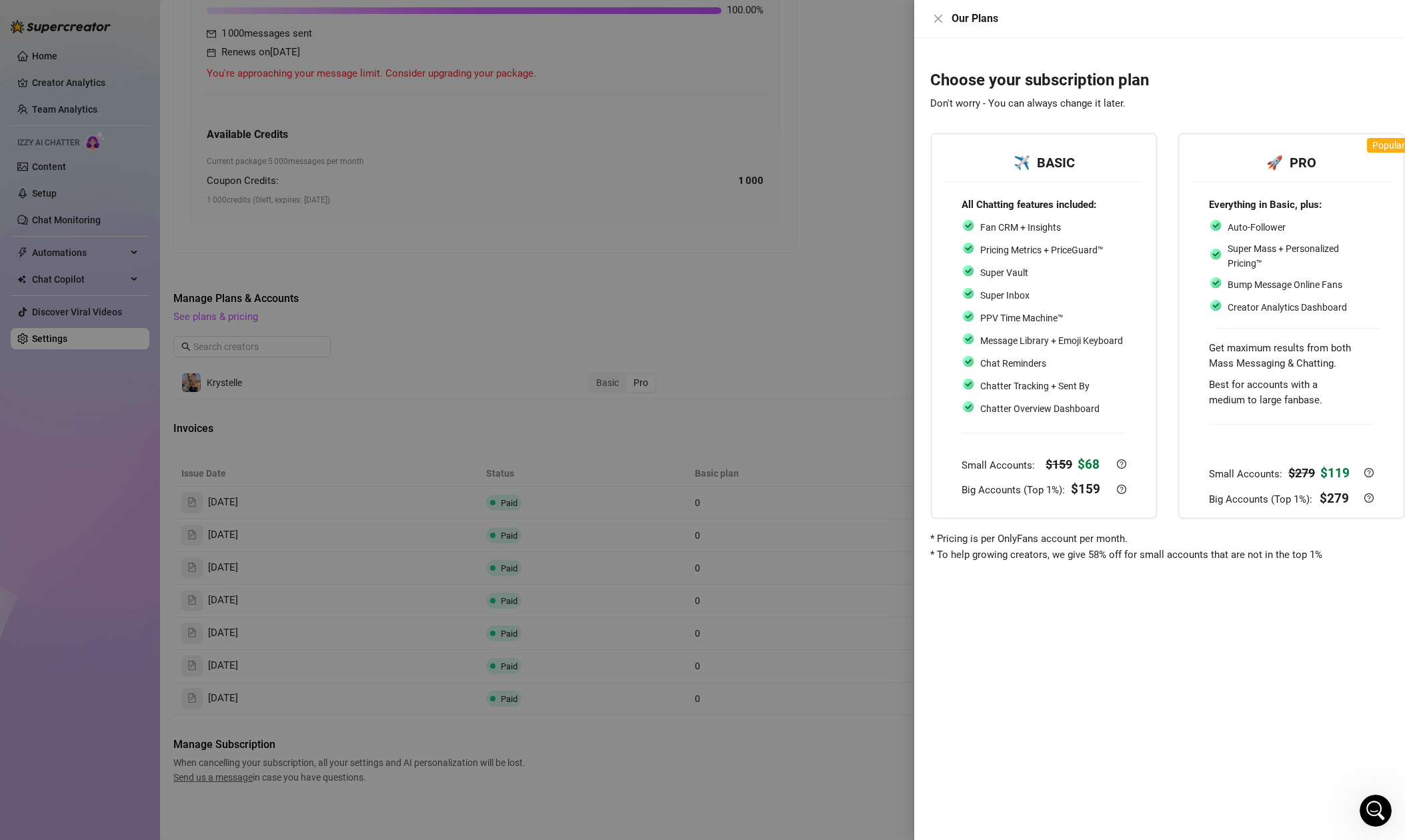
scroll to position [0, 16]
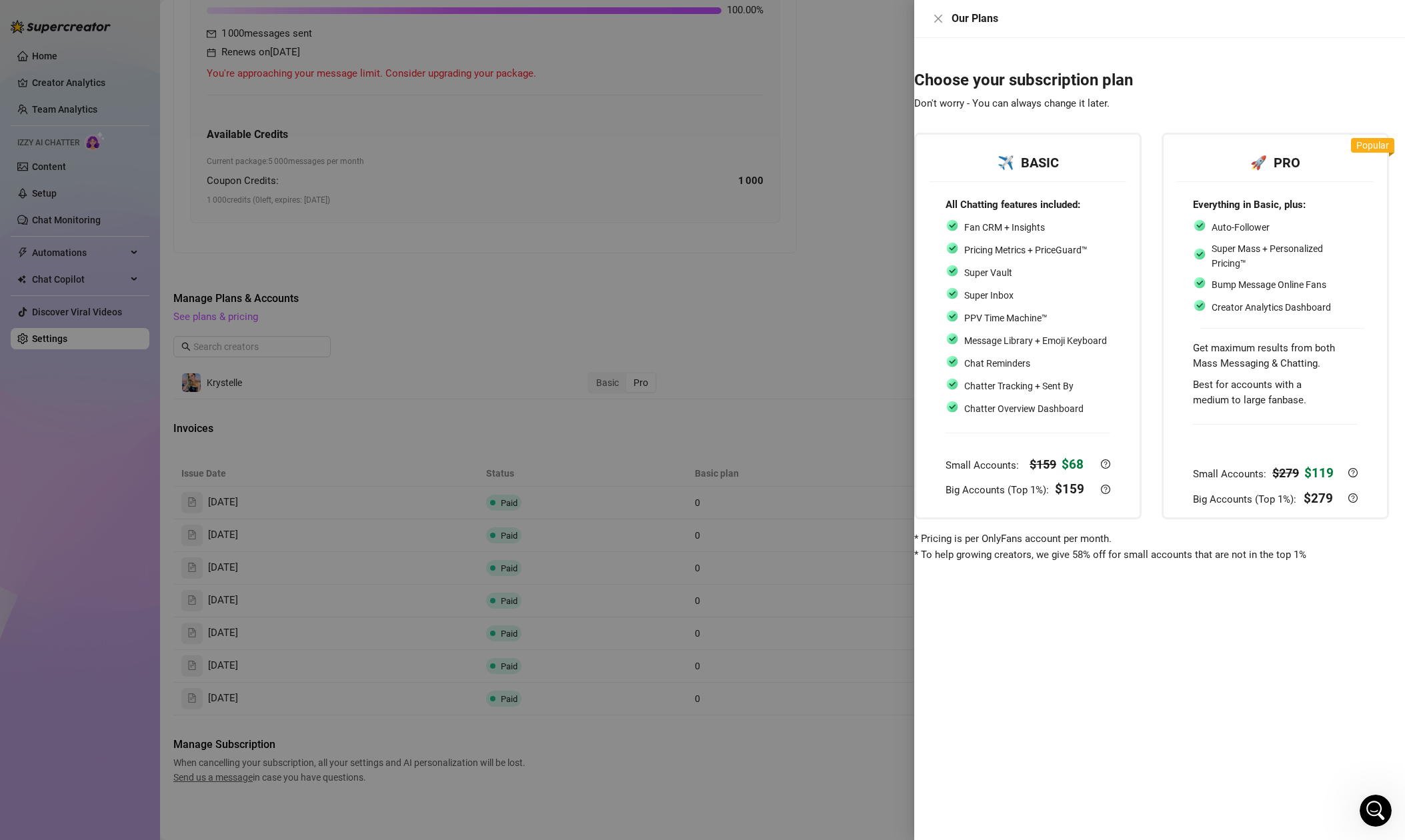
drag, startPoint x: 840, startPoint y: 709, endPoint x: 864, endPoint y: 707, distance: 24.1
click at [841, 709] on div at bounding box center [702, 420] width 1405 height 840
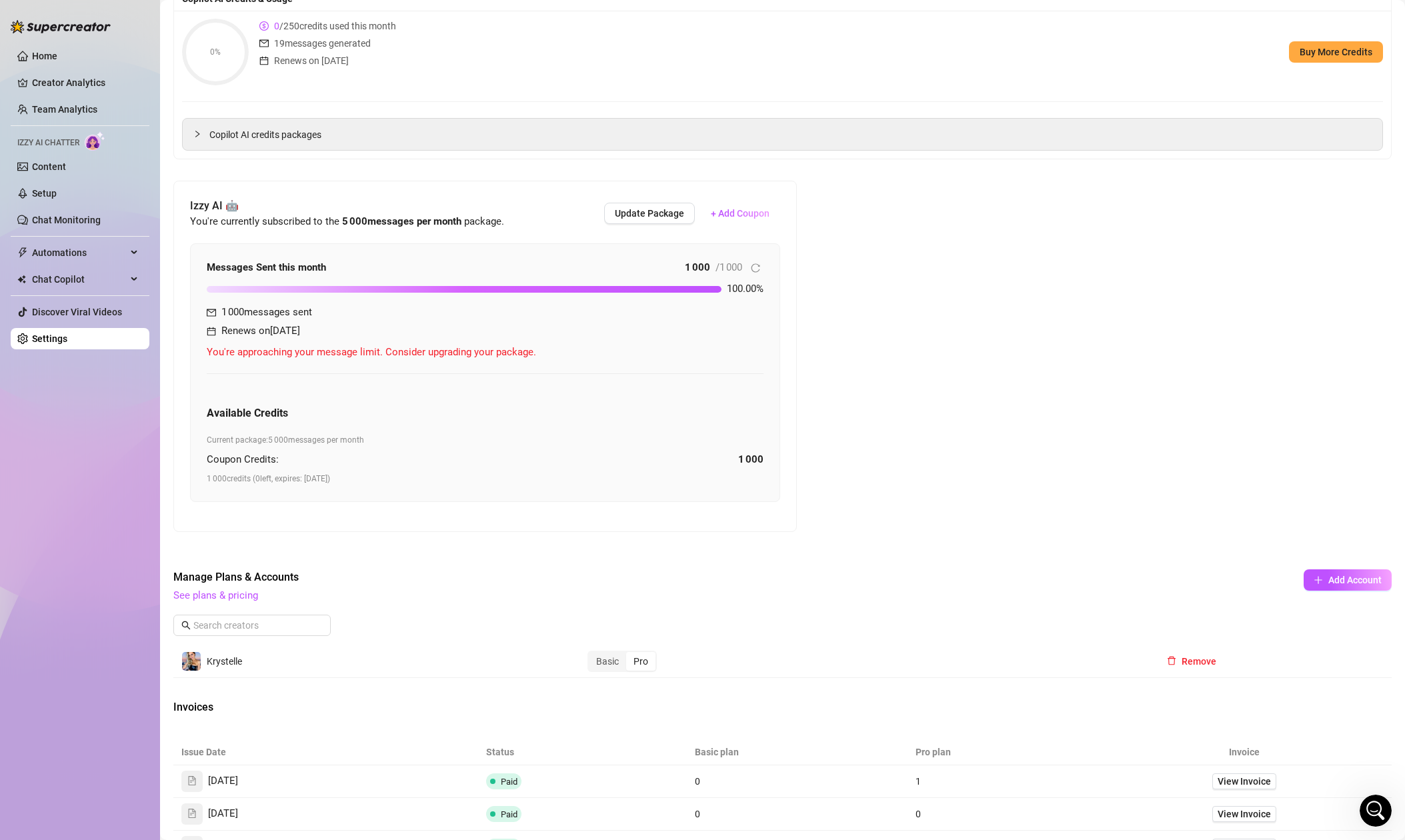
scroll to position [165, 0]
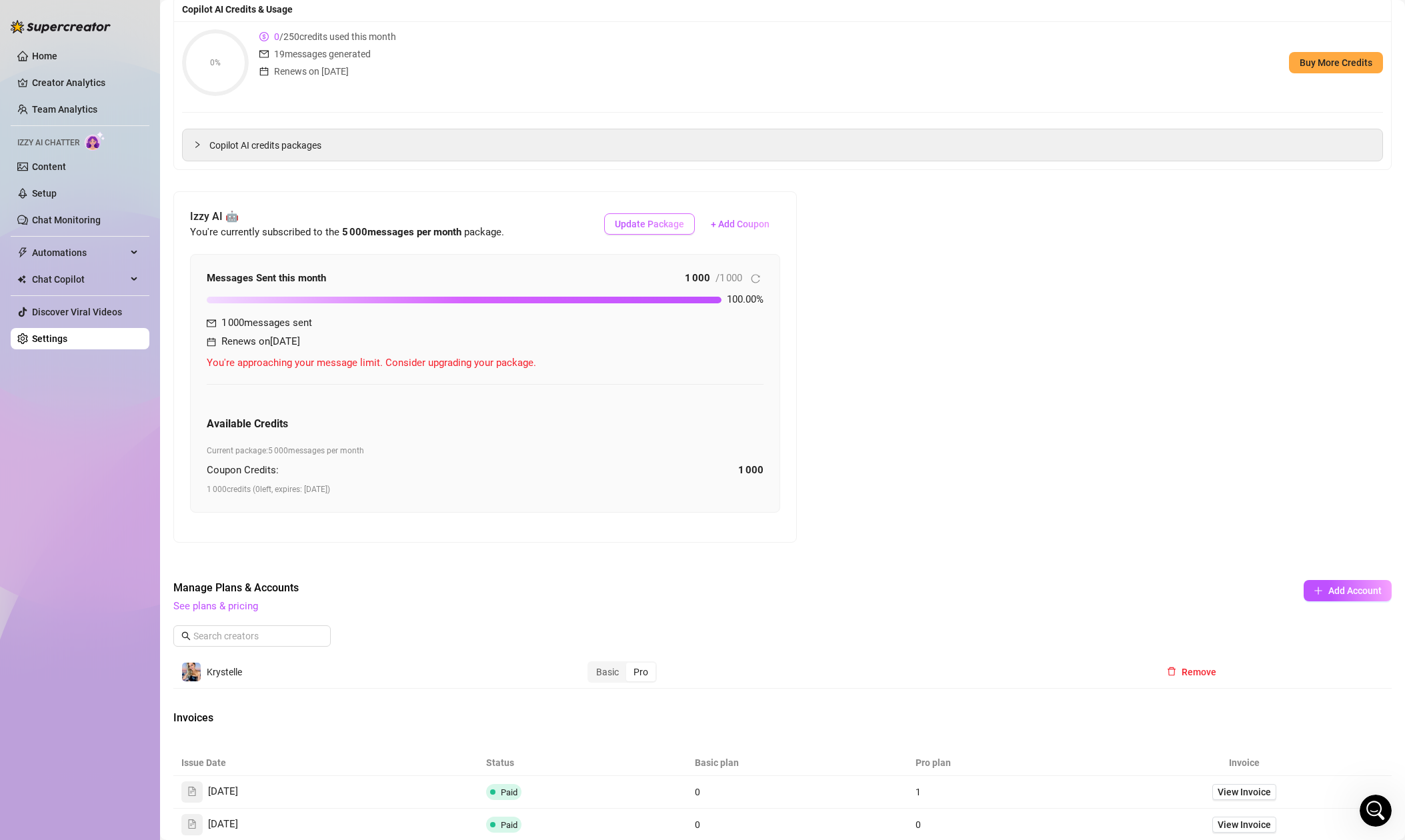
click at [654, 224] on span "Update Package" at bounding box center [649, 224] width 69 height 11
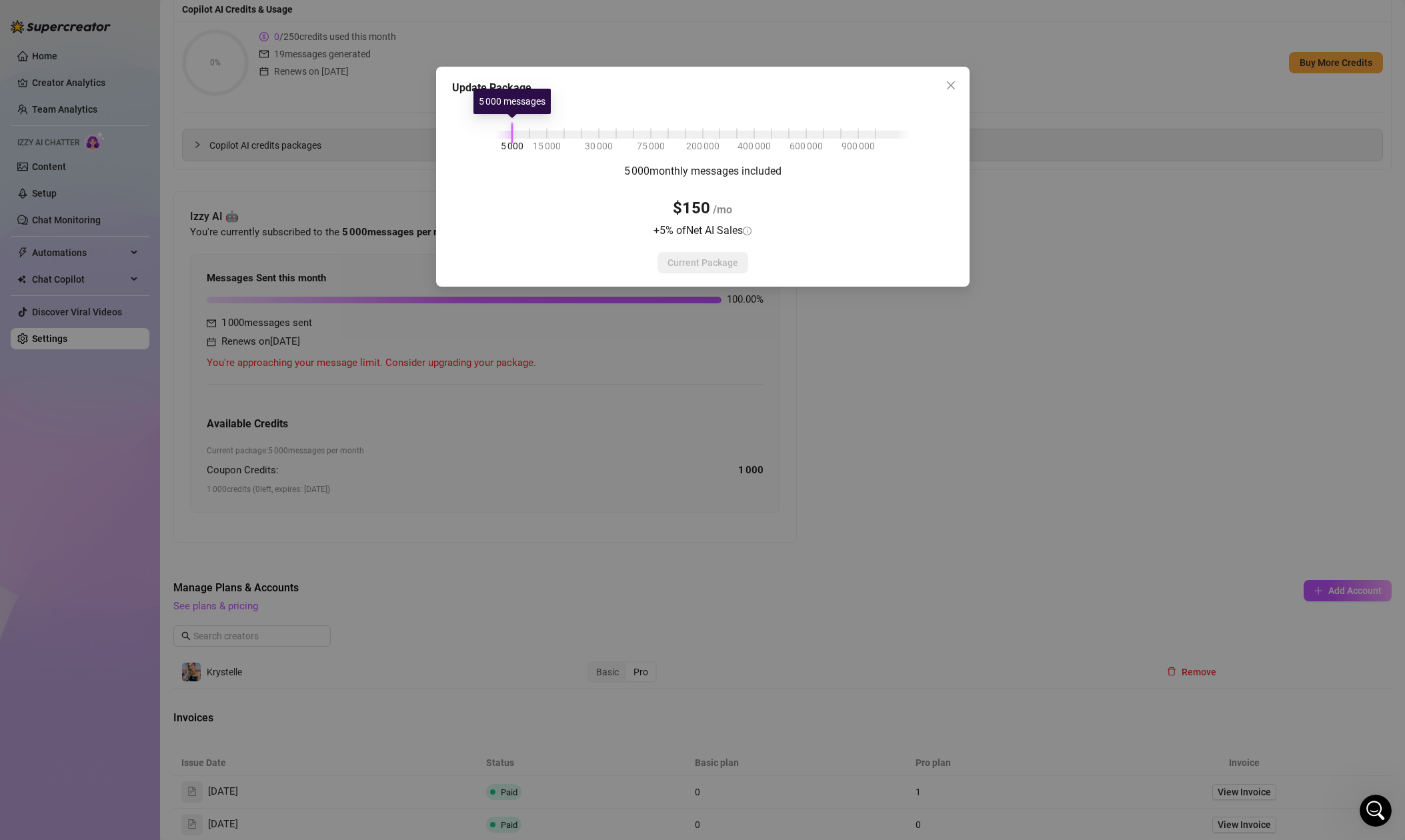
click at [500, 135] on div at bounding box center [504, 134] width 18 height 8
click at [512, 136] on div at bounding box center [512, 133] width 2 height 21
click at [529, 139] on div "5 000 15 000 30 000 75 000 200 000 400 000 600 000 900 000 5 000 monthly messag…" at bounding box center [702, 187] width 502 height 172
click at [528, 135] on div "5 000 15 000 30 000 75 000 200 000 400 000 600 000 900 000" at bounding box center [702, 132] width 415 height 8
click at [711, 266] on span "Select Package" at bounding box center [703, 263] width 66 height 11
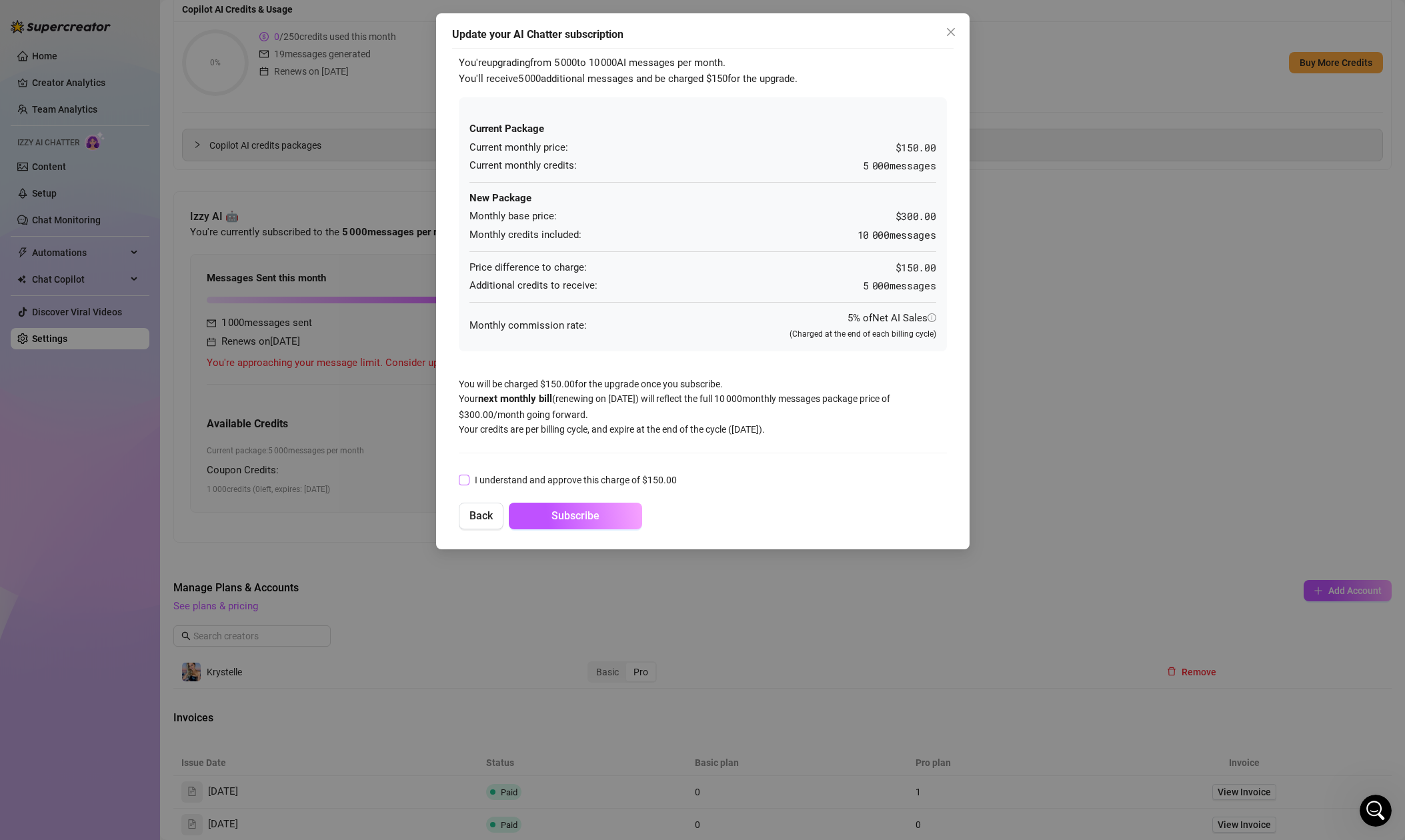
click at [463, 480] on input "I understand and approve this charge of $ 150.00" at bounding box center [463, 480] width 9 height 9
checkbox input "true"
click at [588, 522] on span "Subscribe" at bounding box center [575, 515] width 48 height 13
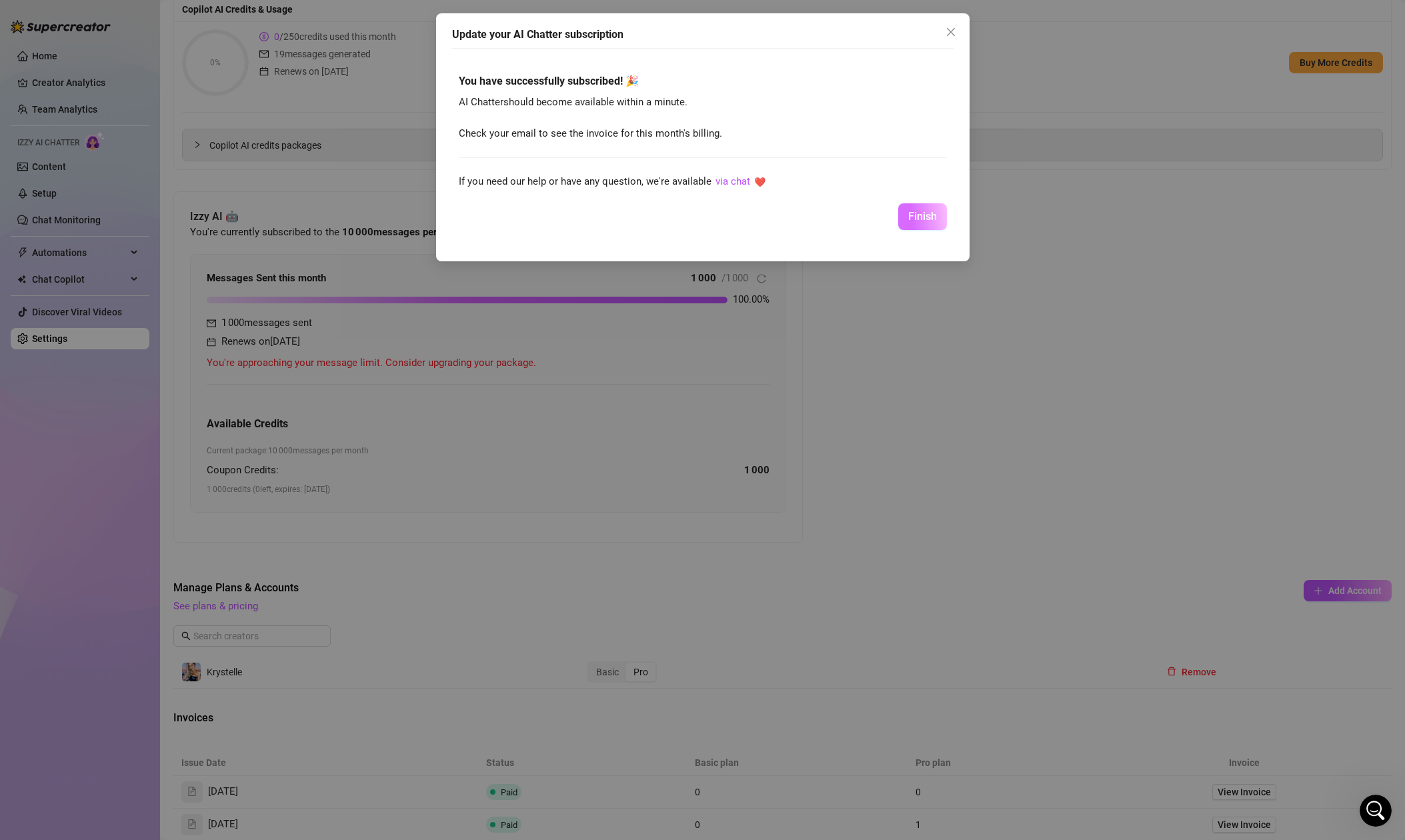
click at [925, 214] on span "Finish" at bounding box center [922, 216] width 29 height 13
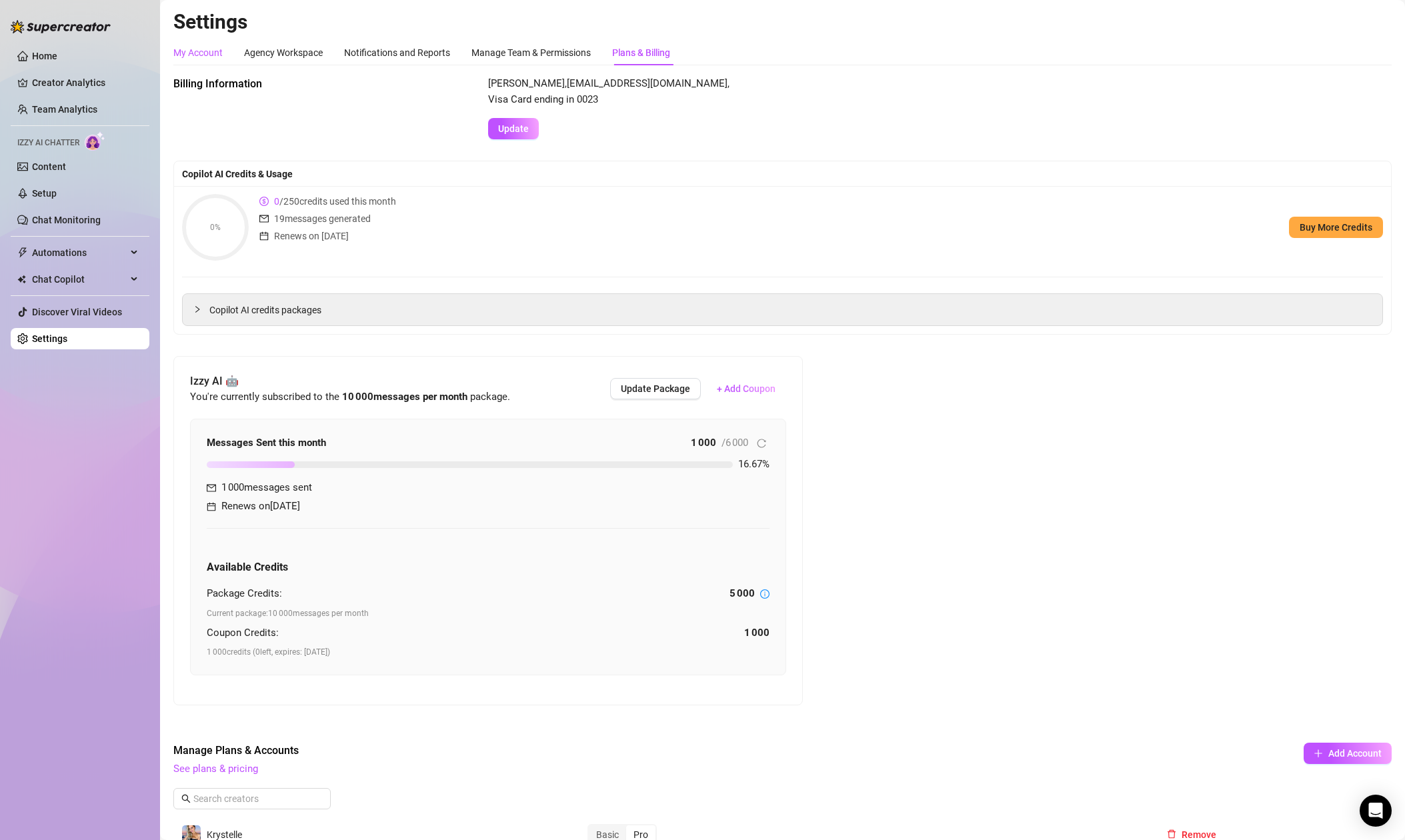
click at [202, 50] on div "My Account" at bounding box center [198, 52] width 50 height 15
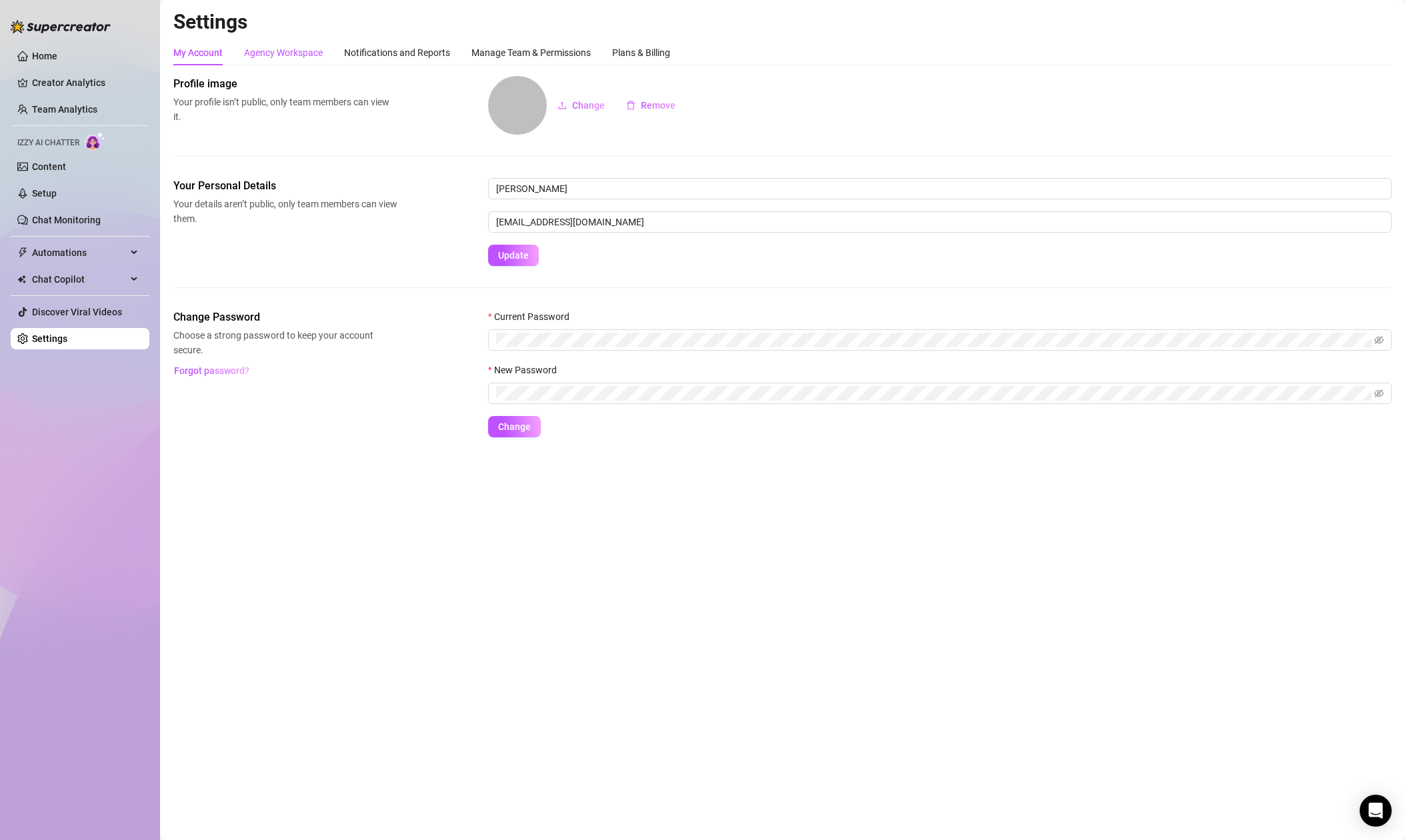
click at [281, 51] on div "Agency Workspace" at bounding box center [283, 52] width 79 height 15
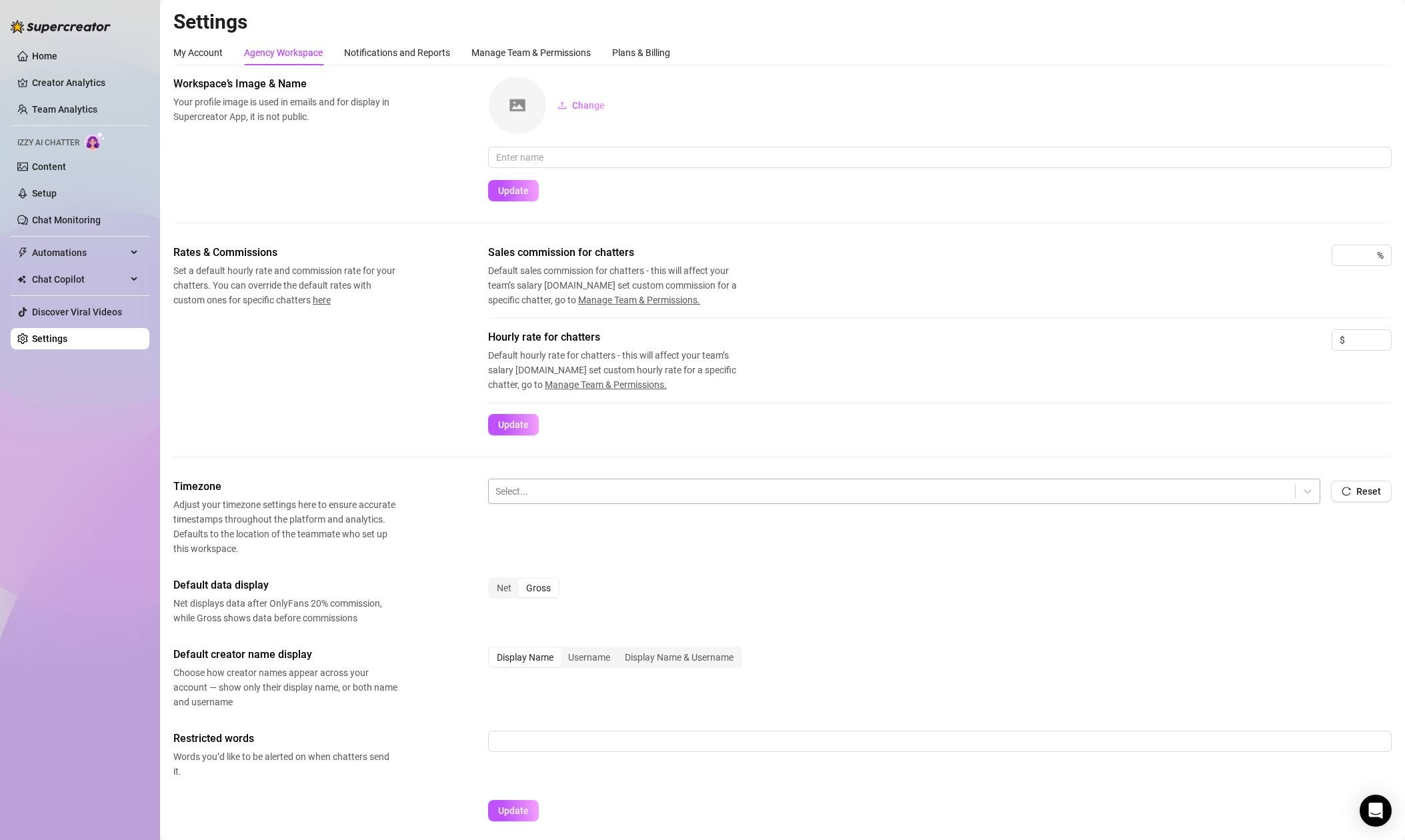
click at [590, 491] on div at bounding box center [892, 491] width 793 height 18
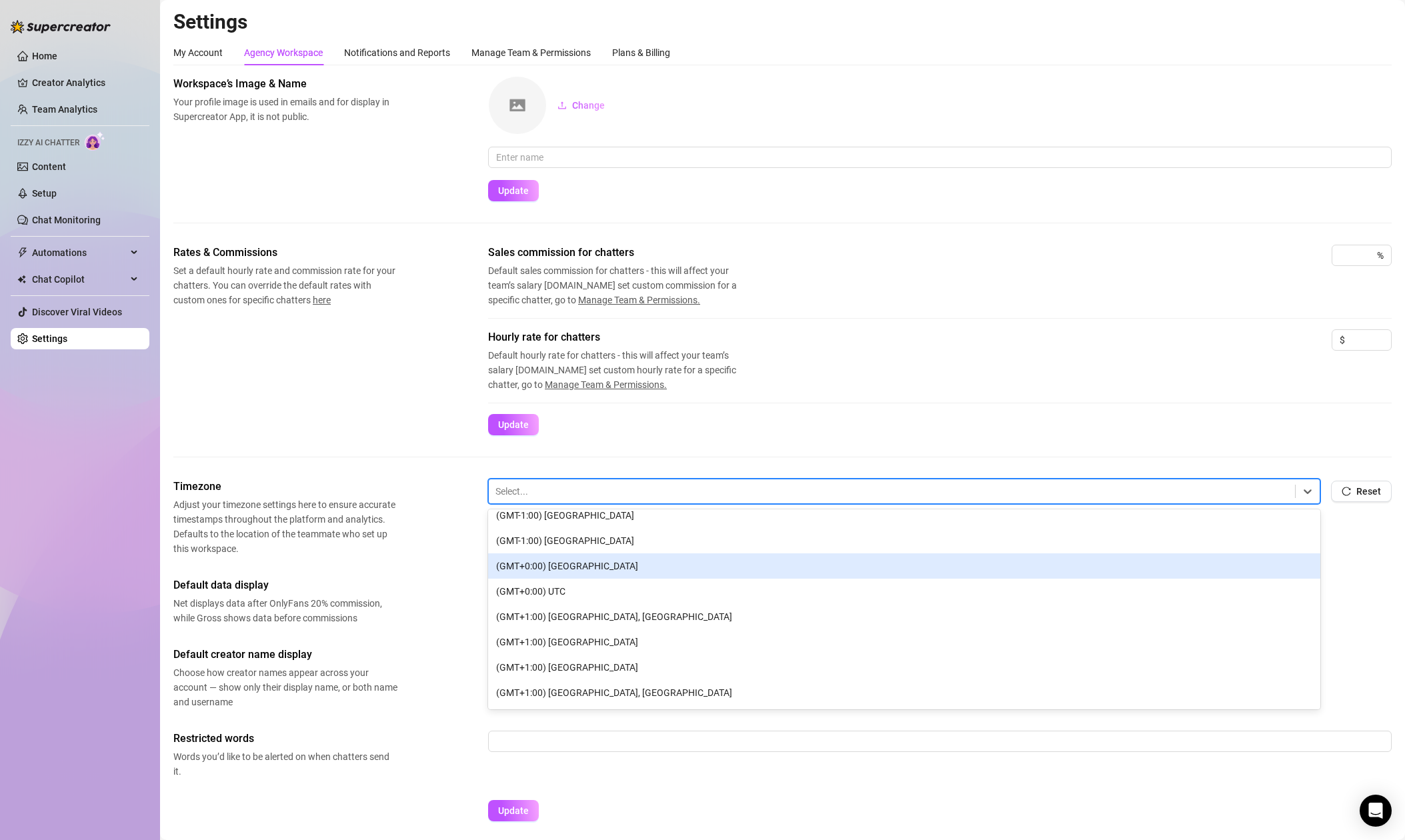
scroll to position [549, 0]
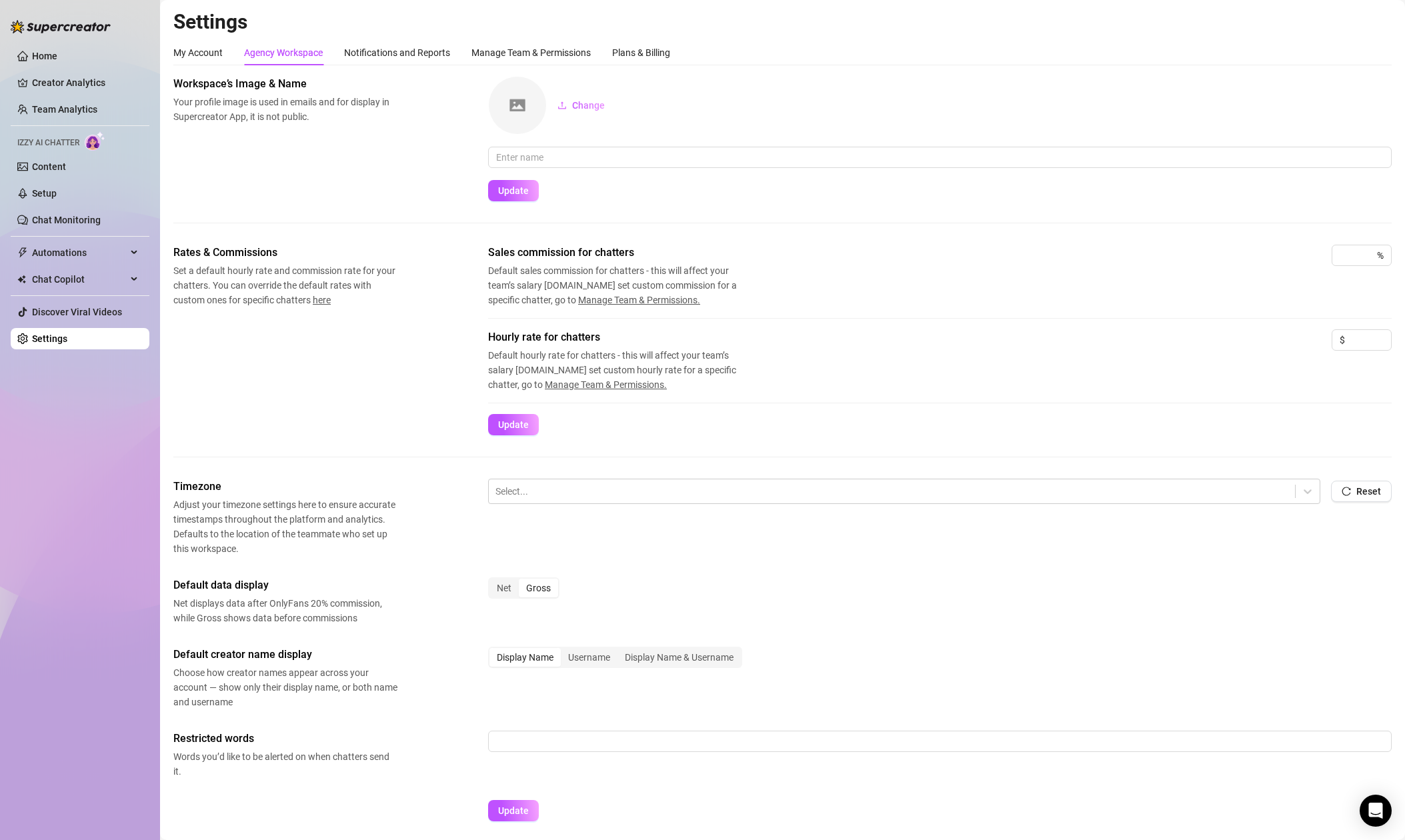
click at [328, 387] on div "Rates & Commissions Set a default hourly rate and commission rate for your chat…" at bounding box center [782, 340] width 1218 height 191
click at [382, 61] on div "Notifications and Reports" at bounding box center [397, 52] width 106 height 25
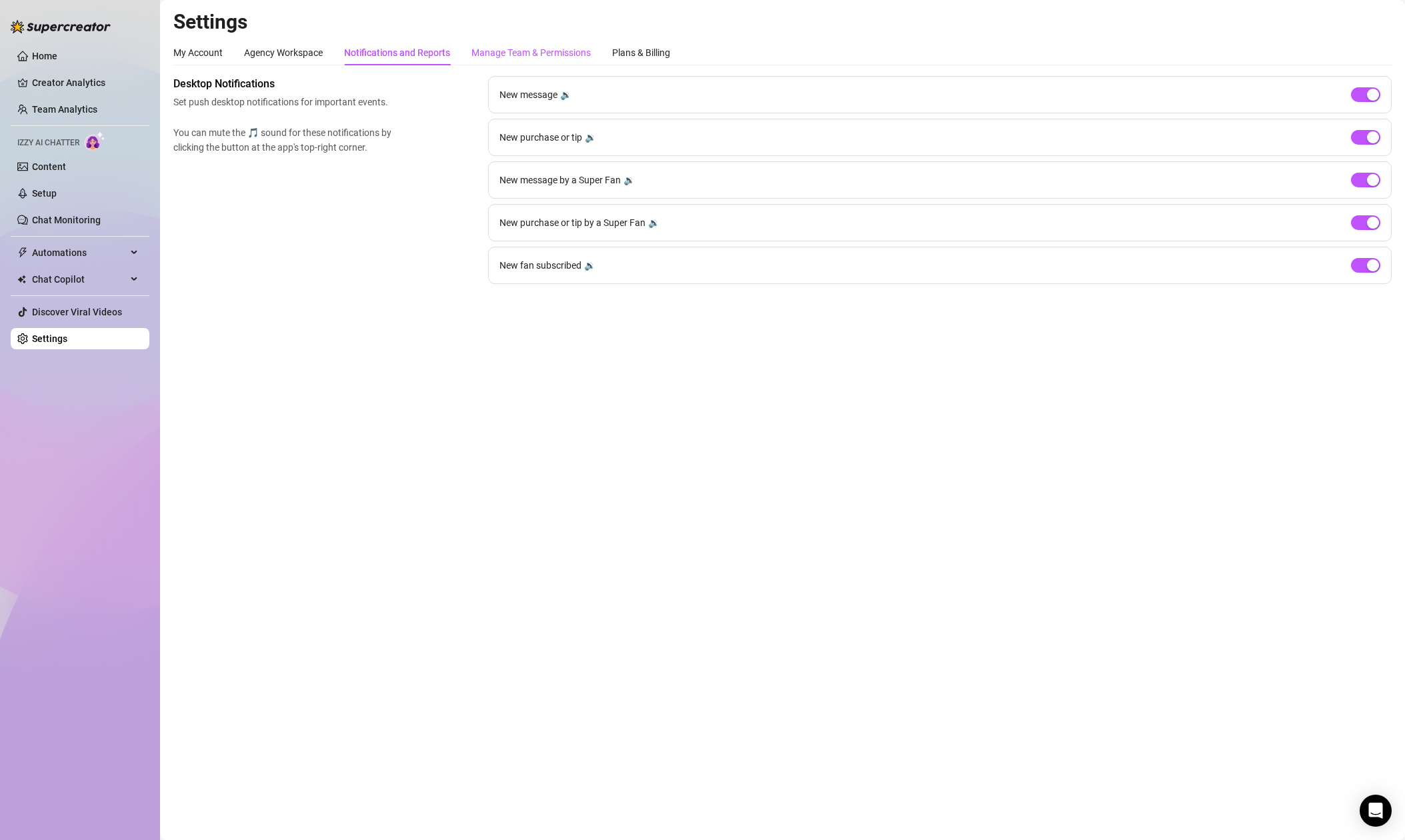
click at [512, 53] on div "Manage Team & Permissions" at bounding box center [531, 52] width 119 height 15
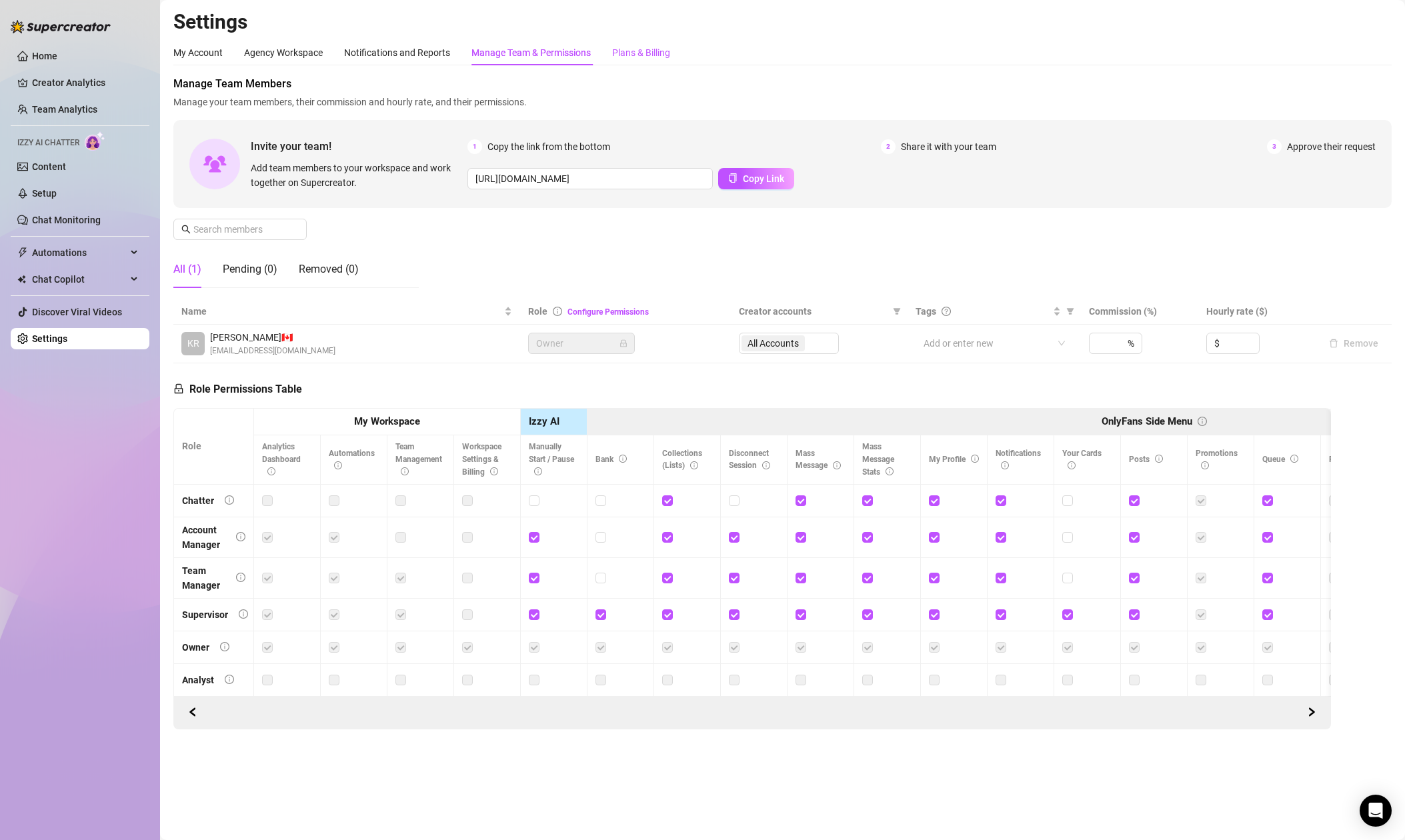
click at [646, 53] on div "Plans & Billing" at bounding box center [641, 52] width 58 height 15
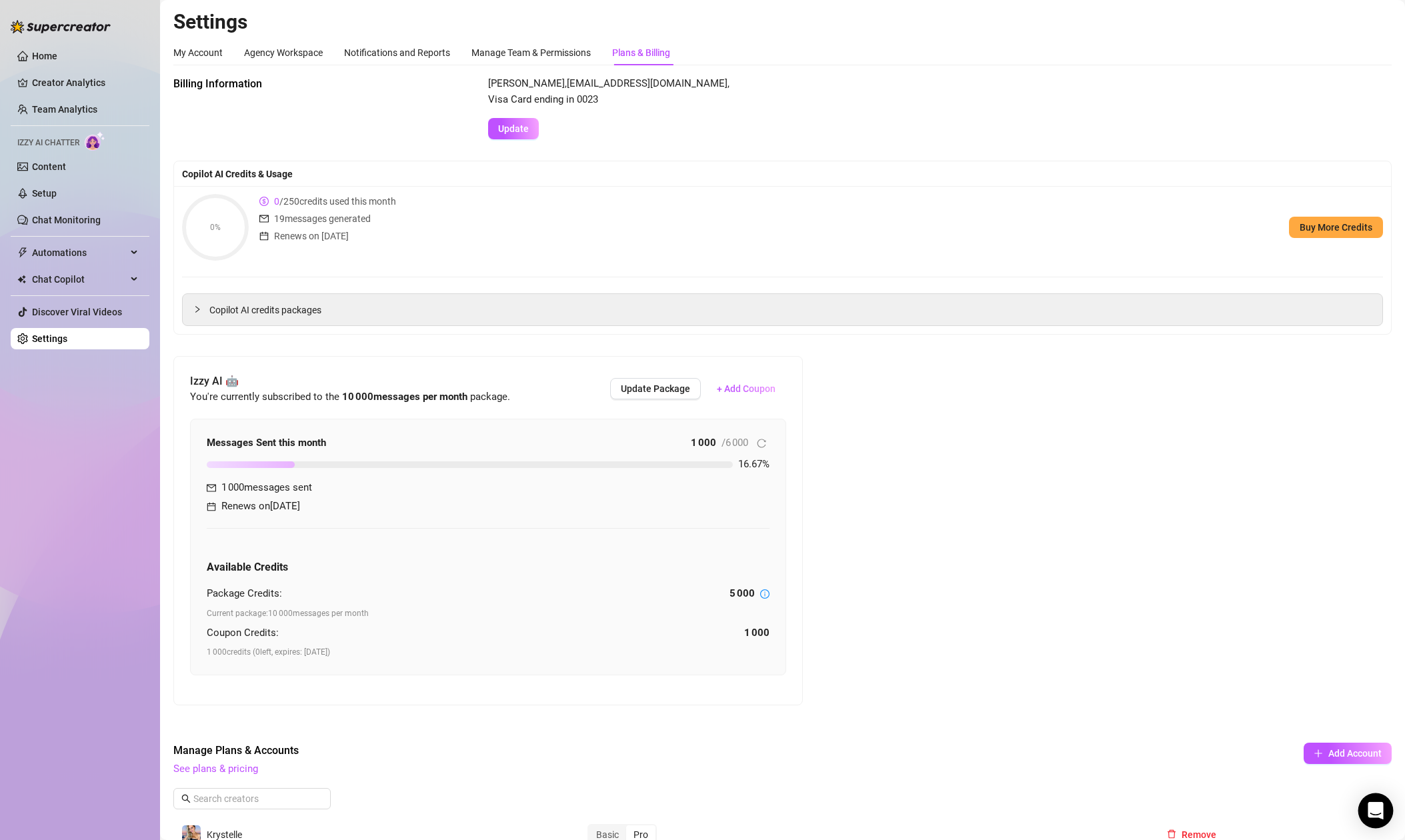
click at [1374, 813] on icon "Open Intercom Messenger" at bounding box center [1375, 810] width 18 height 18
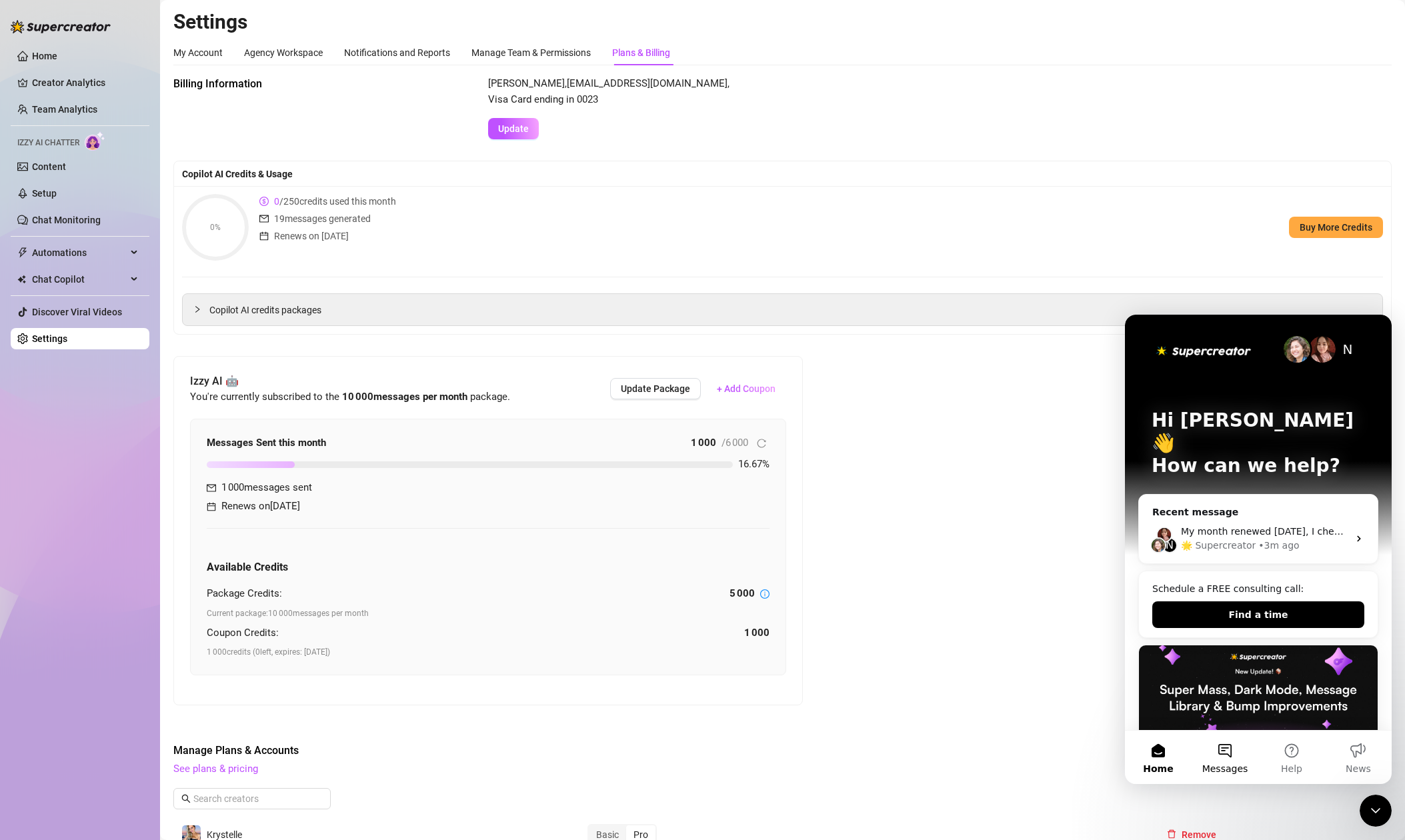
click at [1227, 759] on button "Messages" at bounding box center [1224, 758] width 66 height 53
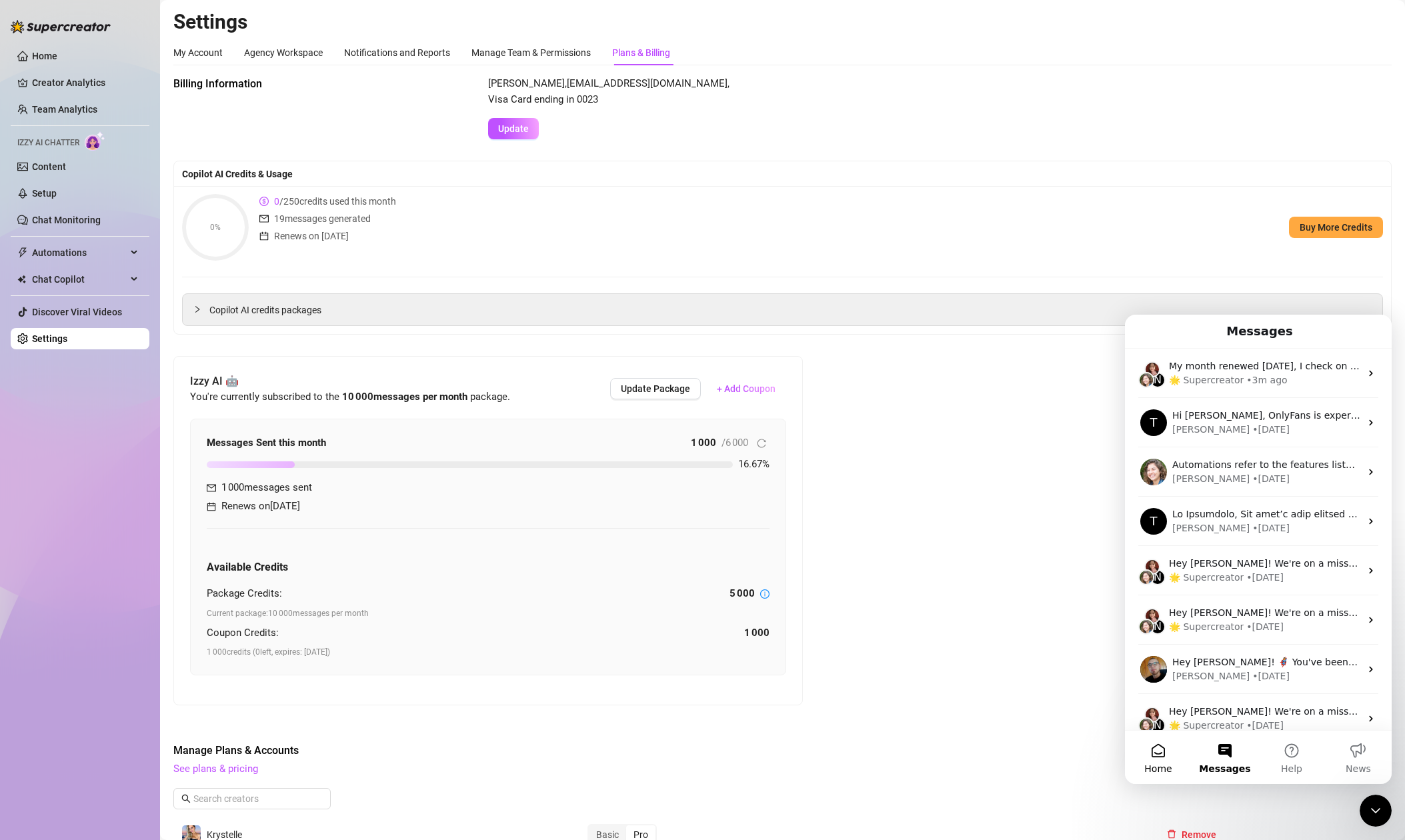
click at [1160, 755] on button "Home" at bounding box center [1158, 758] width 66 height 53
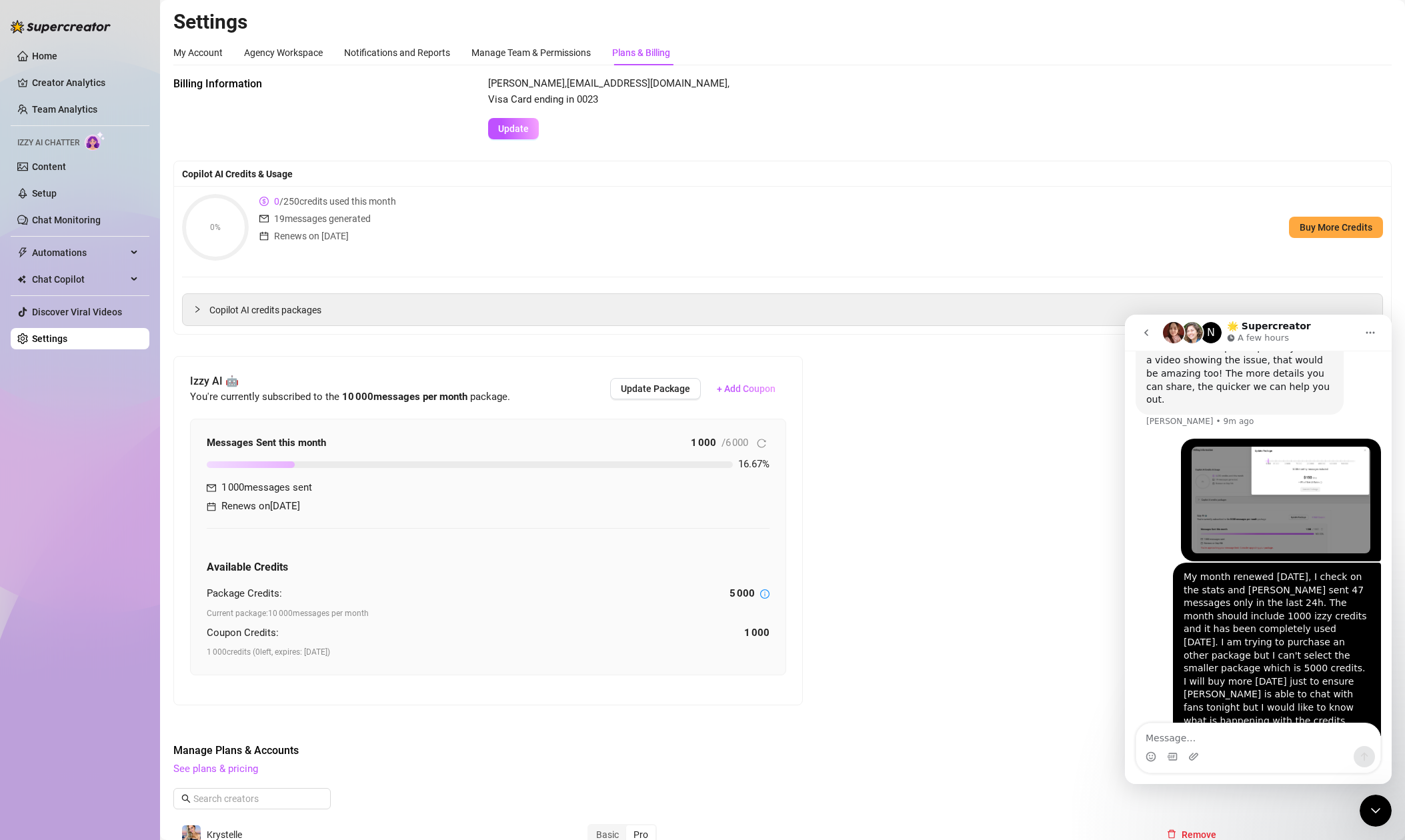
scroll to position [796, 0]
click at [1145, 330] on icon "go back" at bounding box center [1146, 333] width 11 height 11
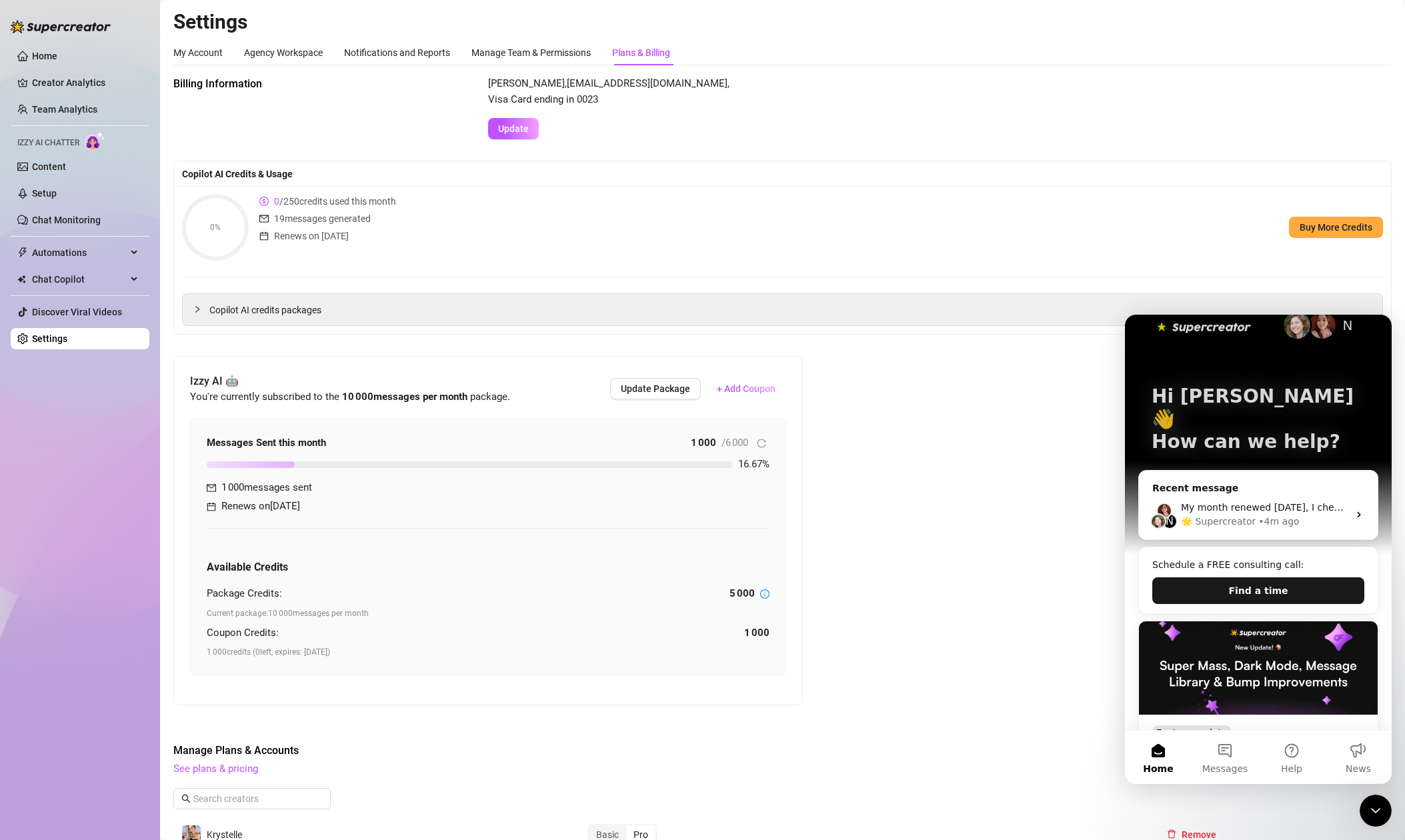
scroll to position [0, 0]
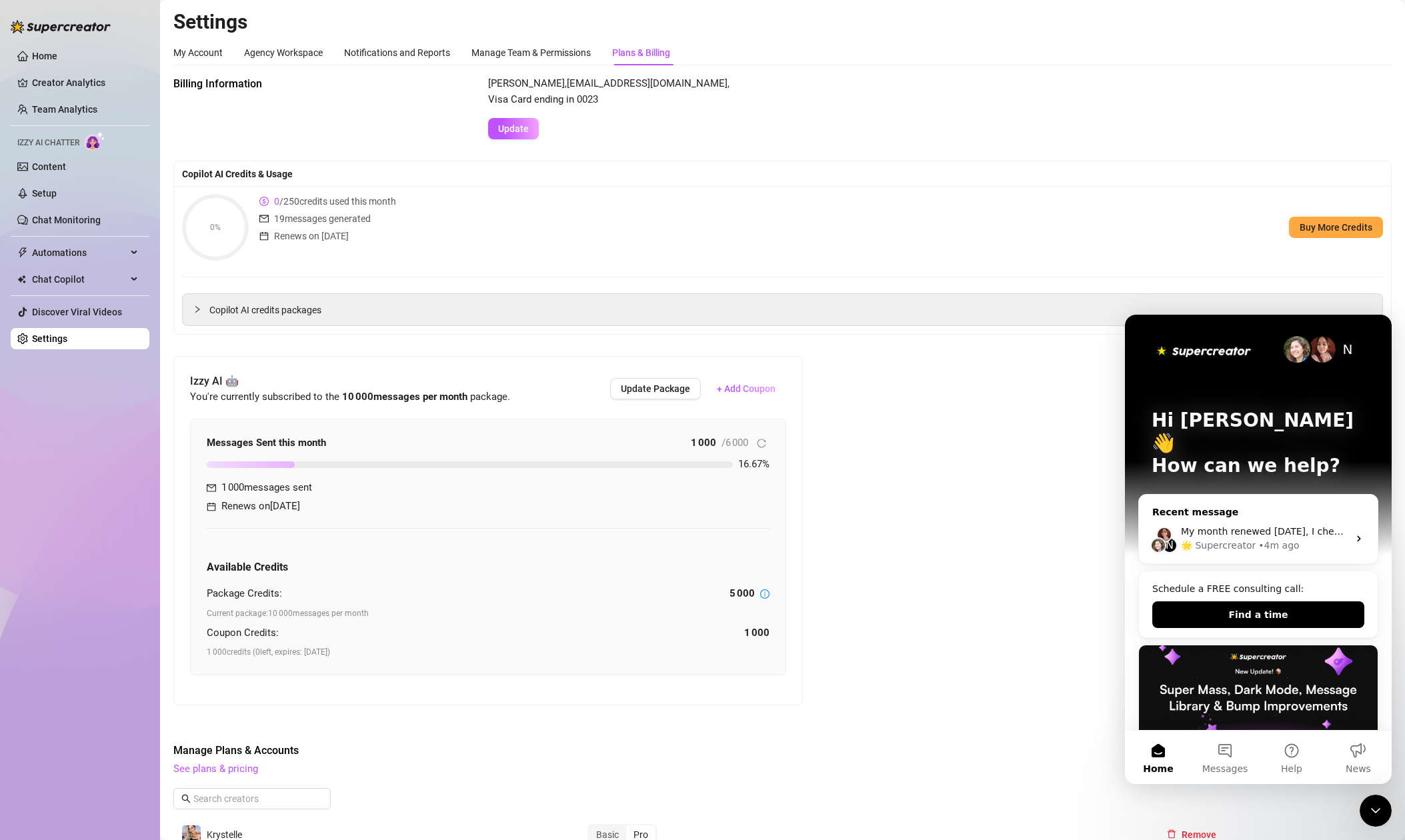
click at [1270, 514] on div "N My month renewed today, I check on the stats and Izzy sent 47 messages only i…" at bounding box center [1258, 538] width 239 height 50
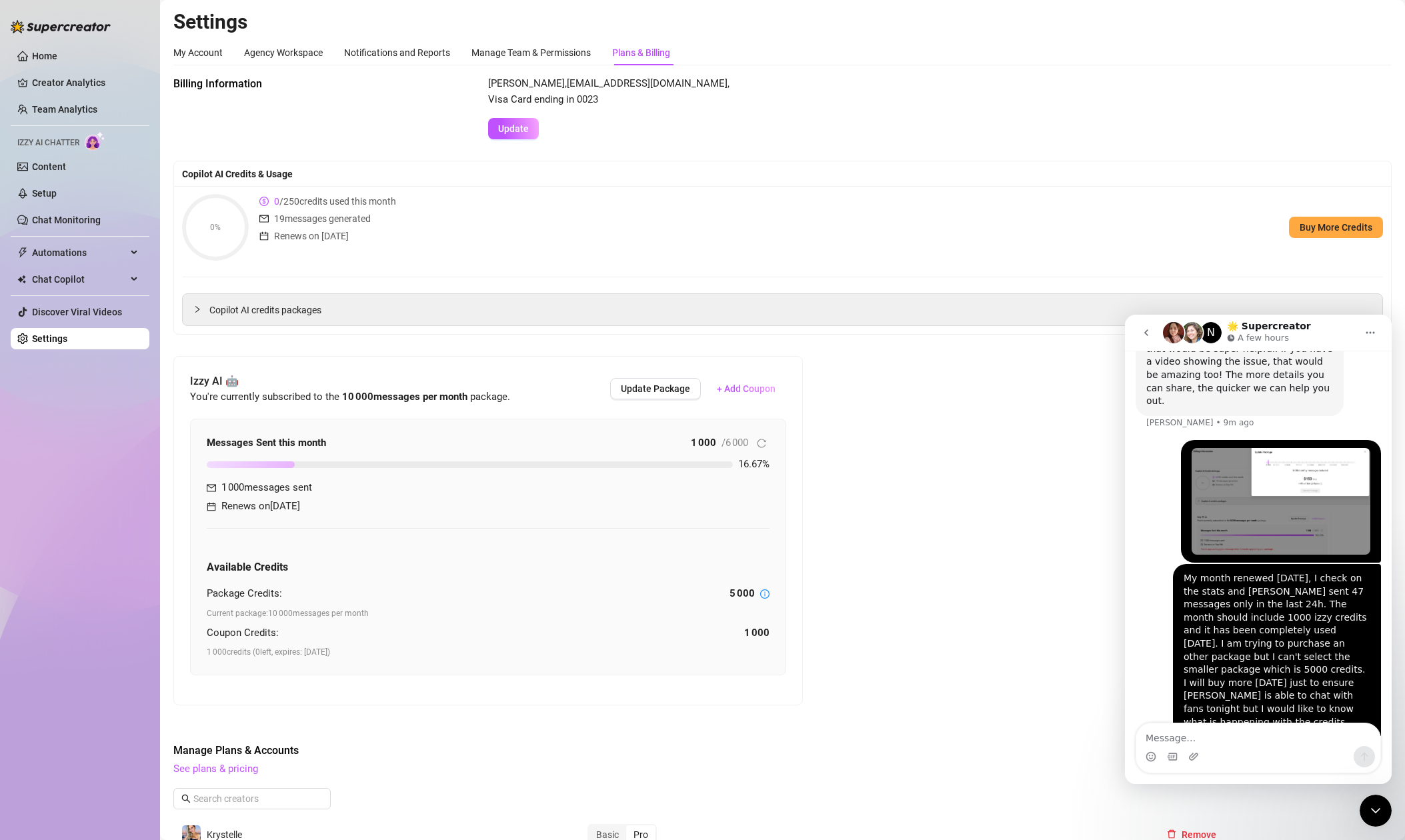
scroll to position [796, 0]
drag, startPoint x: 1071, startPoint y: 644, endPoint x: 1109, endPoint y: 648, distance: 38.2
click at [1071, 644] on div "Billing Information Krystelle Lacroix , krystelle_lacroix@hotmail.com , Visa Ca…" at bounding box center [782, 673] width 1218 height 1194
drag, startPoint x: 50, startPoint y: 76, endPoint x: 52, endPoint y: 92, distance: 16.1
click at [50, 76] on link "Creator Analytics" at bounding box center [86, 82] width 107 height 21
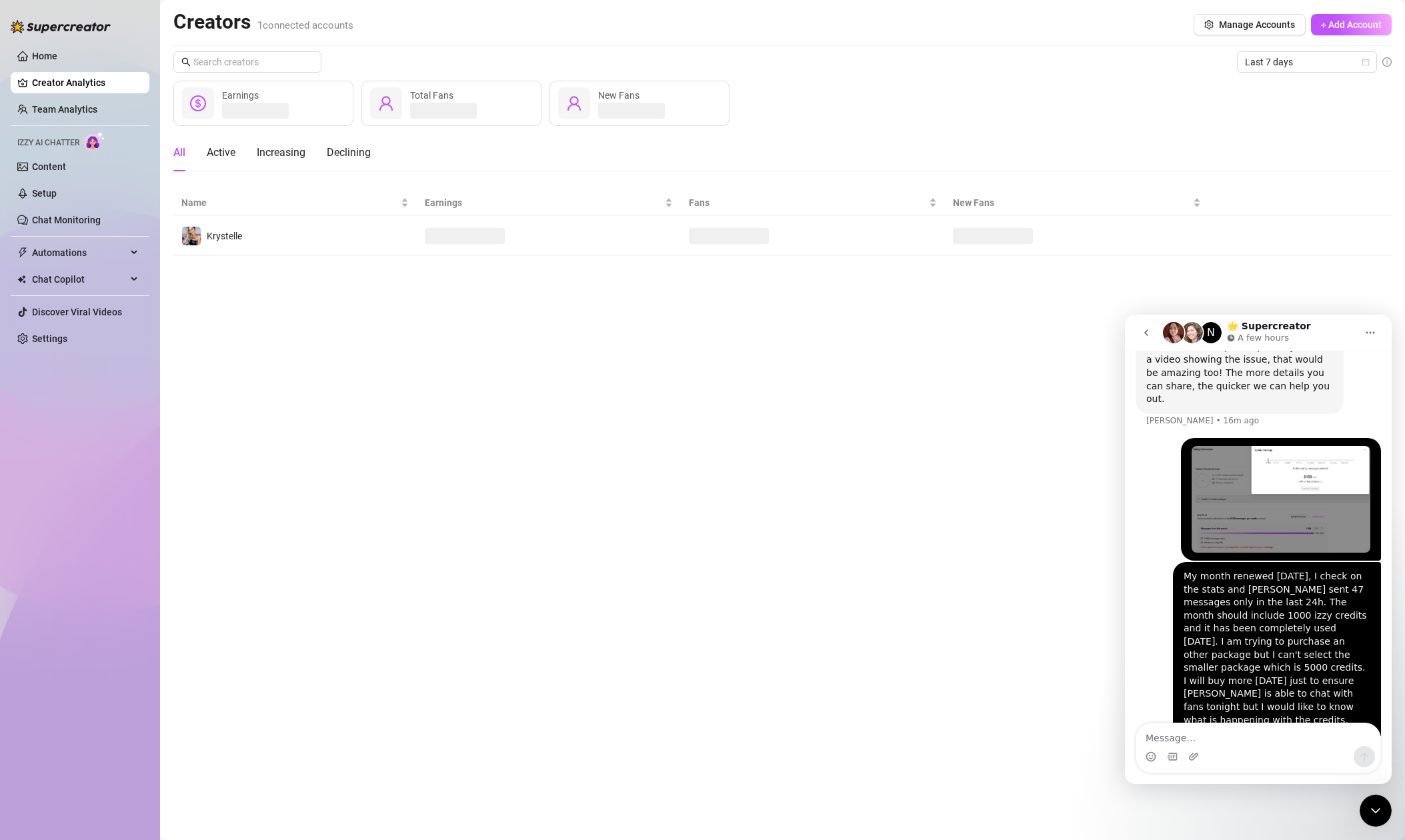
click at [1377, 817] on icon "Close Intercom Messenger" at bounding box center [1375, 810] width 16 height 16
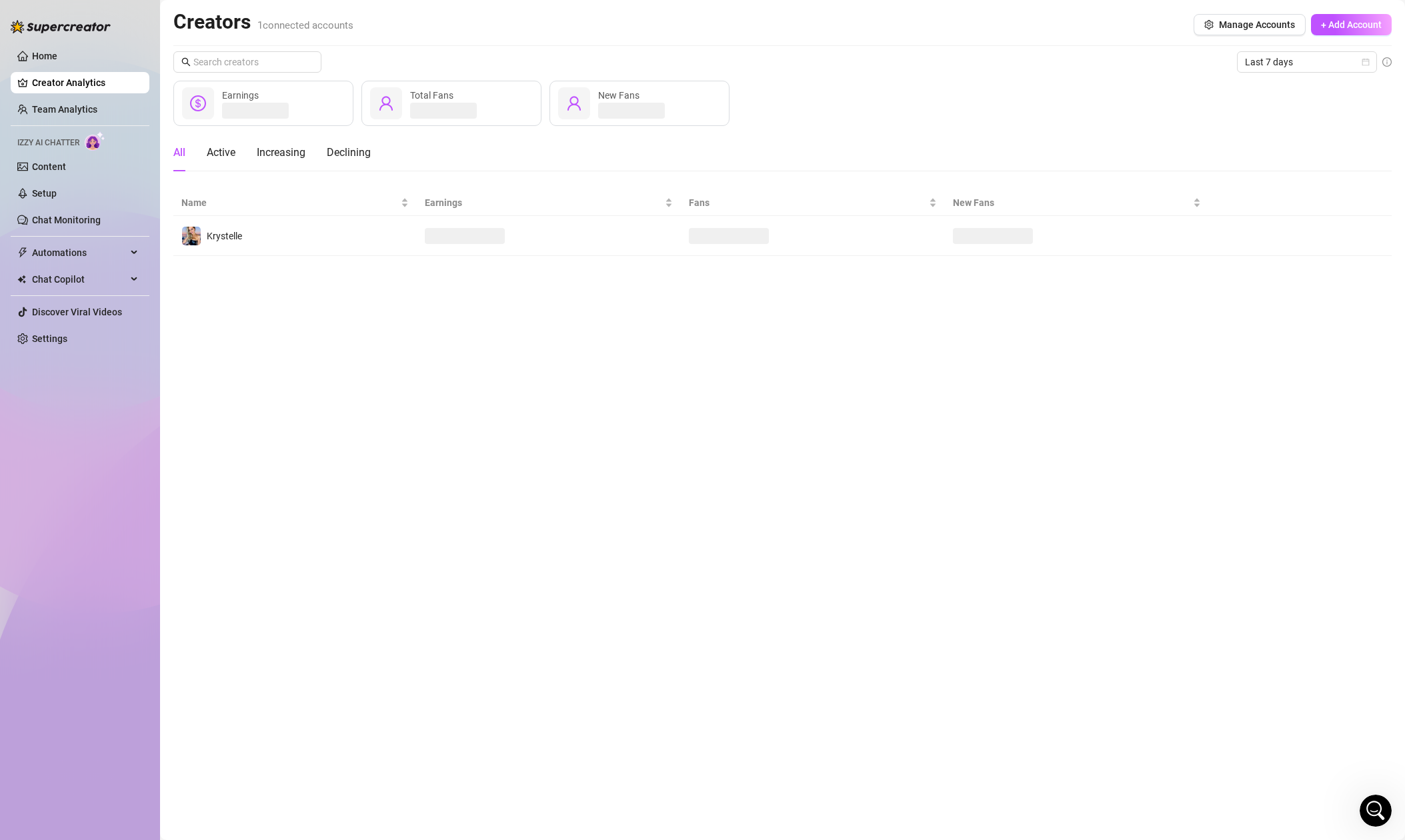
scroll to position [796, 0]
click at [344, 147] on div "Declining" at bounding box center [349, 152] width 44 height 16
click at [1302, 58] on span "Last 7 days" at bounding box center [1306, 62] width 124 height 20
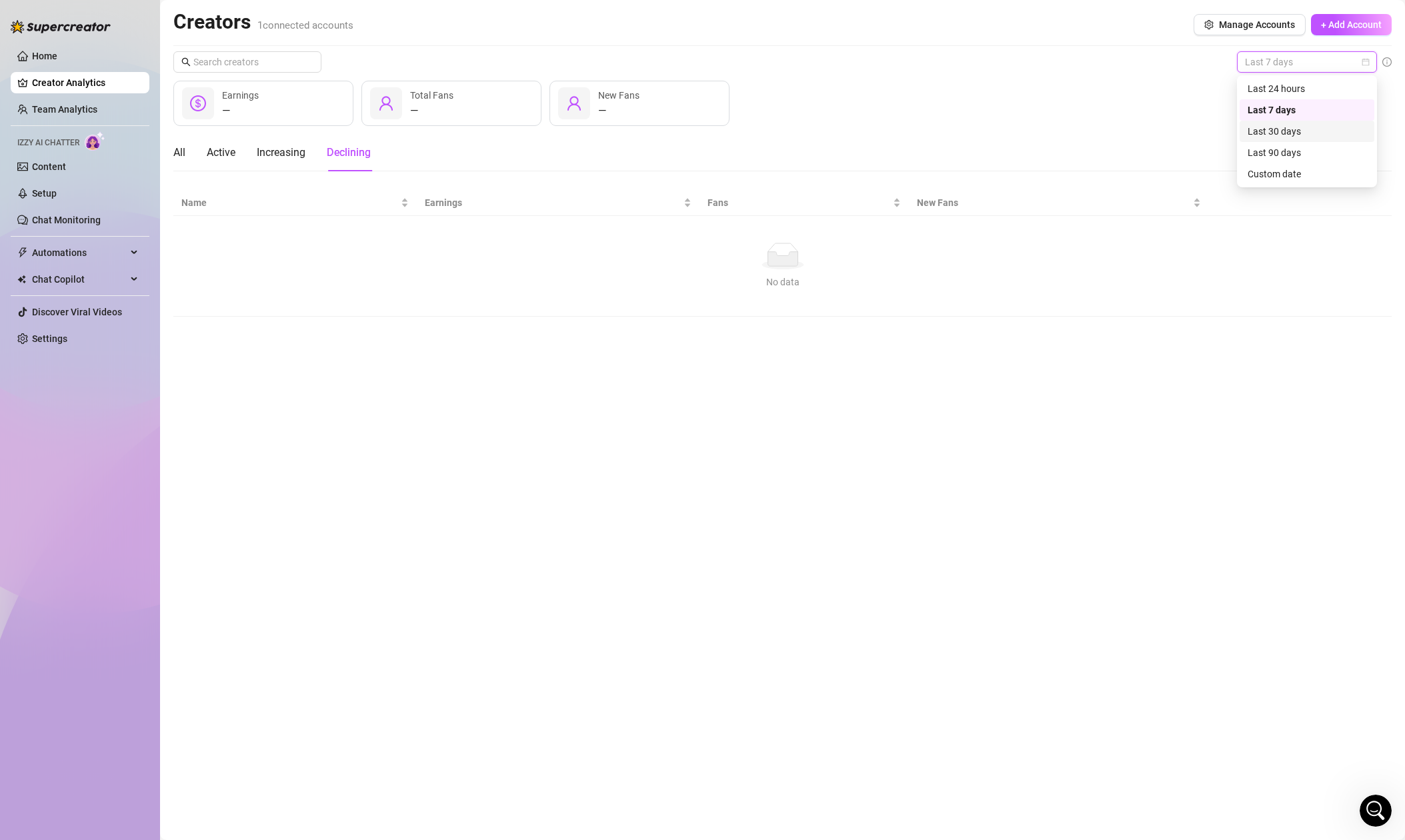
click at [1296, 134] on div "Last 30 days" at bounding box center [1306, 131] width 118 height 15
click at [218, 150] on div "Active" at bounding box center [221, 152] width 29 height 16
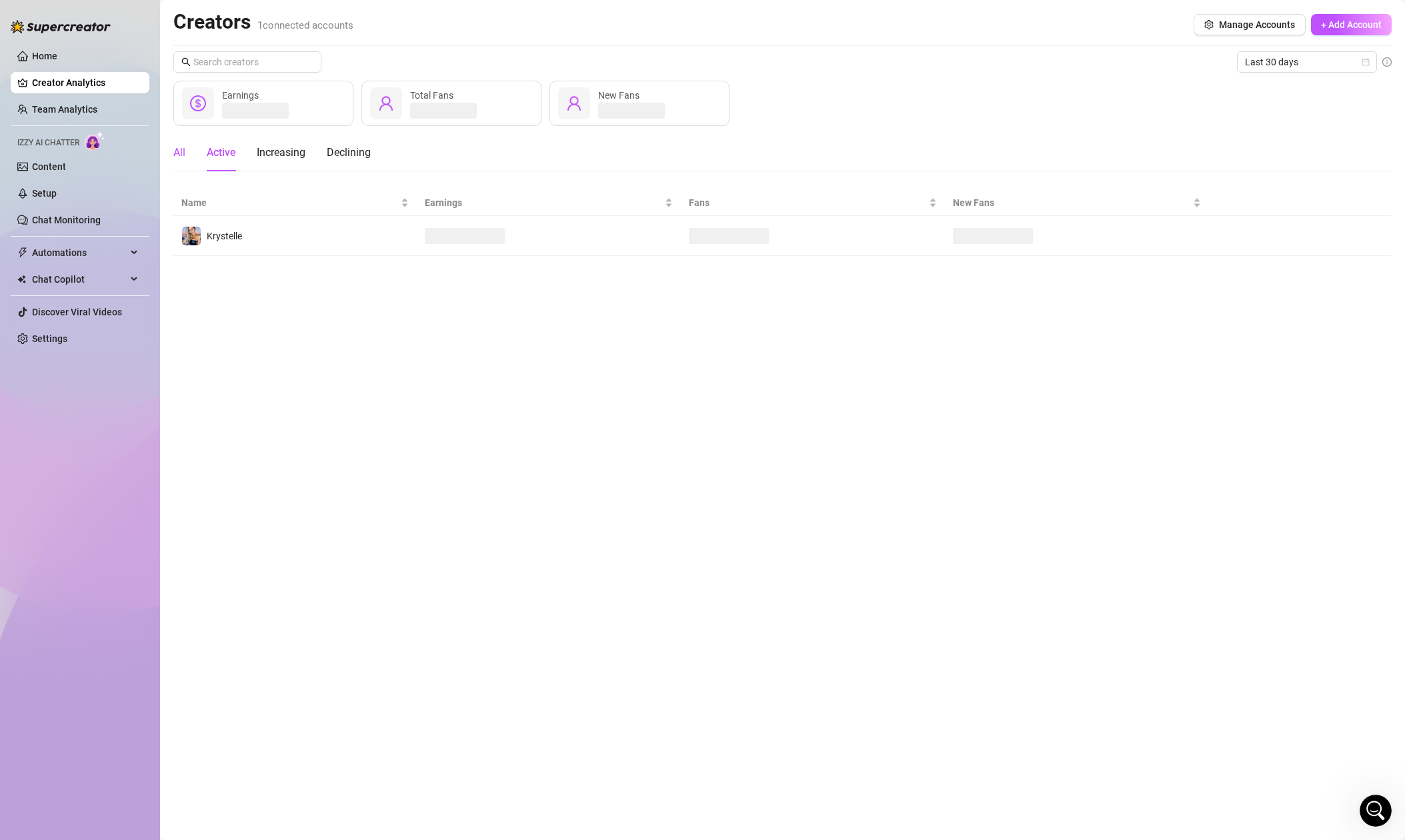
click at [181, 150] on div "All" at bounding box center [179, 152] width 12 height 16
click at [63, 107] on link "Team Analytics" at bounding box center [65, 109] width 66 height 11
